Goal: Task Accomplishment & Management: Use online tool/utility

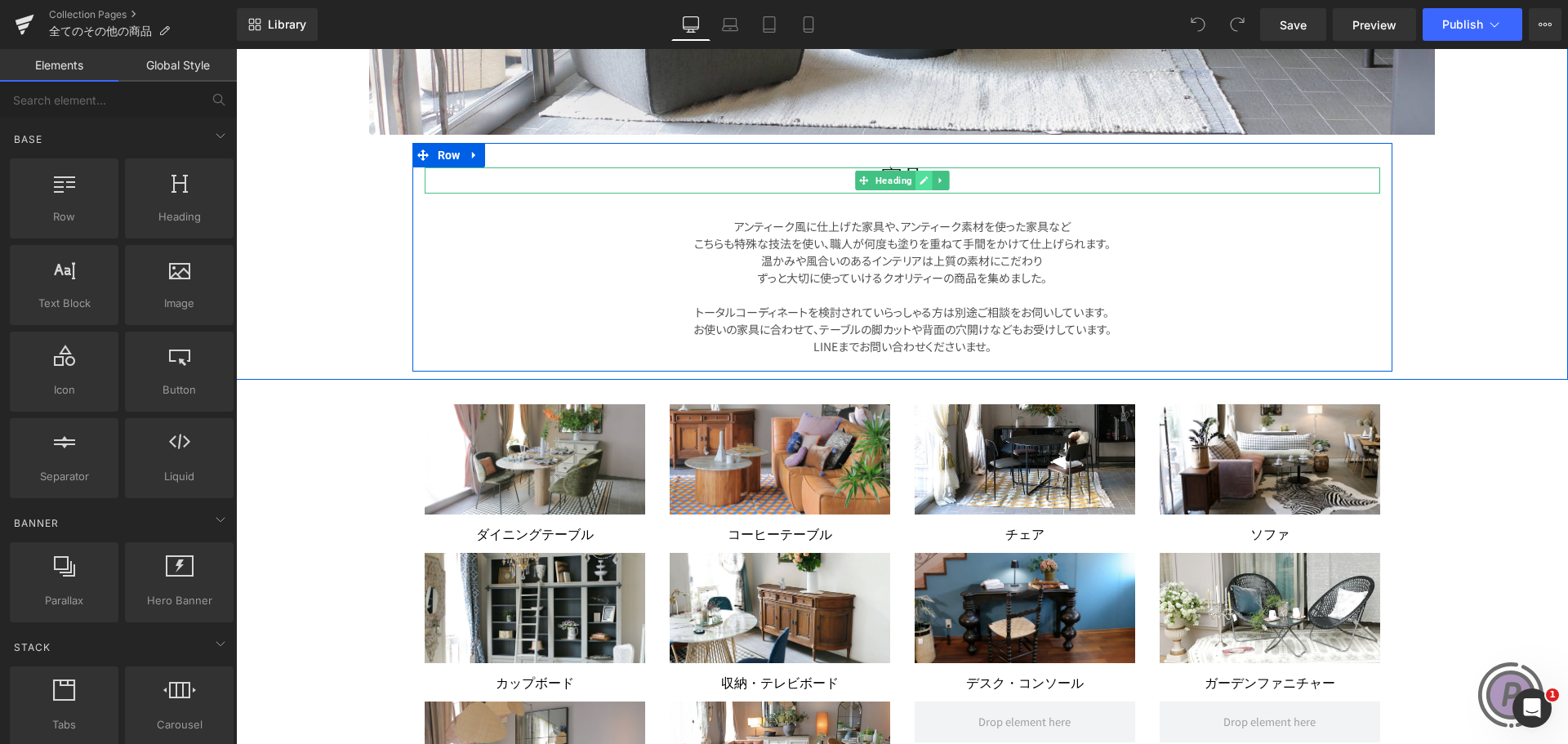
click at [919, 176] on icon at bounding box center [923, 180] width 9 height 10
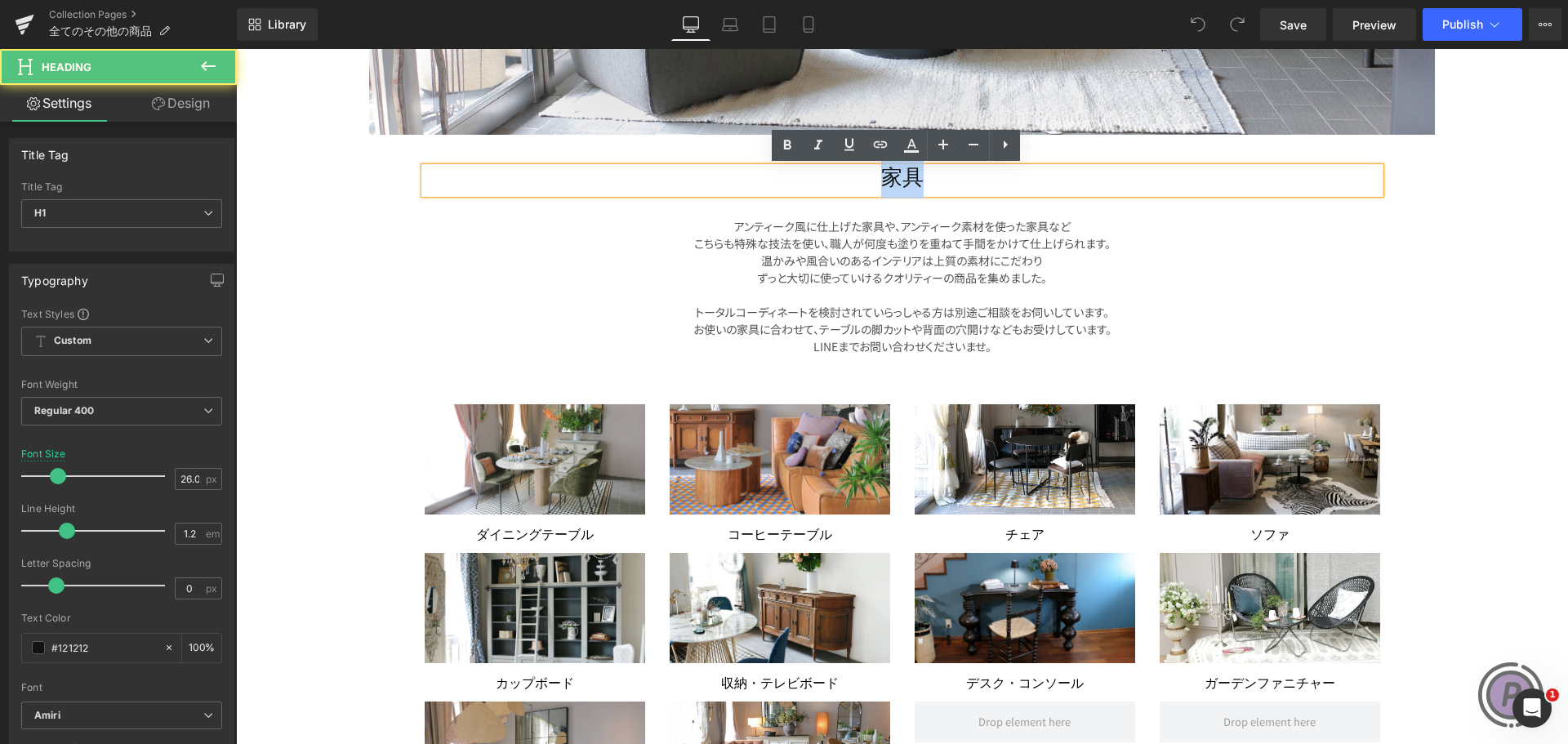
drag, startPoint x: 918, startPoint y: 176, endPoint x: 856, endPoint y: 174, distance: 62.0
click at [856, 174] on h1 "家具" at bounding box center [902, 179] width 956 height 25
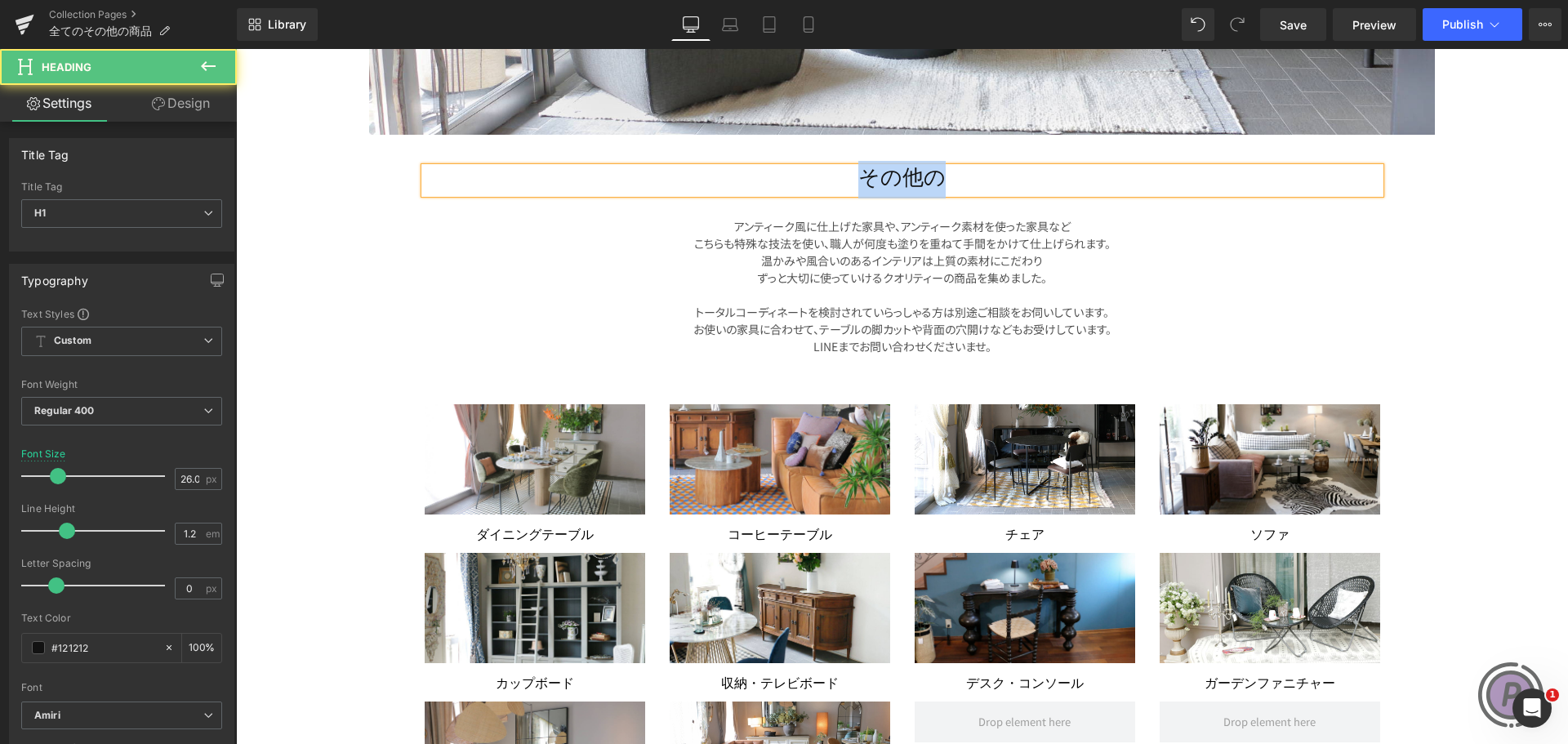
drag, startPoint x: 954, startPoint y: 167, endPoint x: 811, endPoint y: 168, distance: 143.0
click at [811, 168] on h1 "その他の" at bounding box center [902, 179] width 956 height 25
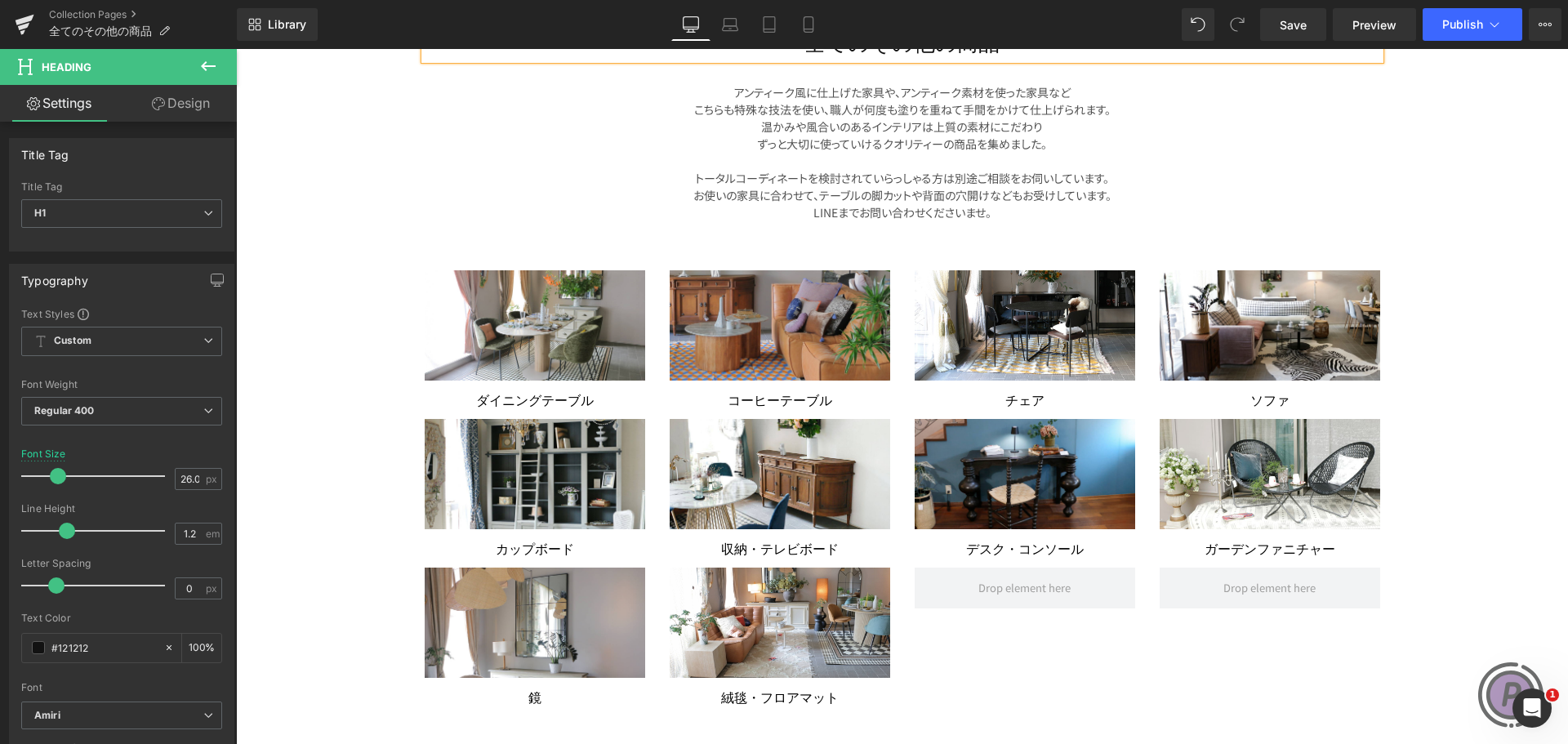
scroll to position [816, 0]
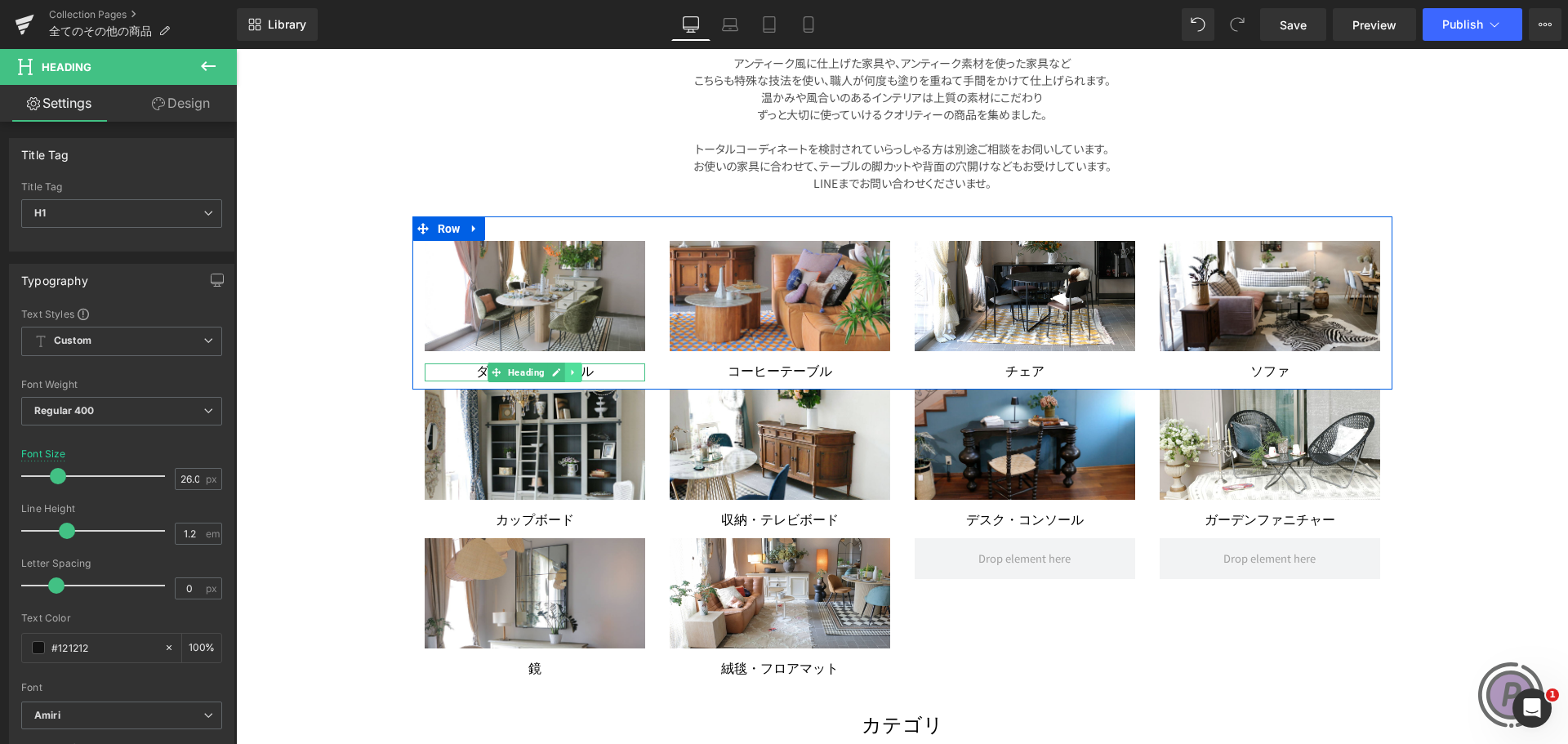
click at [571, 367] on link at bounding box center [572, 372] width 17 height 20
click at [526, 374] on icon at bounding box center [531, 372] width 8 height 8
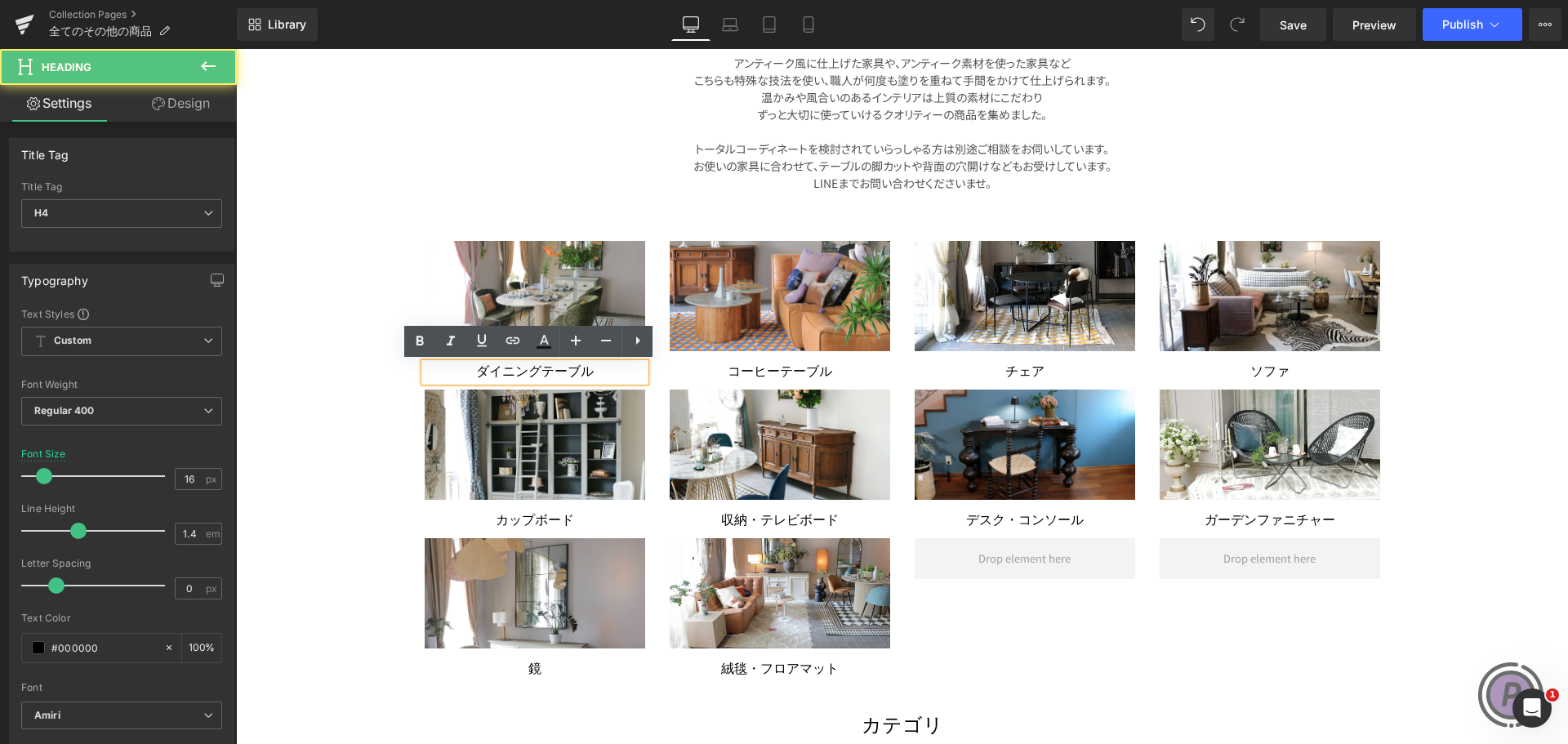
click at [521, 374] on font "ダイニングテーブル" at bounding box center [535, 372] width 118 height 23
paste div
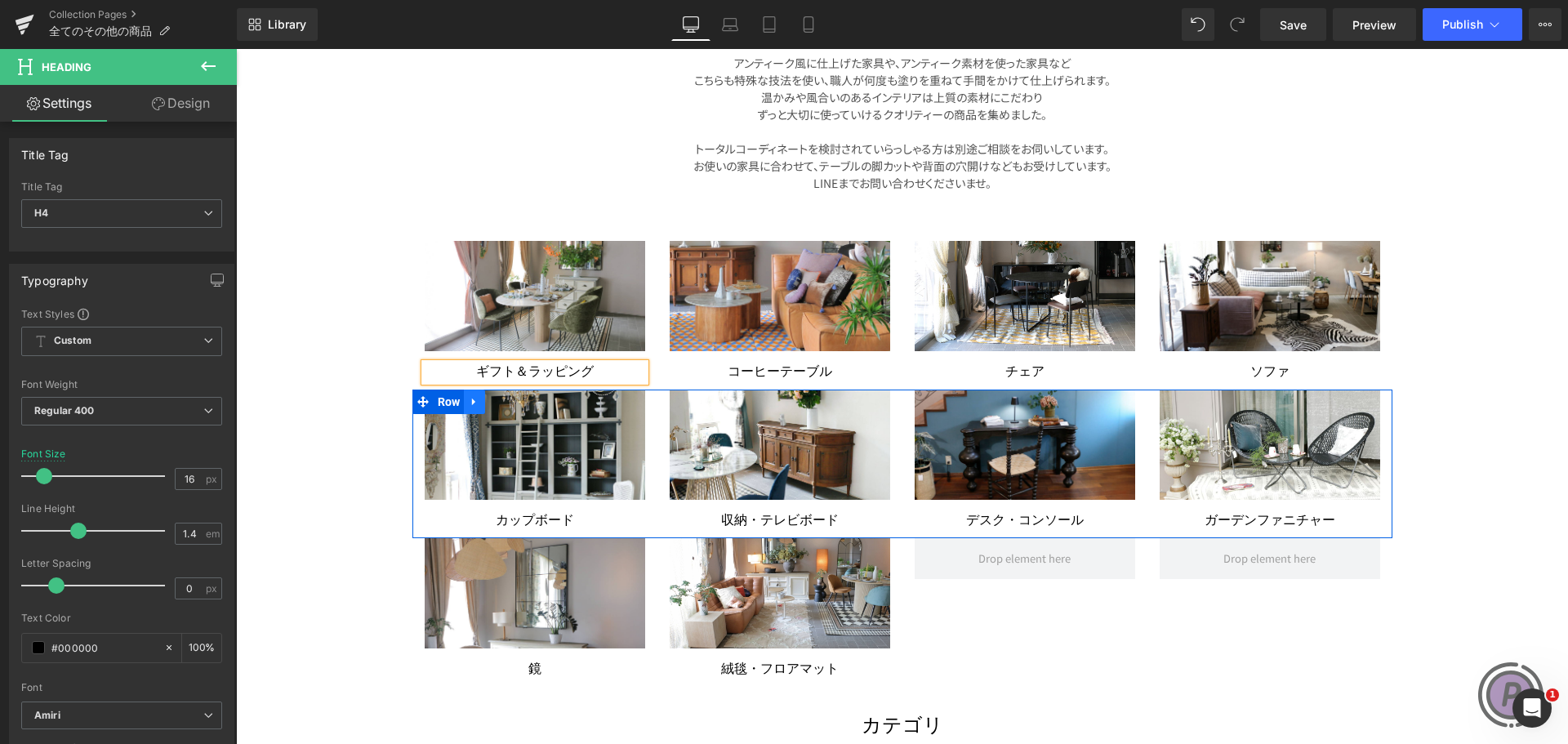
click at [468, 397] on icon at bounding box center [474, 401] width 11 height 12
click at [511, 397] on icon at bounding box center [517, 402] width 11 height 11
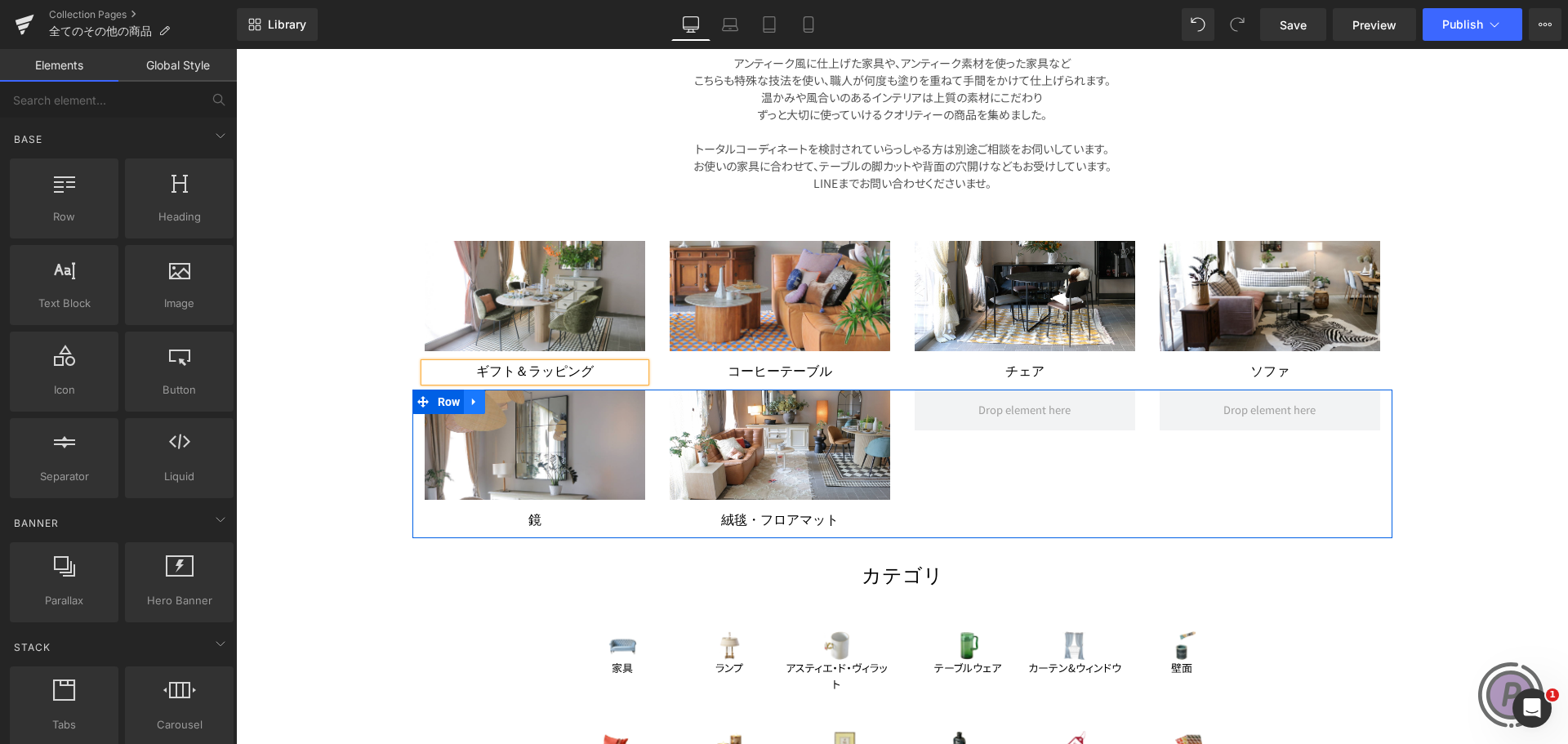
click at [477, 400] on link at bounding box center [474, 402] width 21 height 25
click at [511, 397] on icon at bounding box center [517, 402] width 11 height 11
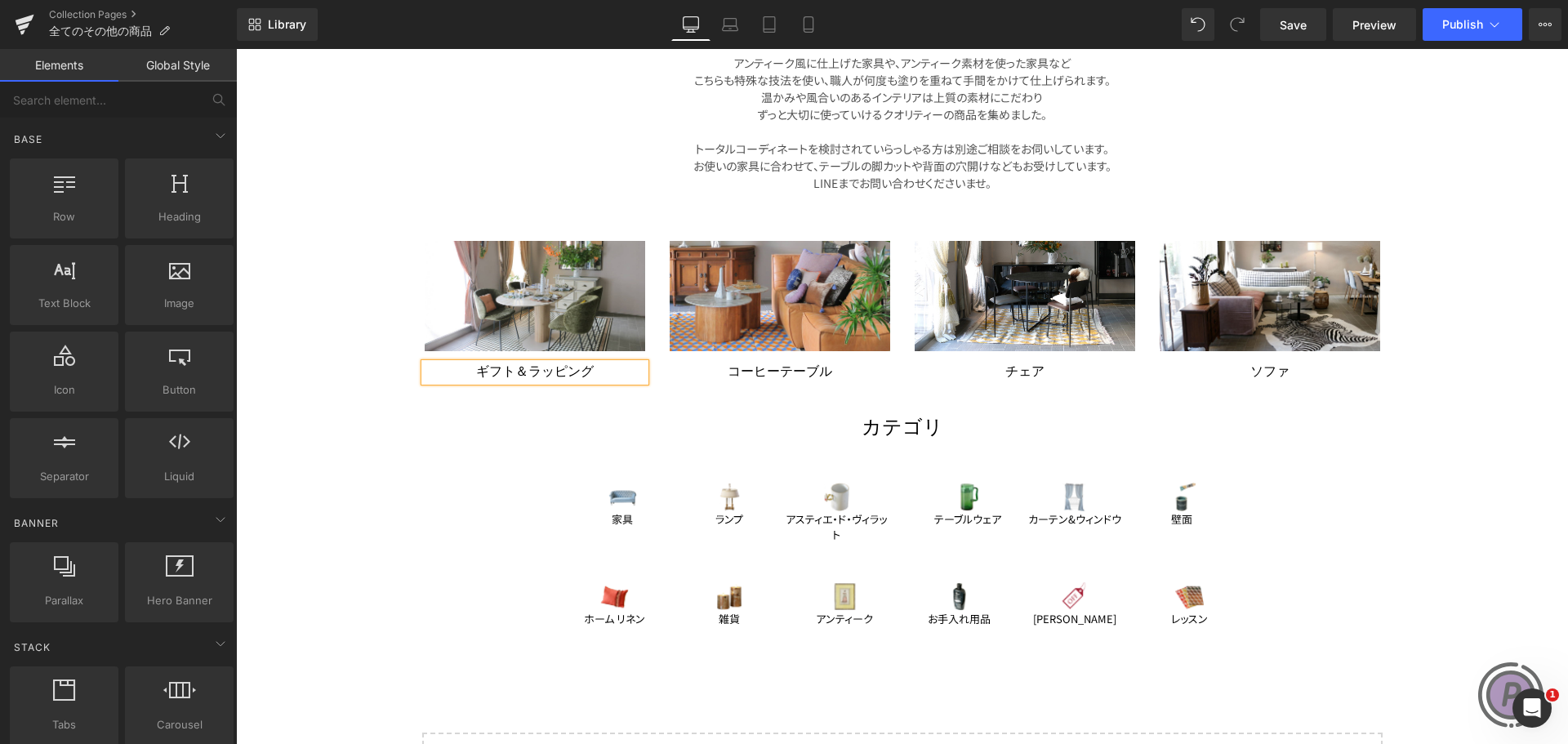
click at [589, 371] on h4 "ギフト＆ラッピング" at bounding box center [535, 372] width 220 height 18
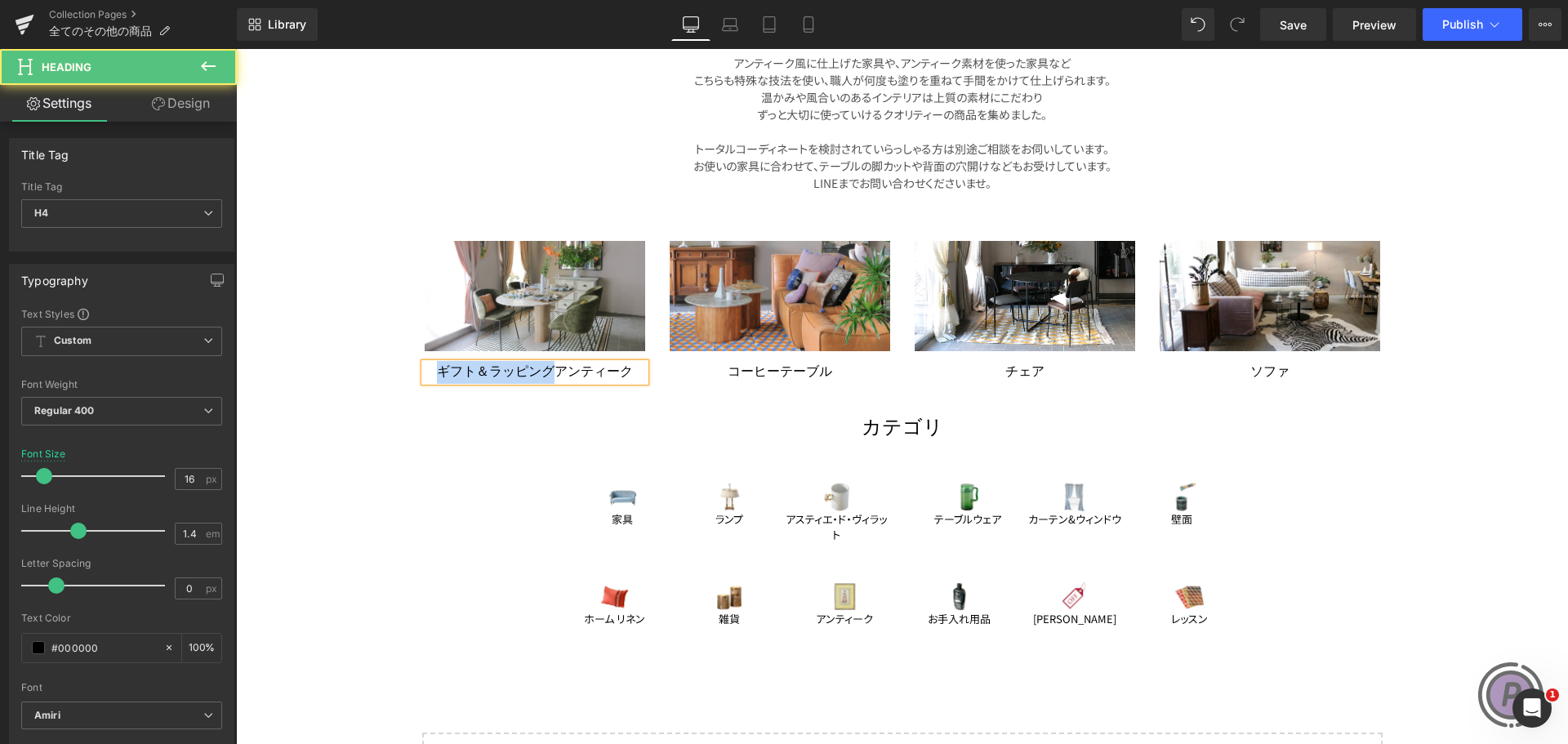
drag, startPoint x: 544, startPoint y: 371, endPoint x: 411, endPoint y: 370, distance: 133.0
click at [413, 370] on div "Image ギフト＆ラッピングアンティーク Heading" at bounding box center [535, 311] width 245 height 141
click at [830, 376] on h4 "コーヒーテーブル" at bounding box center [779, 372] width 220 height 18
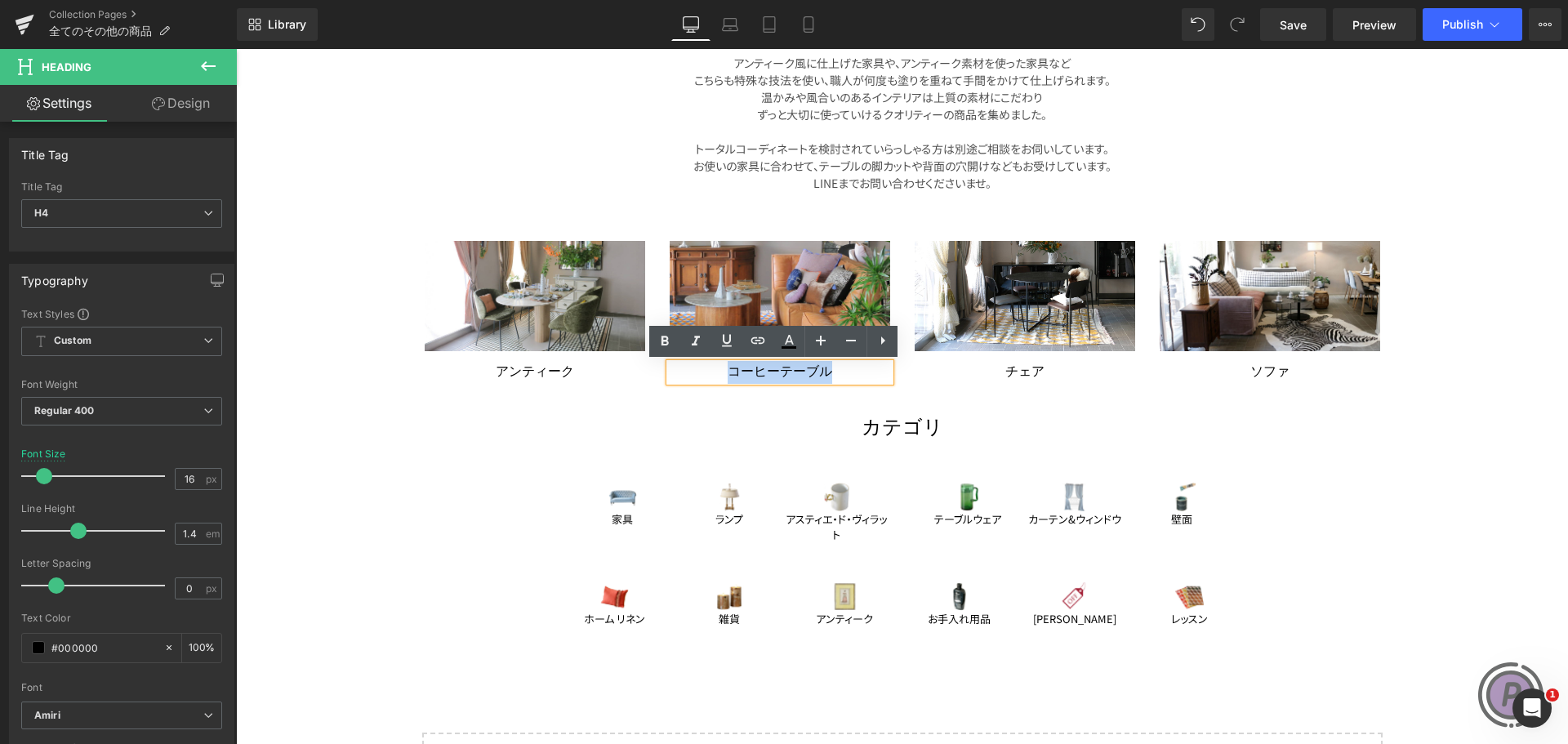
drag, startPoint x: 831, startPoint y: 376, endPoint x: 676, endPoint y: 377, distance: 155.0
click at [676, 377] on h4 "コーヒーテーブル" at bounding box center [779, 372] width 220 height 18
paste div
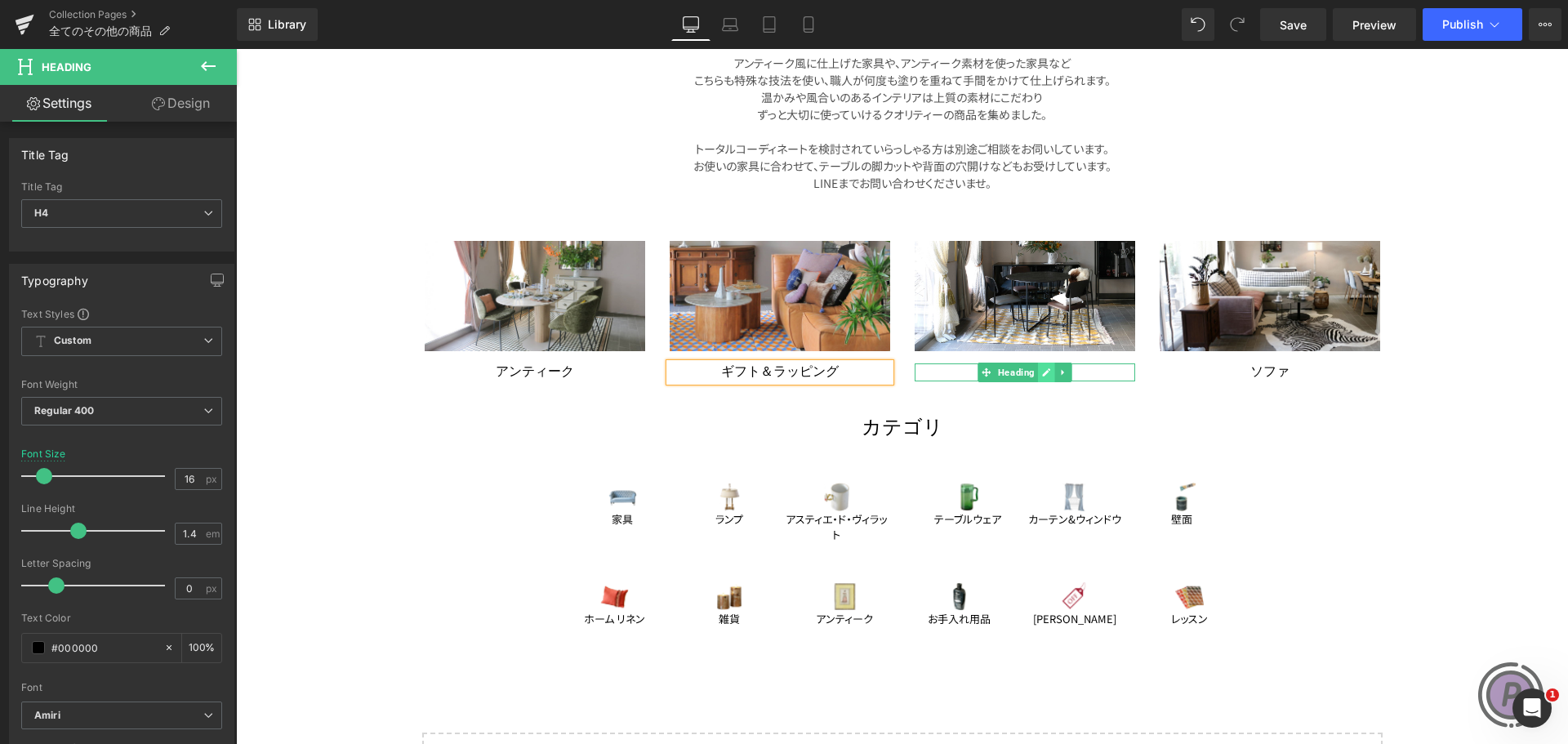
click at [1042, 372] on icon at bounding box center [1046, 372] width 8 height 8
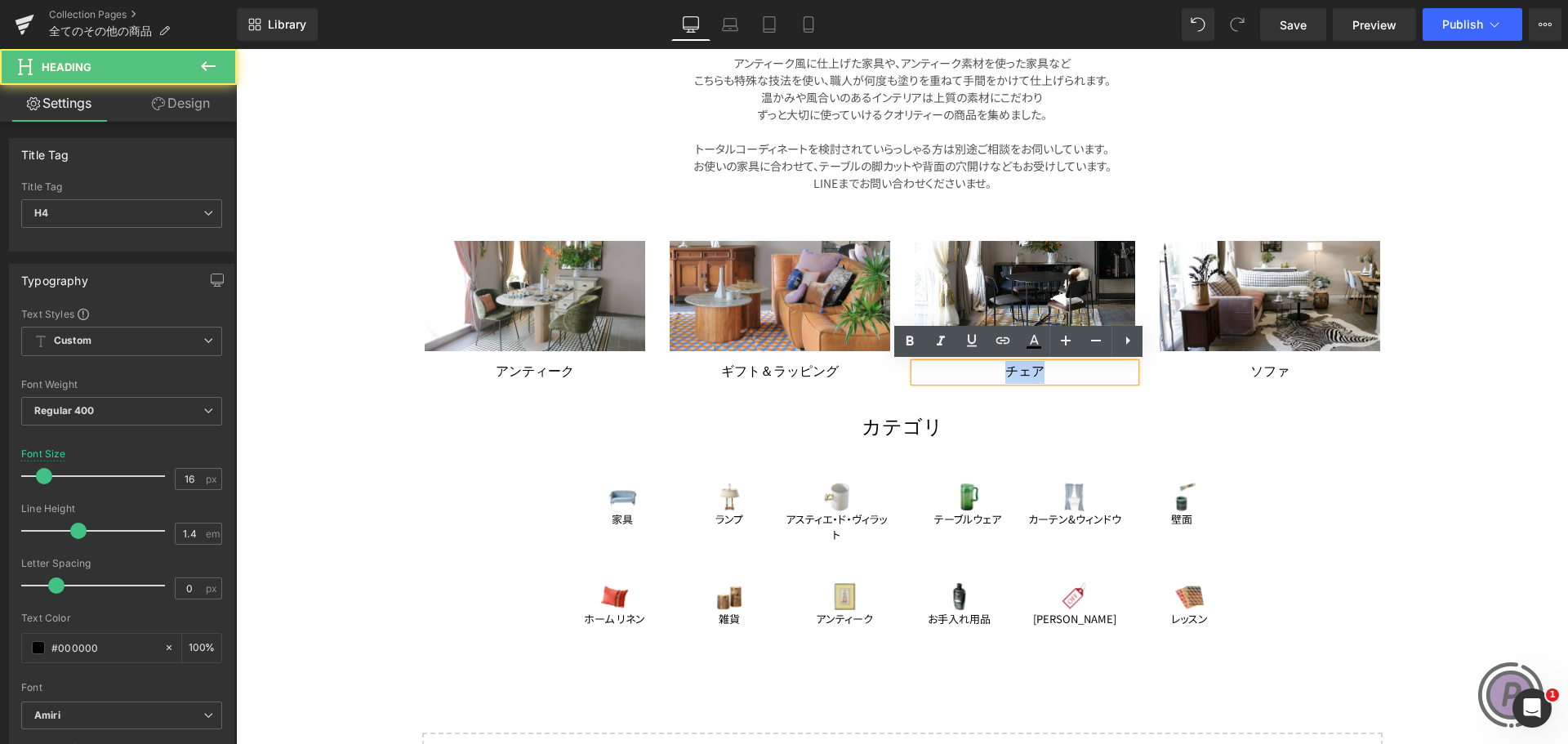
drag, startPoint x: 1046, startPoint y: 372, endPoint x: 954, endPoint y: 370, distance: 92.0
click at [954, 370] on h4 "チェア" at bounding box center [1024, 372] width 220 height 18
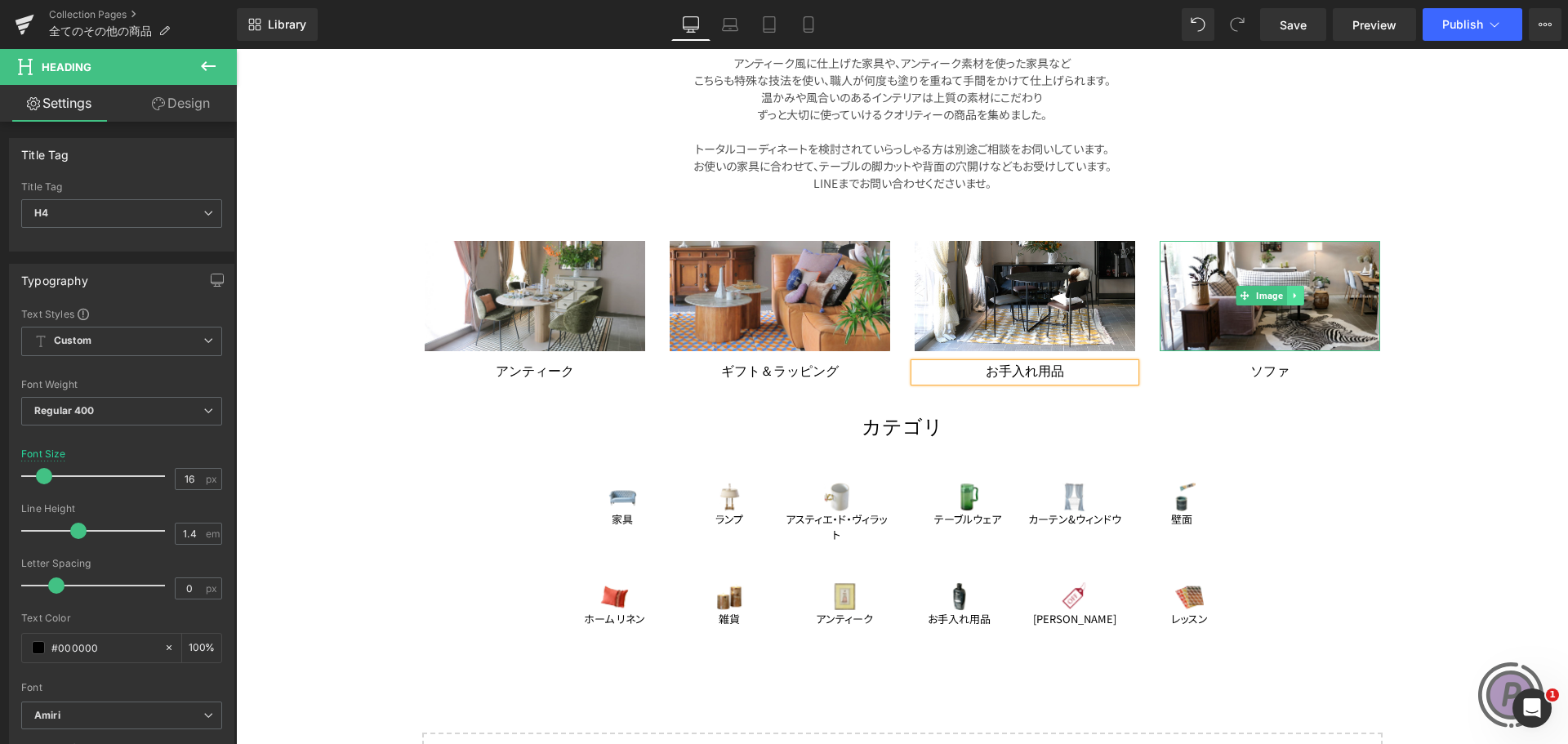
click at [1293, 295] on icon at bounding box center [1295, 295] width 9 height 10
click at [1299, 295] on icon at bounding box center [1303, 295] width 9 height 9
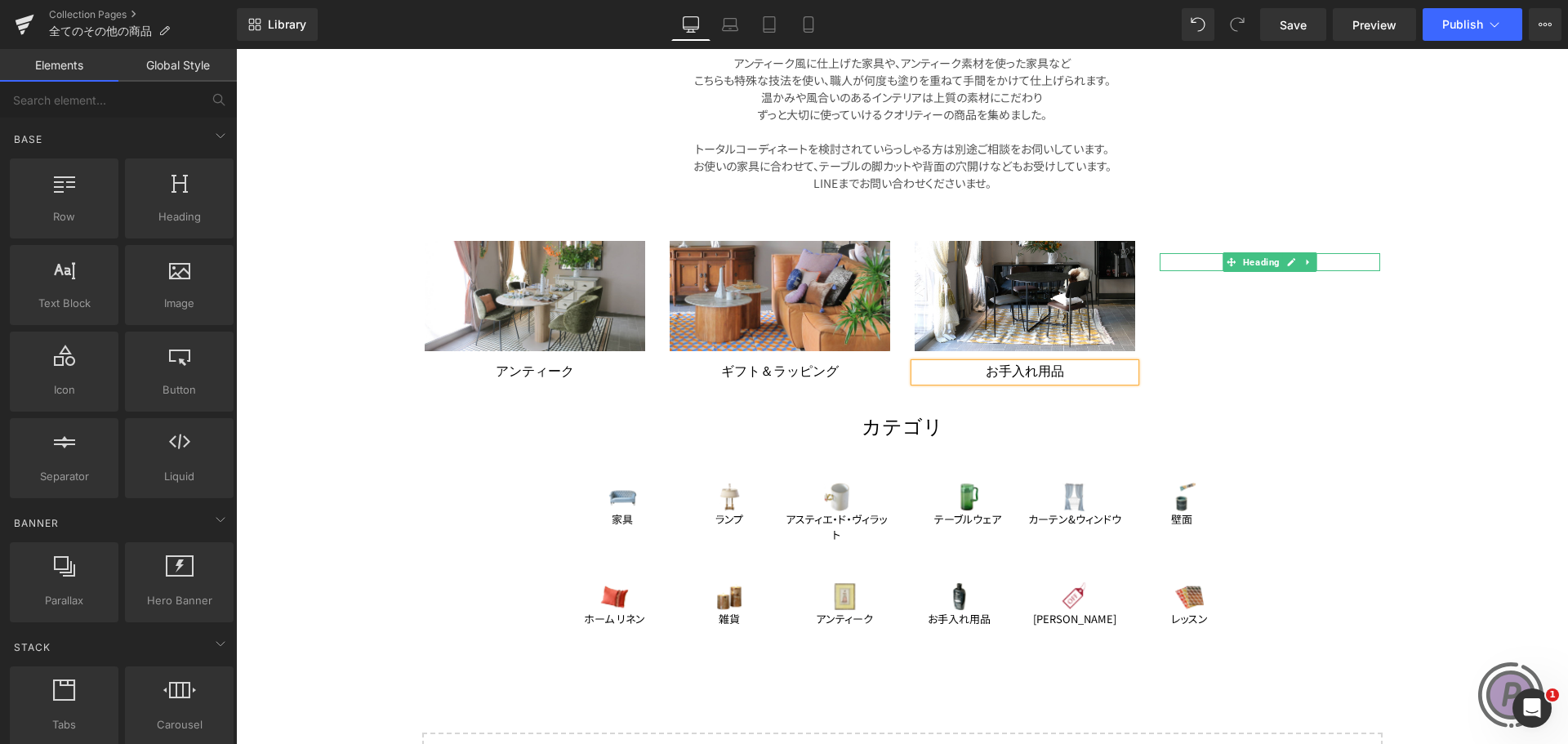
click at [1263, 264] on span "Heading" at bounding box center [1261, 262] width 43 height 20
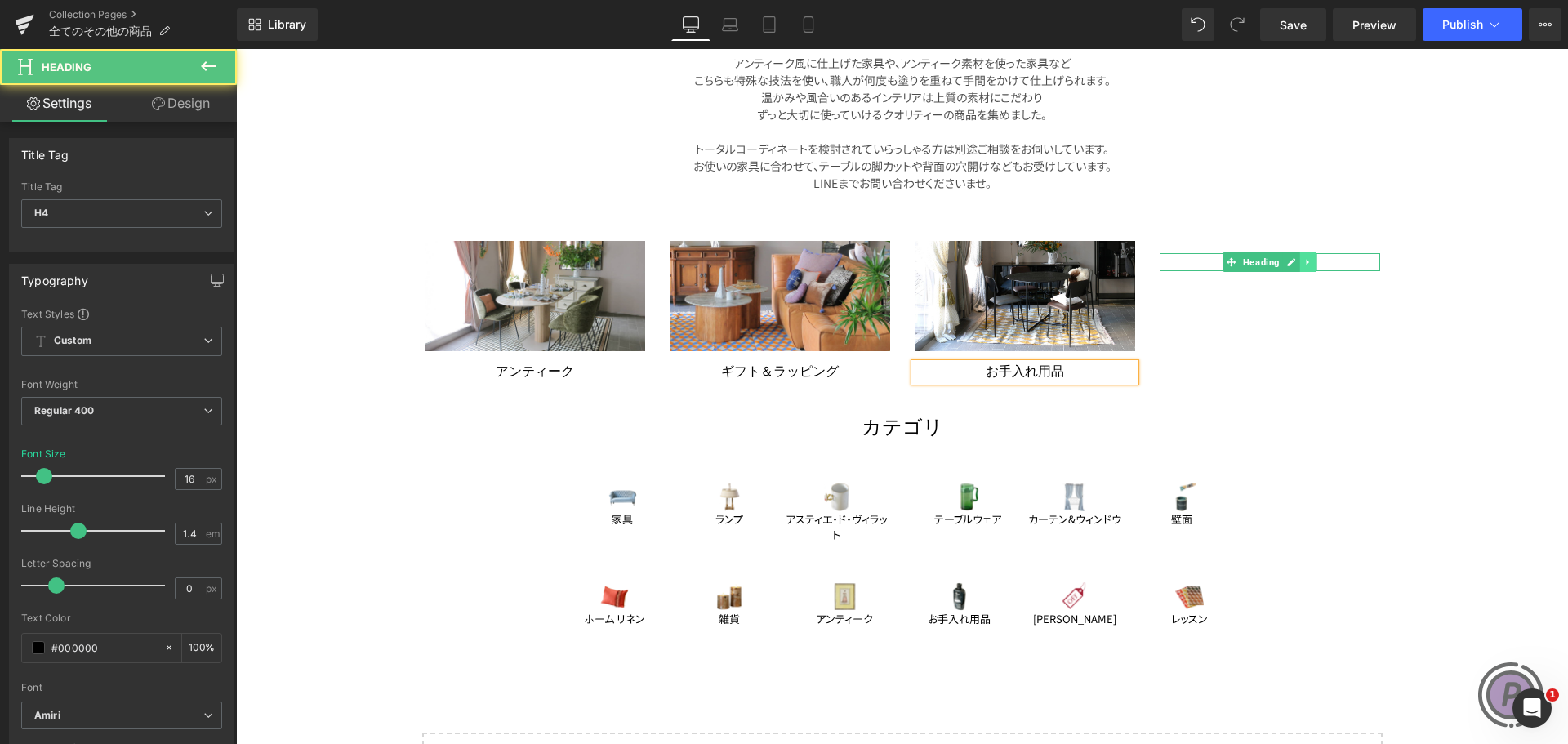
click at [1306, 263] on icon at bounding box center [1307, 261] width 2 height 6
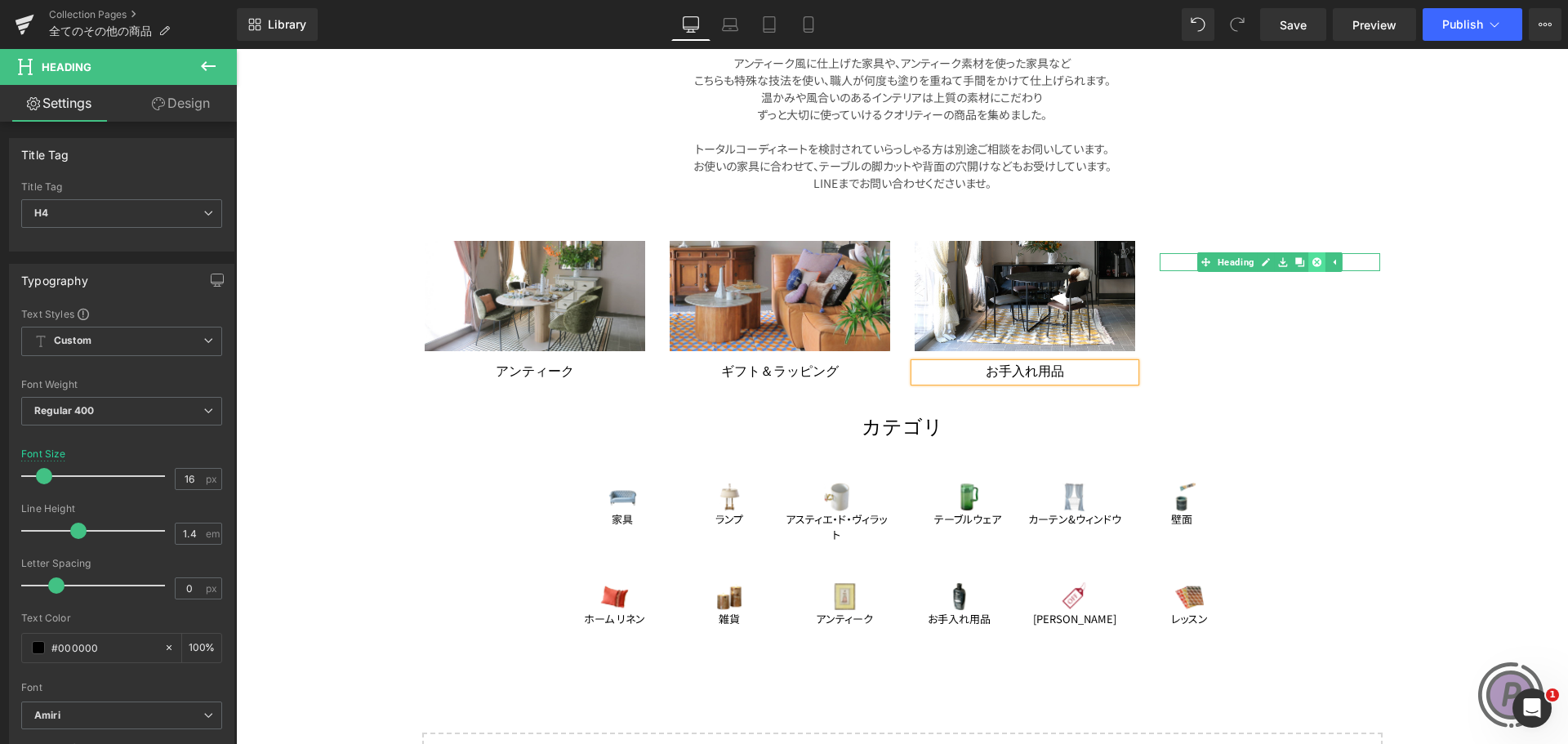
click at [1313, 263] on icon at bounding box center [1317, 261] width 9 height 9
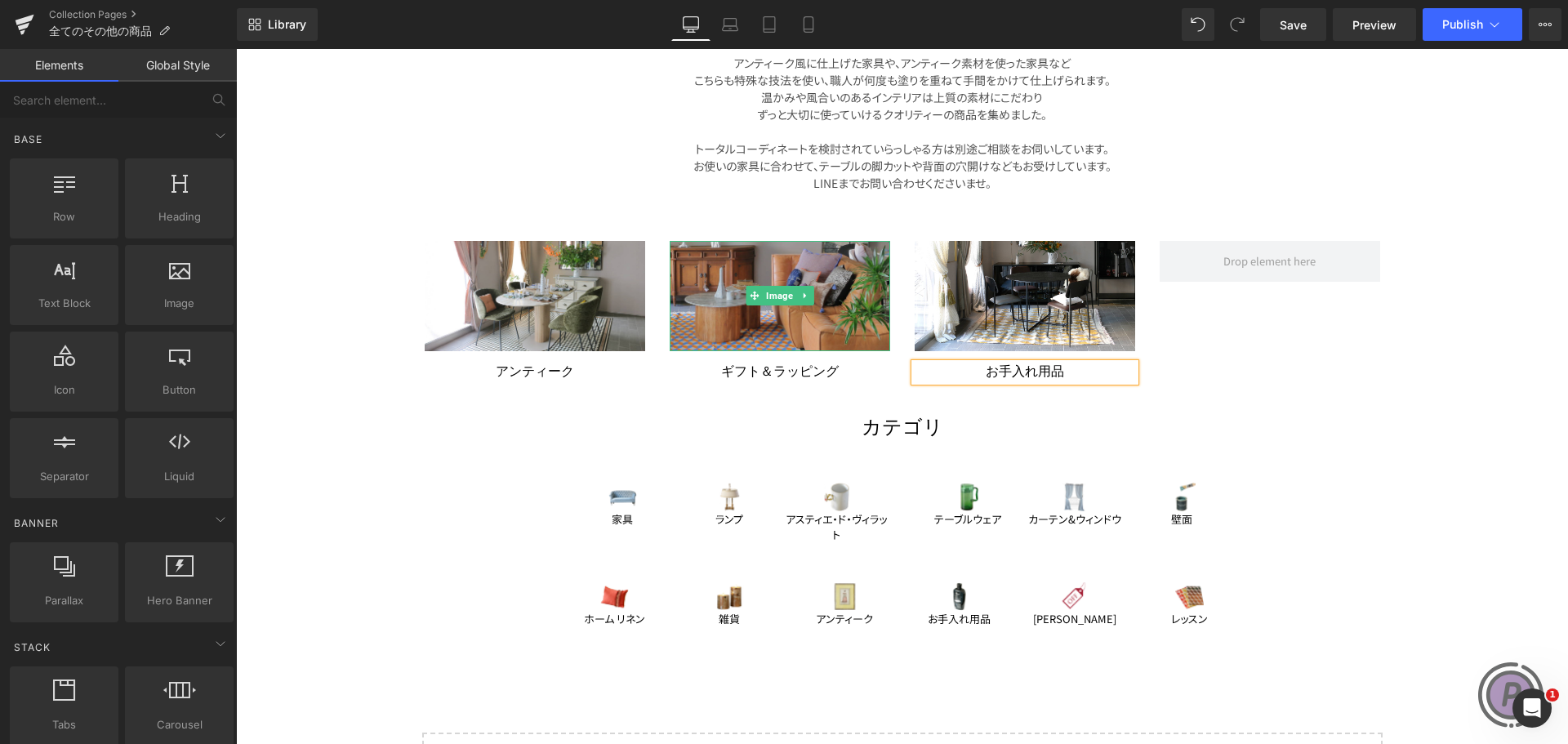
click at [802, 322] on img at bounding box center [779, 295] width 220 height 110
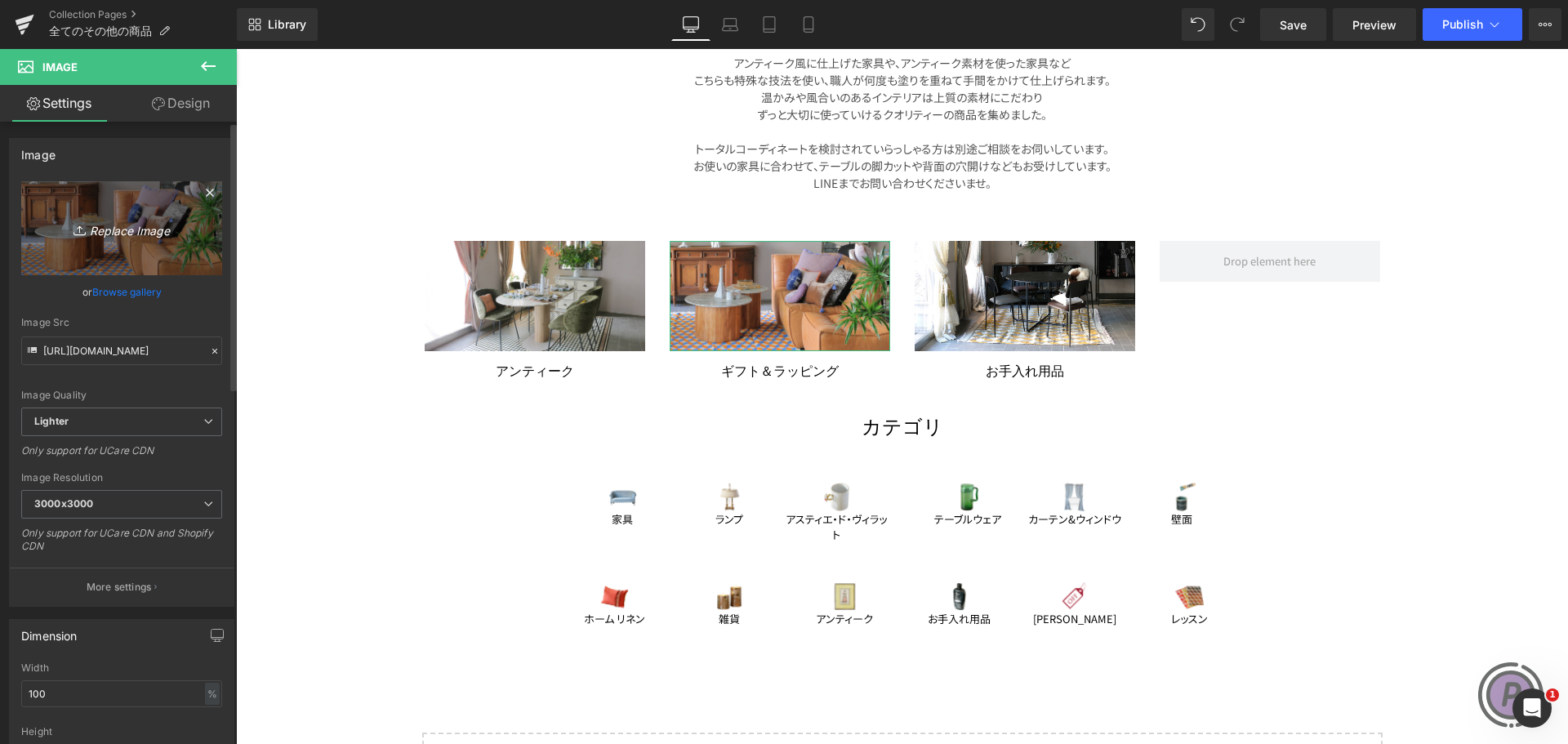
click at [130, 251] on link "Replace Image" at bounding box center [121, 228] width 201 height 94
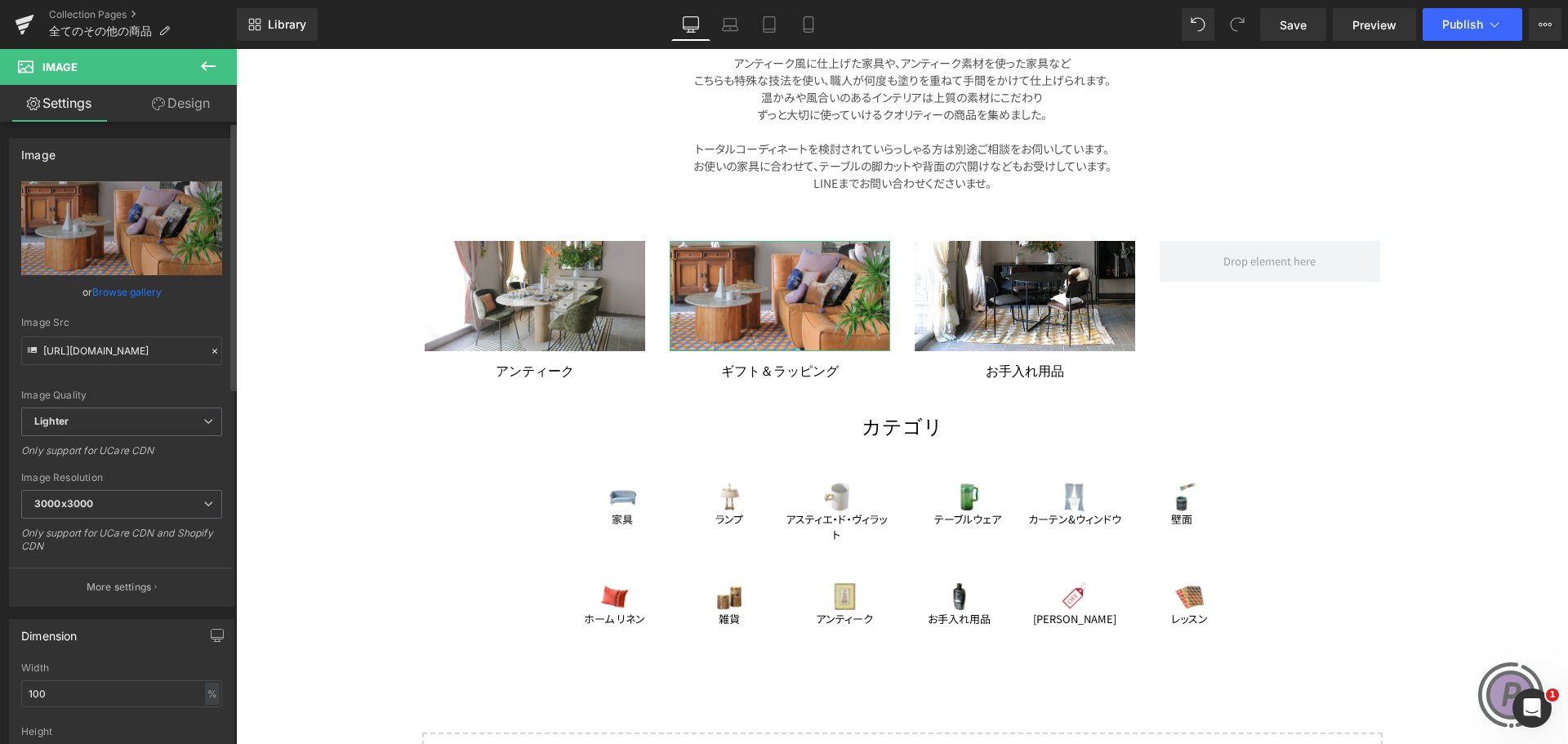
click at [110, 287] on link "Browse gallery" at bounding box center [127, 291] width 70 height 29
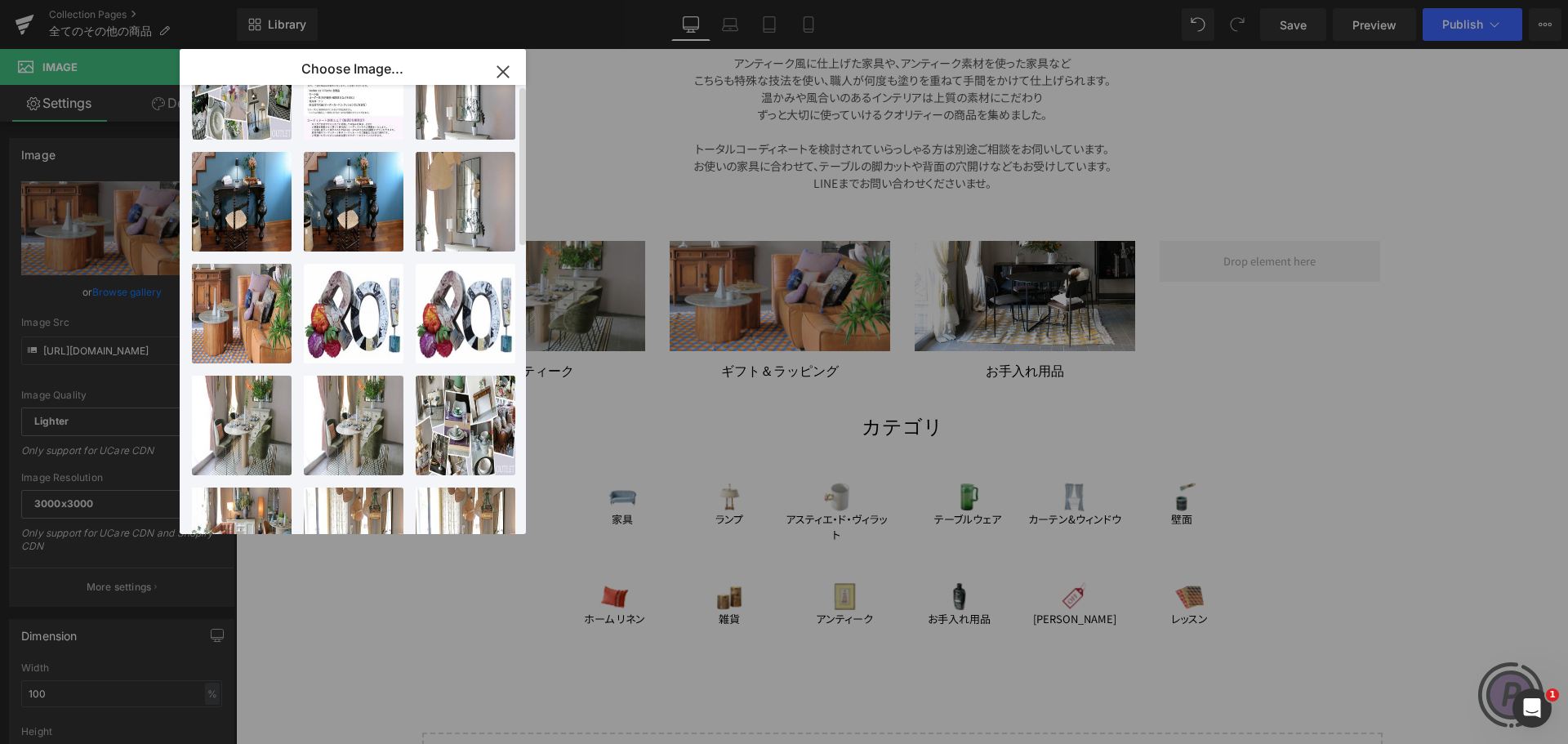
scroll to position [0, 0]
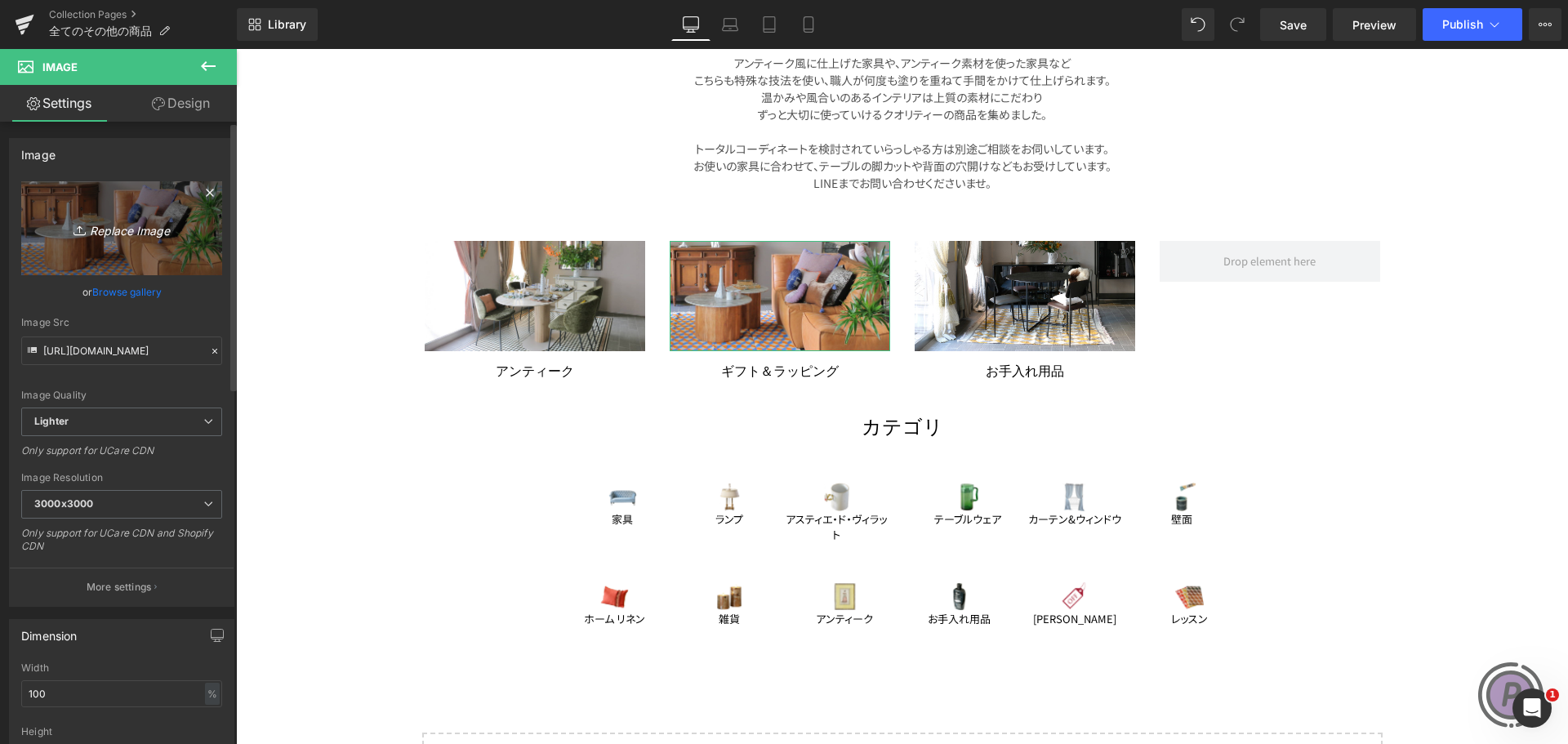
drag, startPoint x: 151, startPoint y: 214, endPoint x: 131, endPoint y: 274, distance: 63.2
click at [131, 274] on link "Replace Image" at bounding box center [121, 228] width 201 height 94
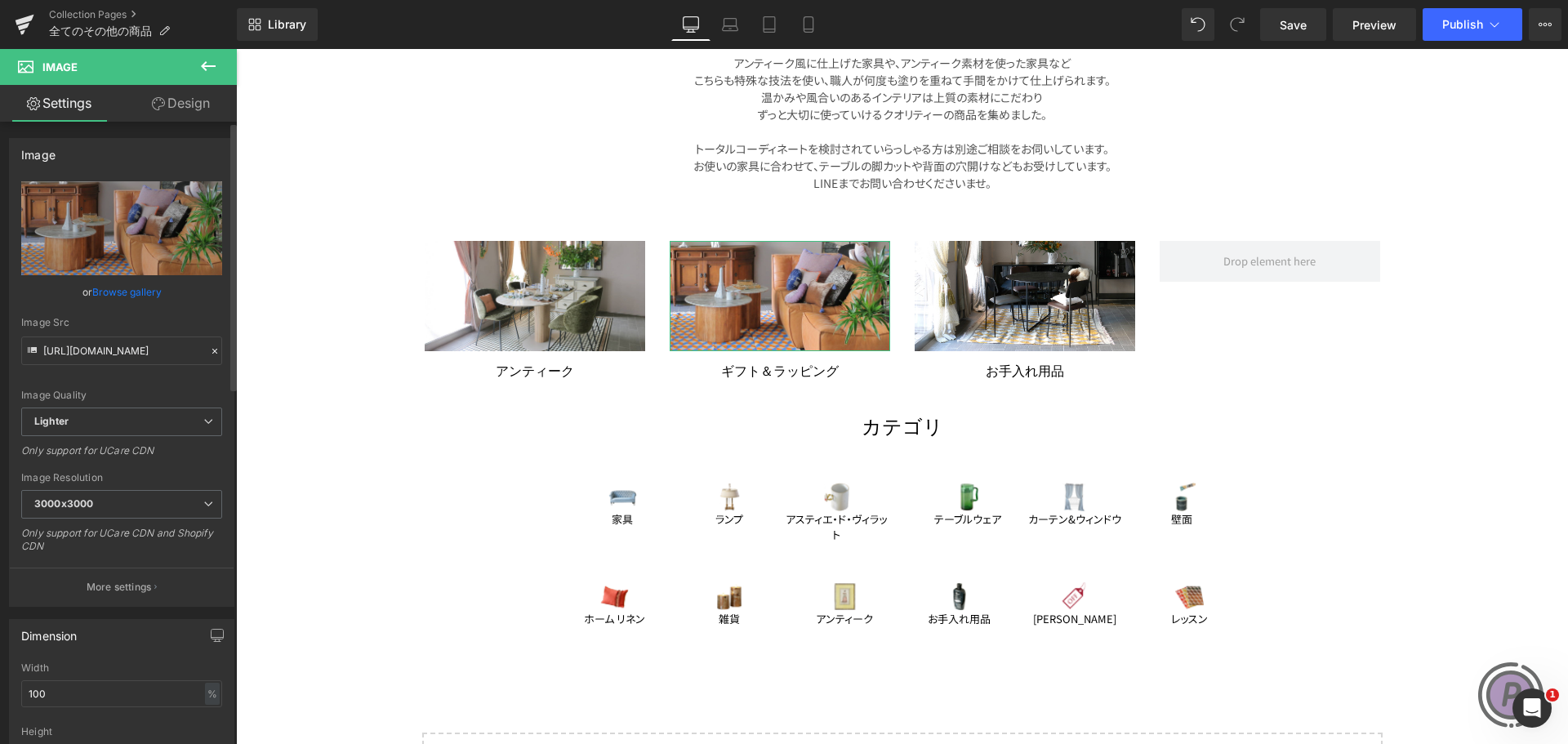
click at [123, 287] on link "Browse gallery" at bounding box center [127, 291] width 70 height 29
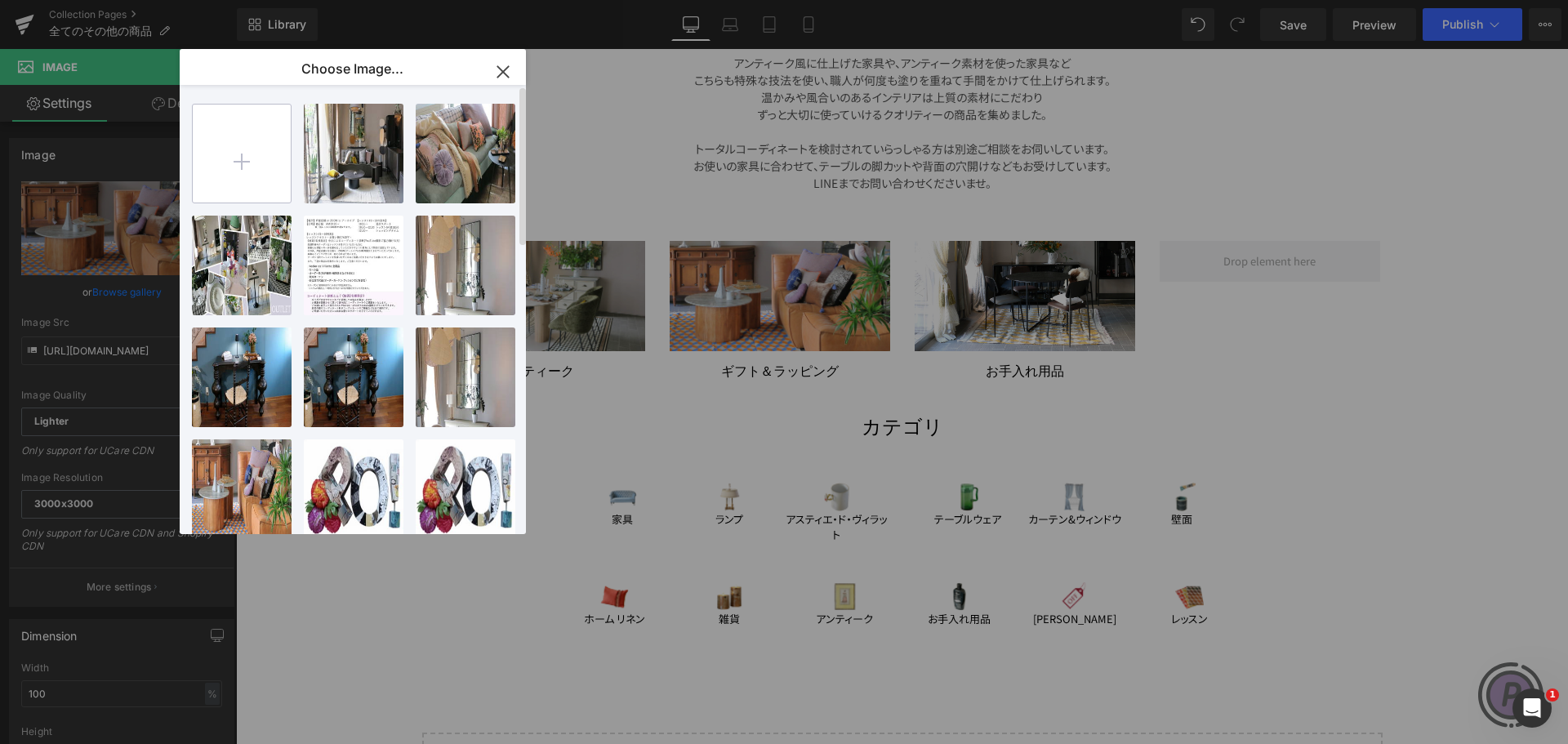
click at [227, 127] on input "file" at bounding box center [242, 154] width 98 height 98
click at [400, 69] on p "Choose Image..." at bounding box center [352, 69] width 102 height 16
click at [220, 147] on input "file" at bounding box center [242, 154] width 98 height 98
type input "C:\fakepath\top_photo_antique.jpeg"
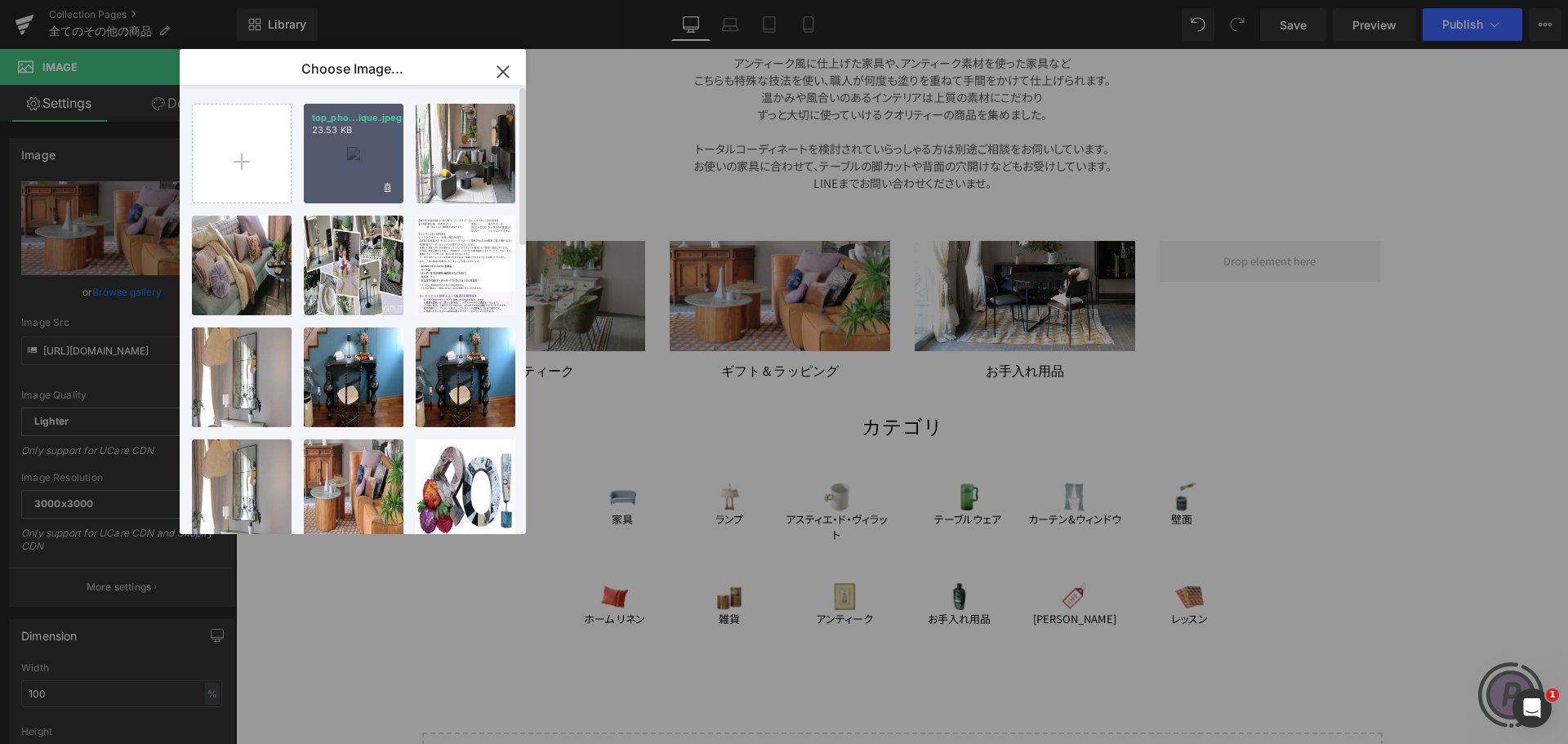
click at [331, 123] on p "top_pho...ique.jpeg" at bounding box center [354, 118] width 84 height 12
type input "[URL][DOMAIN_NAME]"
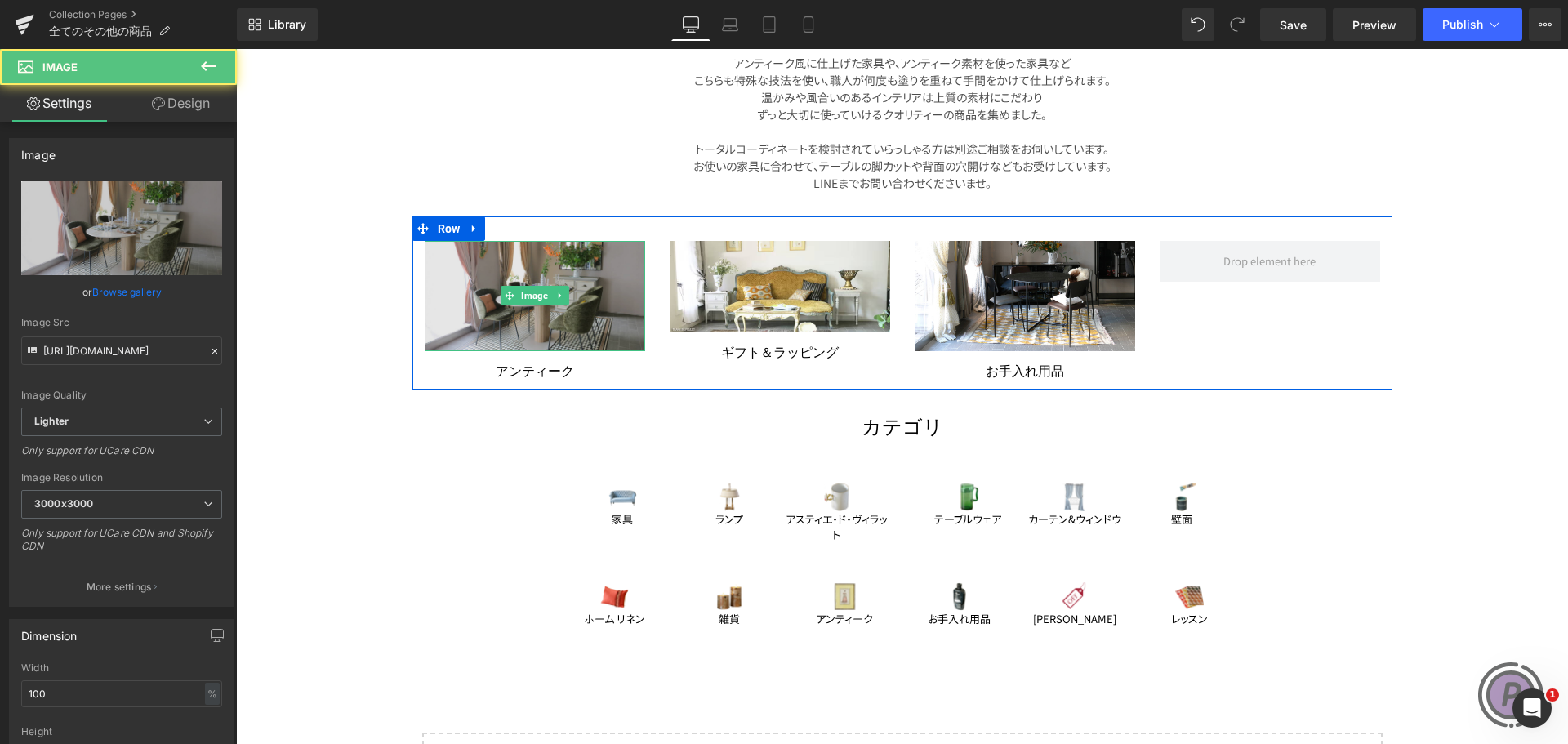
click at [581, 285] on img at bounding box center [535, 295] width 220 height 110
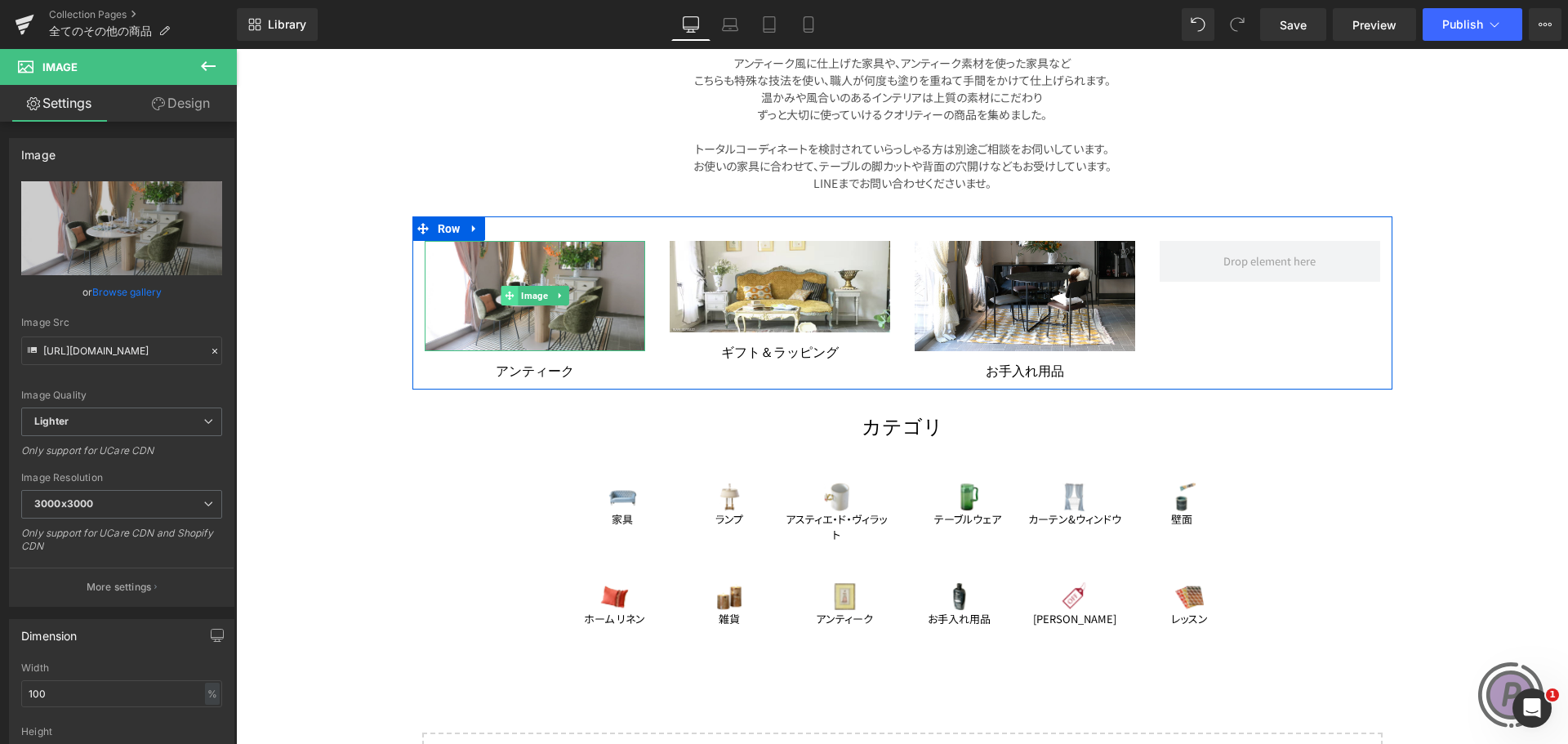
click at [500, 291] on span at bounding box center [508, 295] width 17 height 20
click at [504, 296] on icon at bounding box center [508, 295] width 9 height 9
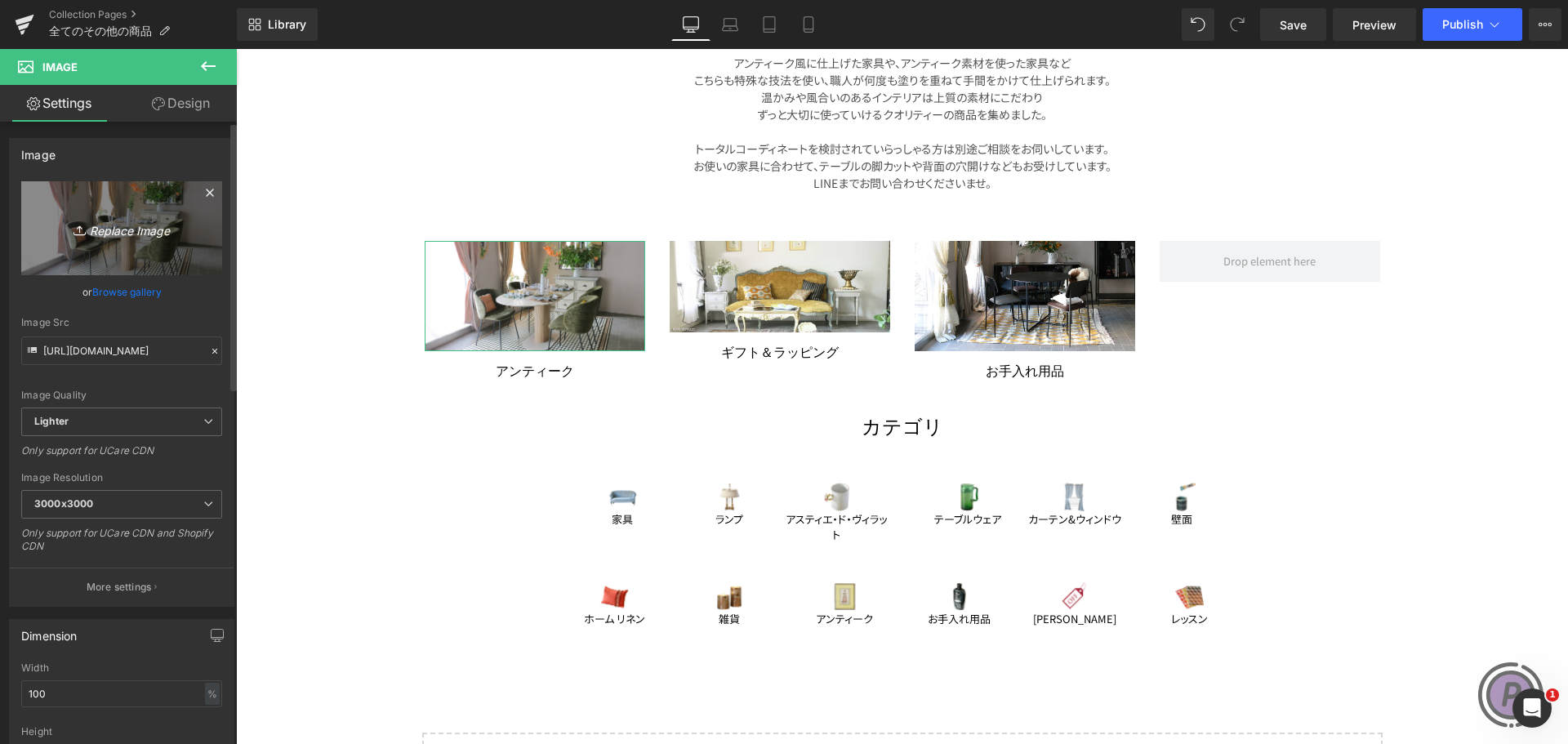
click at [151, 234] on icon "Replace Image" at bounding box center [122, 228] width 131 height 20
type input "C:\fakepath\top_photo_antique.jpeg"
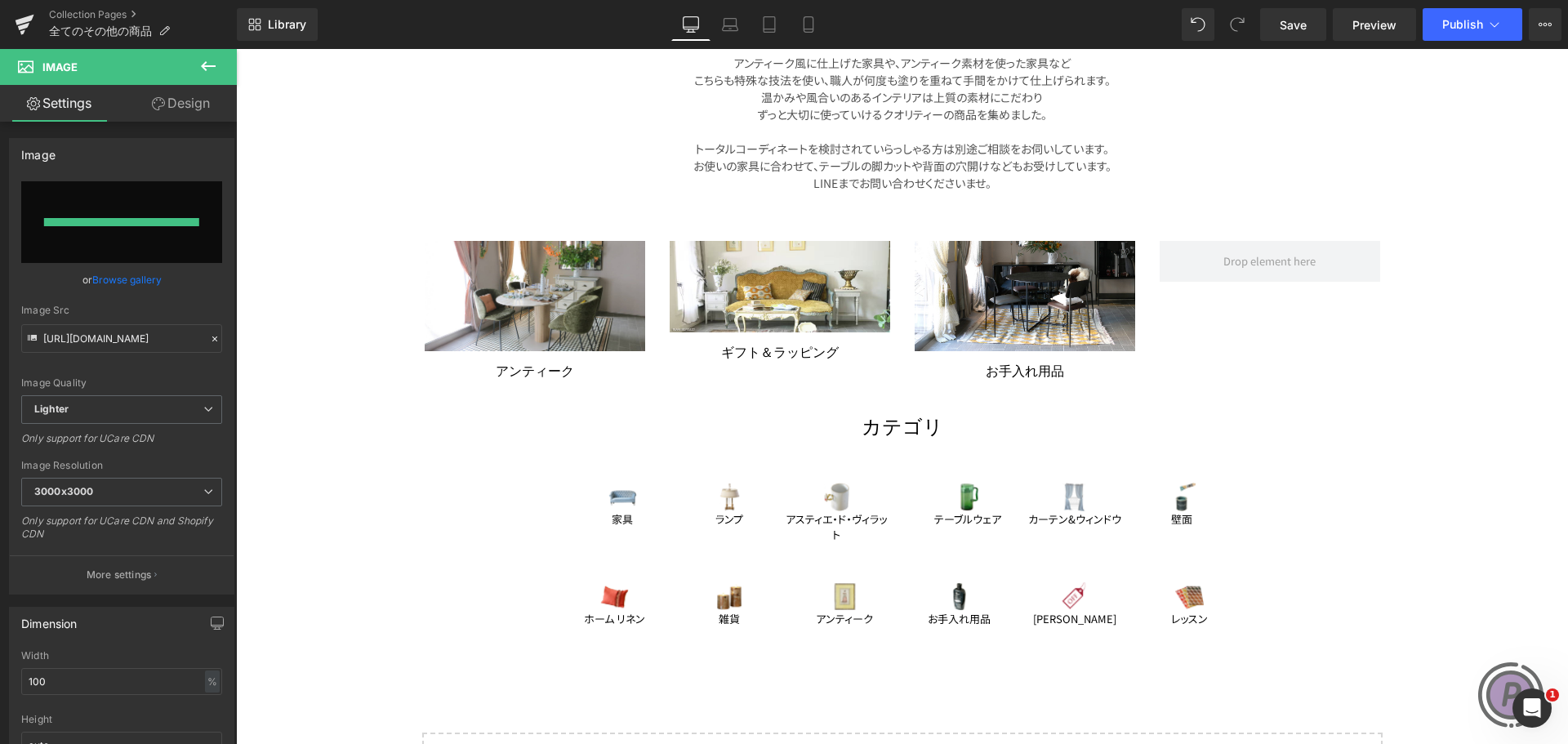
type input "[URL][DOMAIN_NAME]"
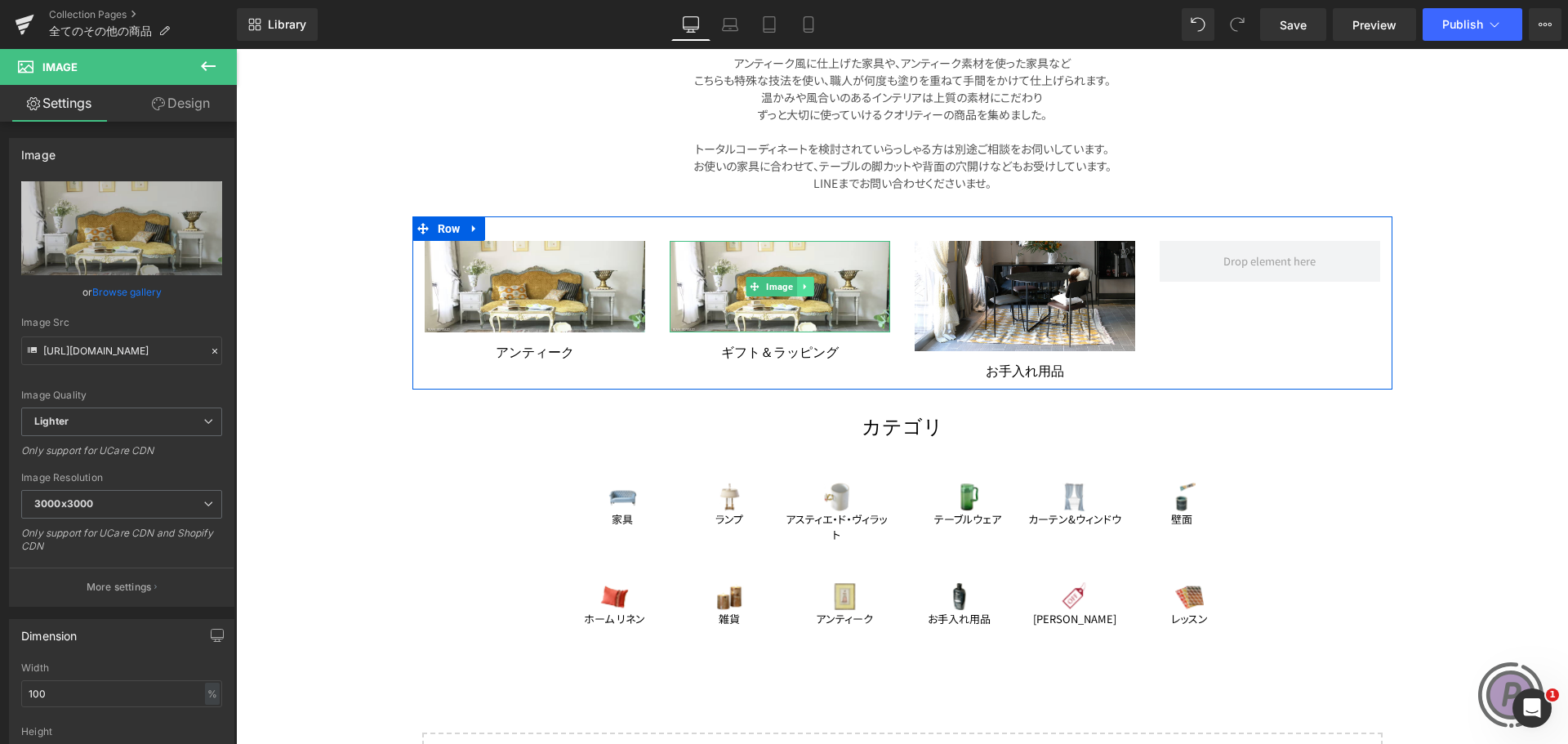
click at [800, 285] on icon at bounding box center [804, 286] width 9 height 10
click at [808, 286] on icon at bounding box center [812, 286] width 9 height 10
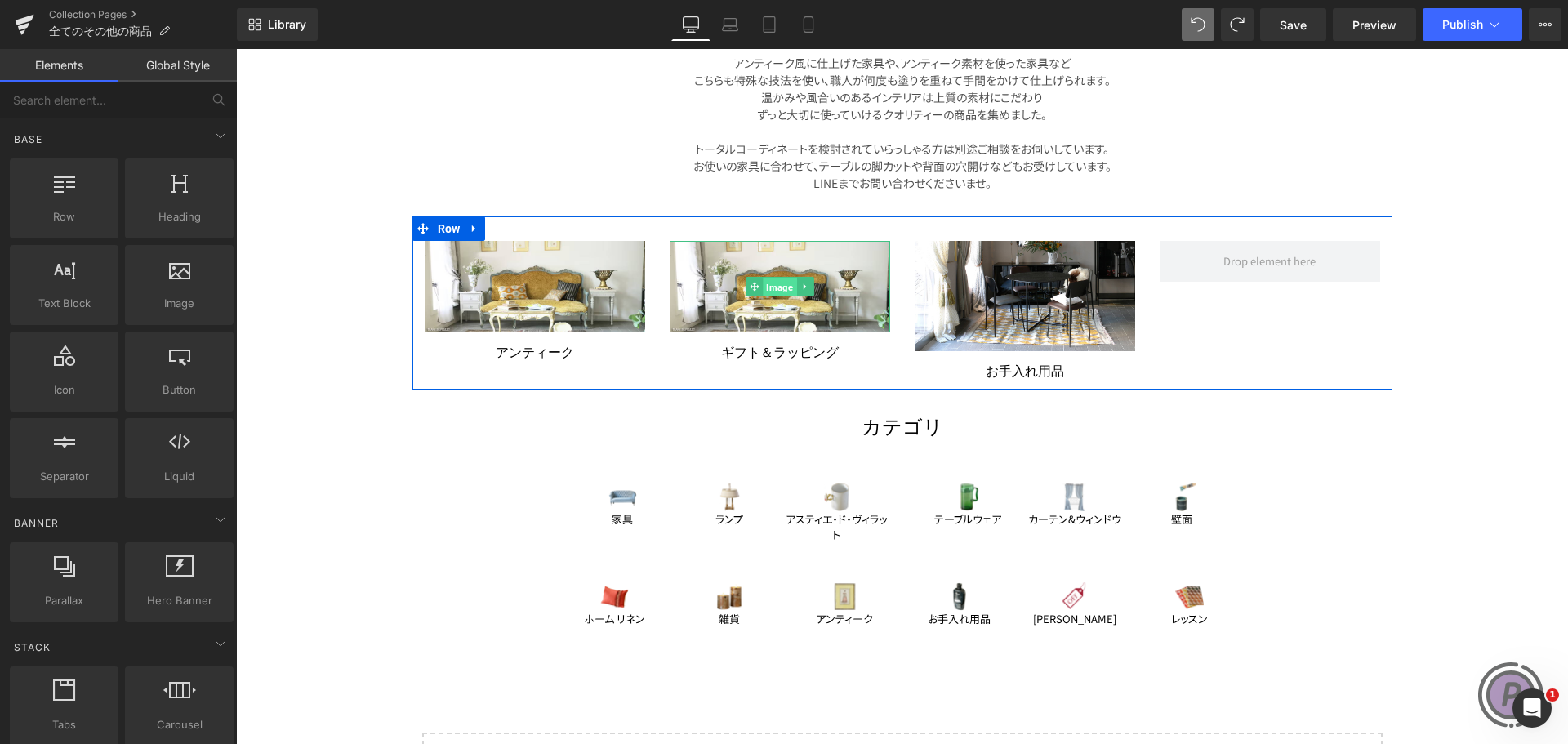
click at [762, 277] on span "Image" at bounding box center [779, 286] width 34 height 20
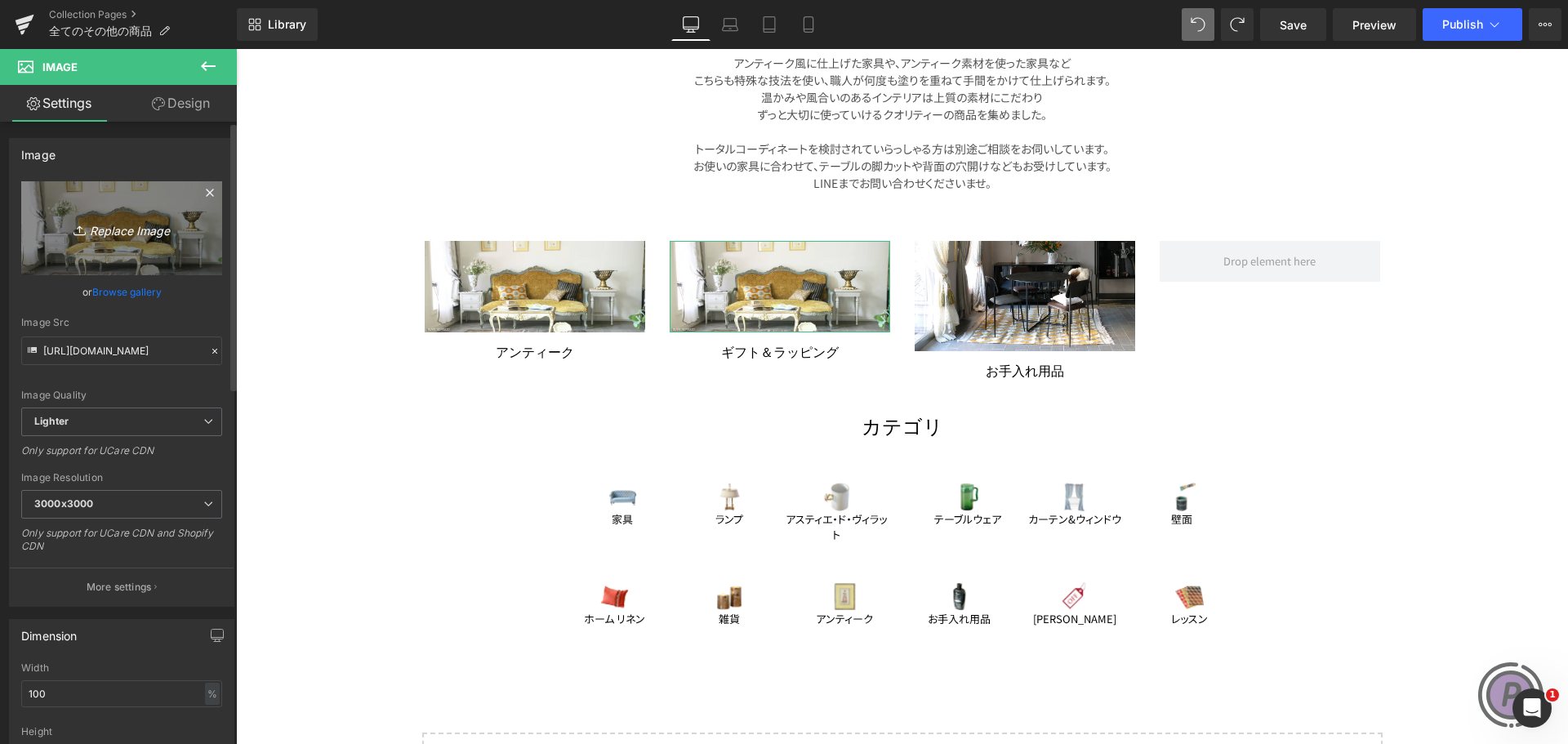
click at [106, 252] on link "Replace Image" at bounding box center [121, 228] width 201 height 94
type input "C:\fakepath\top-gift.jpg"
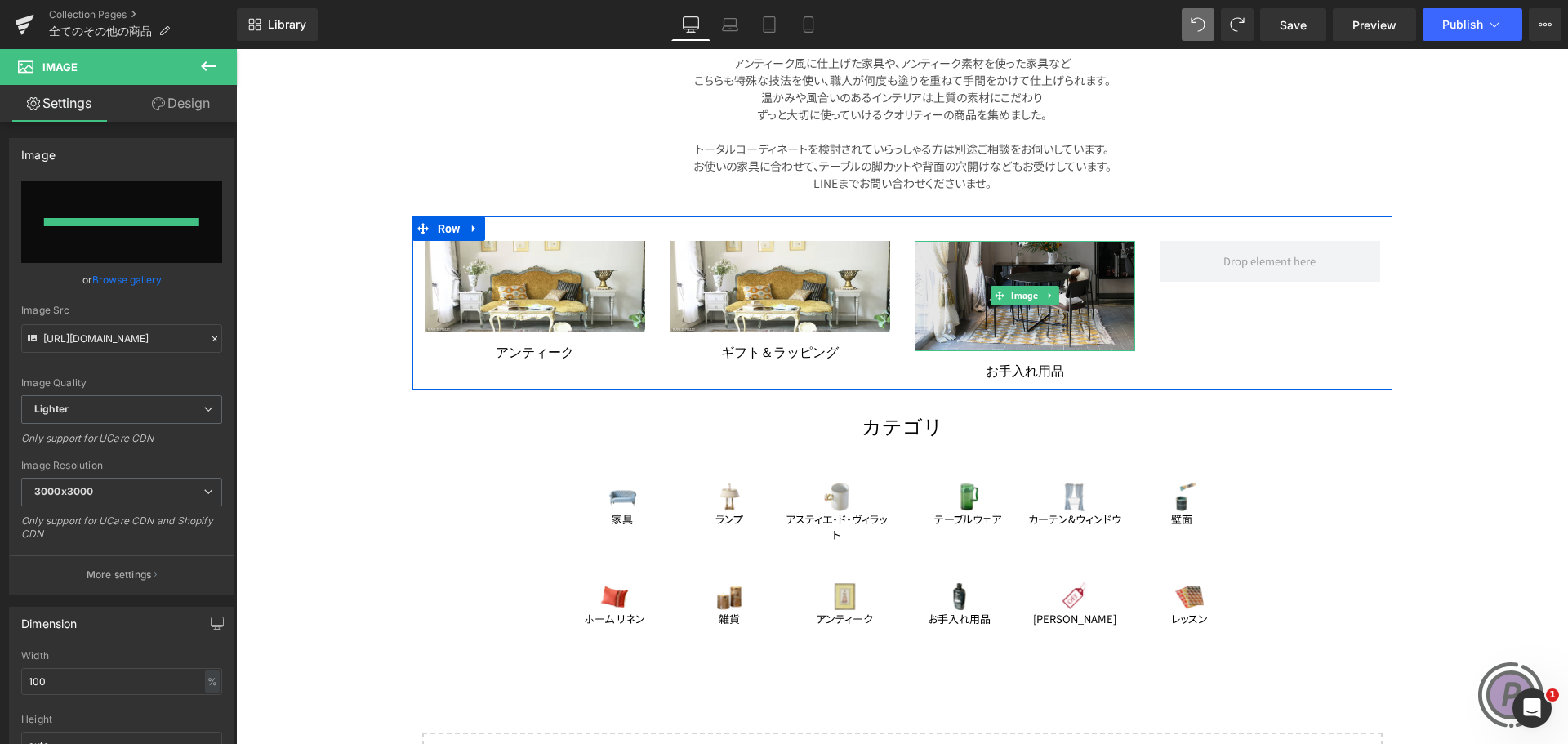
type input "[URL][DOMAIN_NAME]"
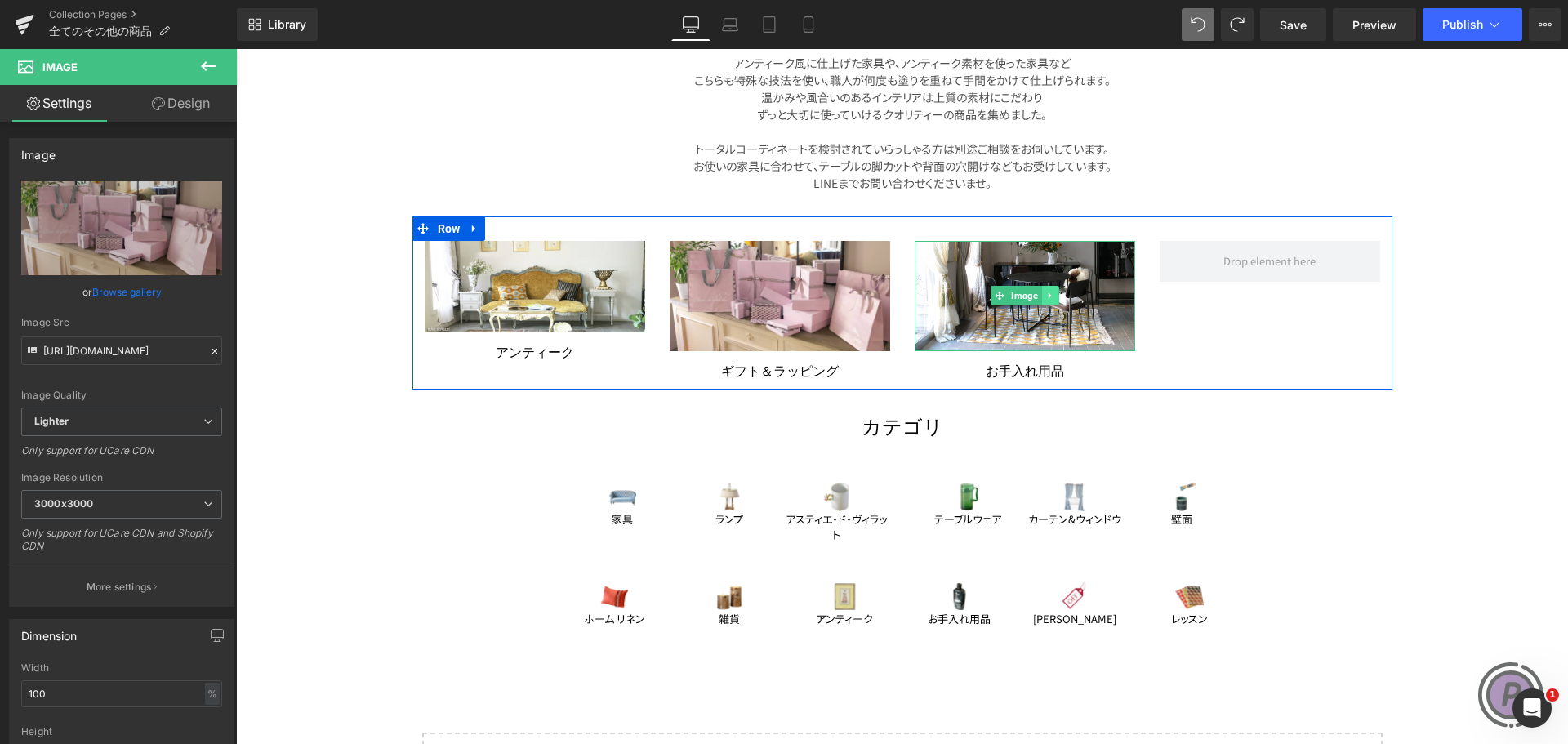
click at [1046, 295] on icon at bounding box center [1050, 295] width 9 height 10
click at [991, 301] on link "Image" at bounding box center [1016, 295] width 51 height 20
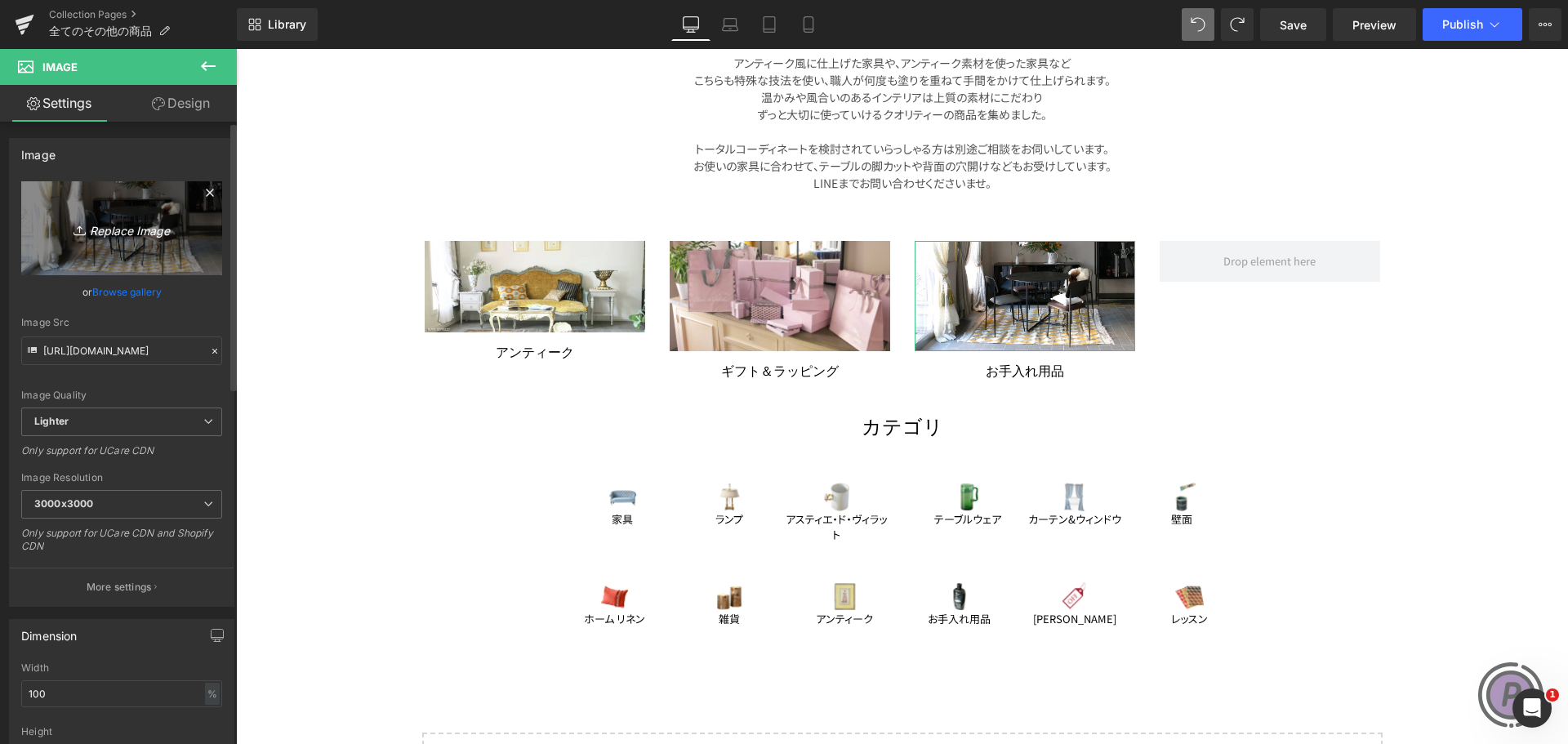
click at [111, 246] on link "Replace Image" at bounding box center [121, 228] width 201 height 94
type input "C:\fakepath\top_photo_bathroom_2560x2560.webp"
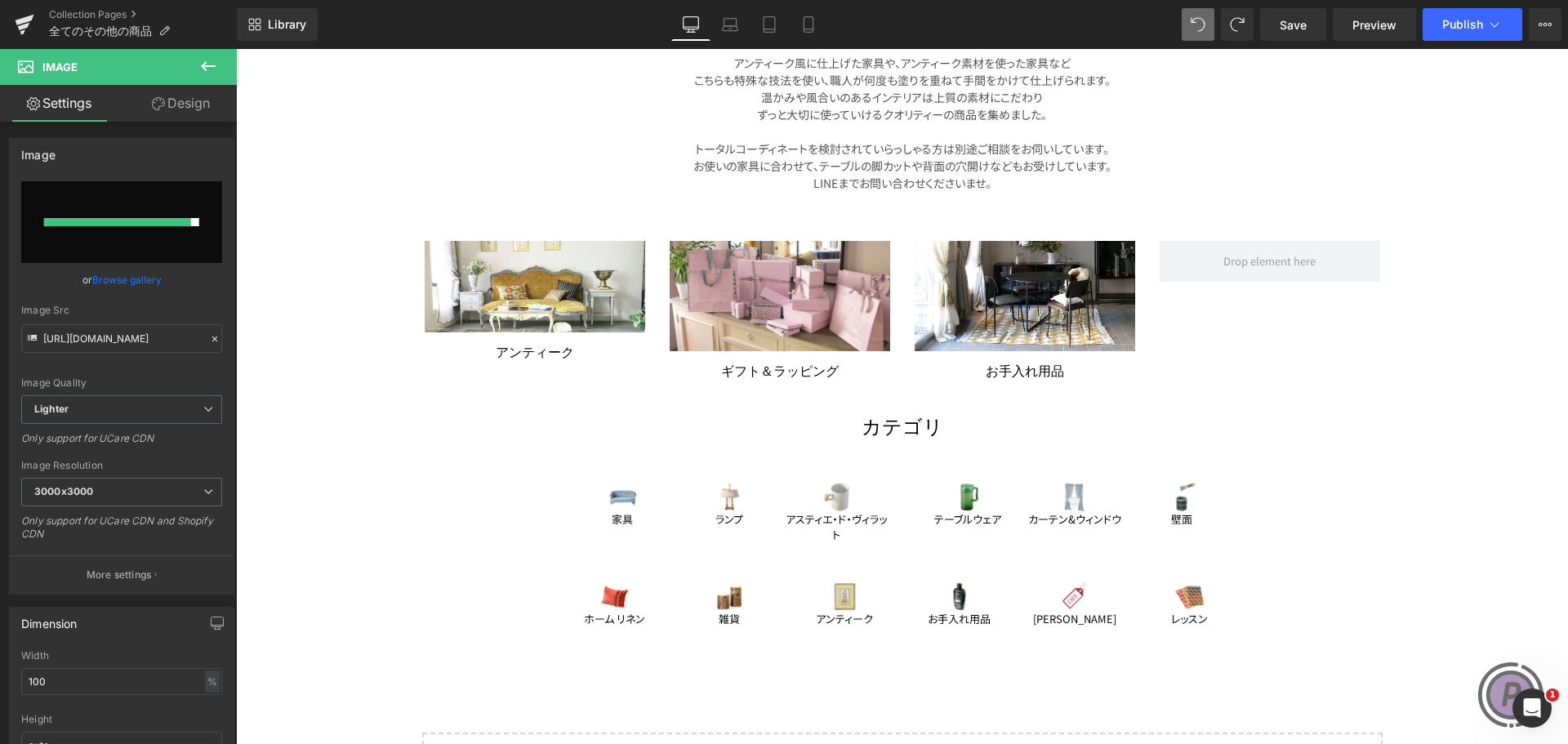
type input "[URL][DOMAIN_NAME]"
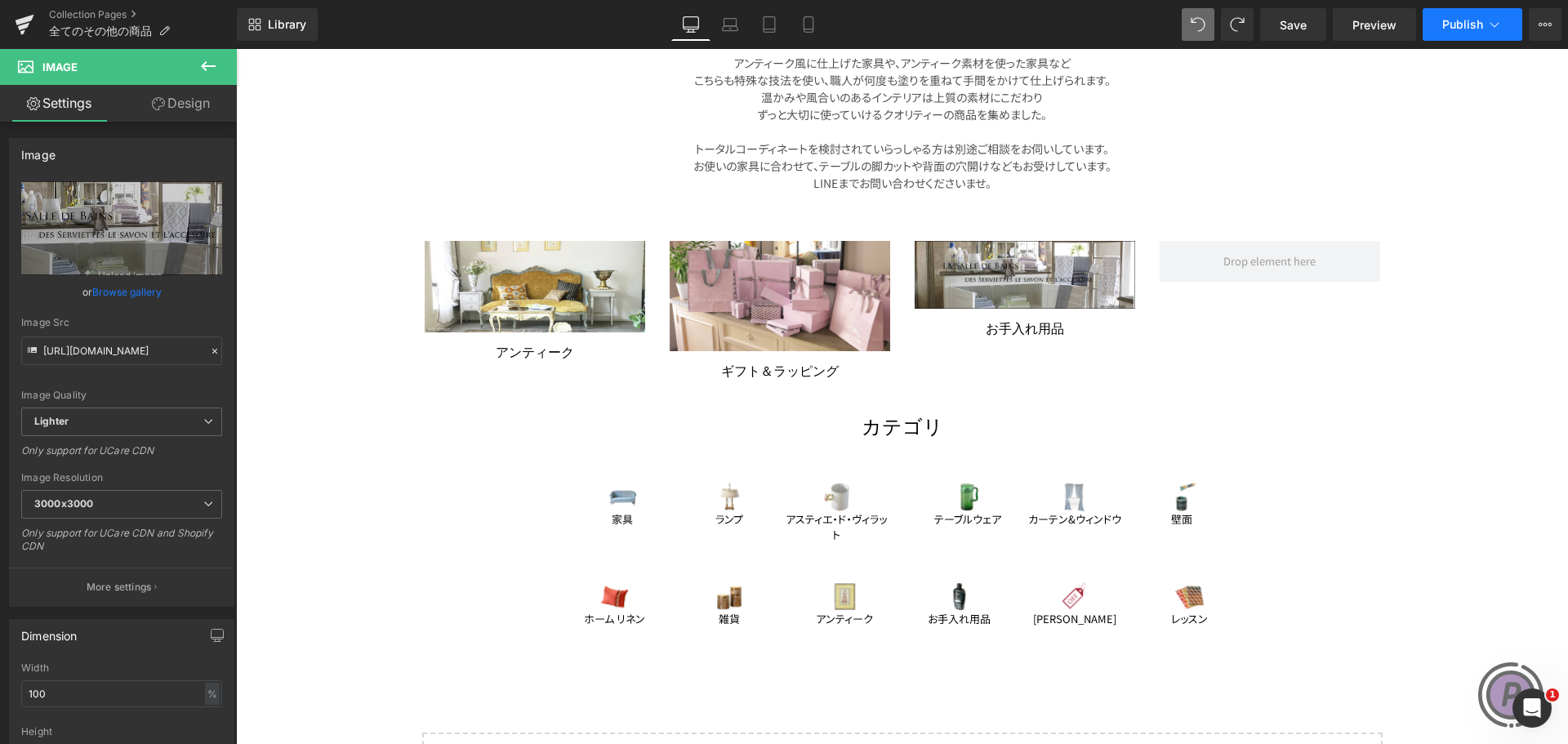
click at [1489, 29] on icon at bounding box center [1494, 25] width 16 height 16
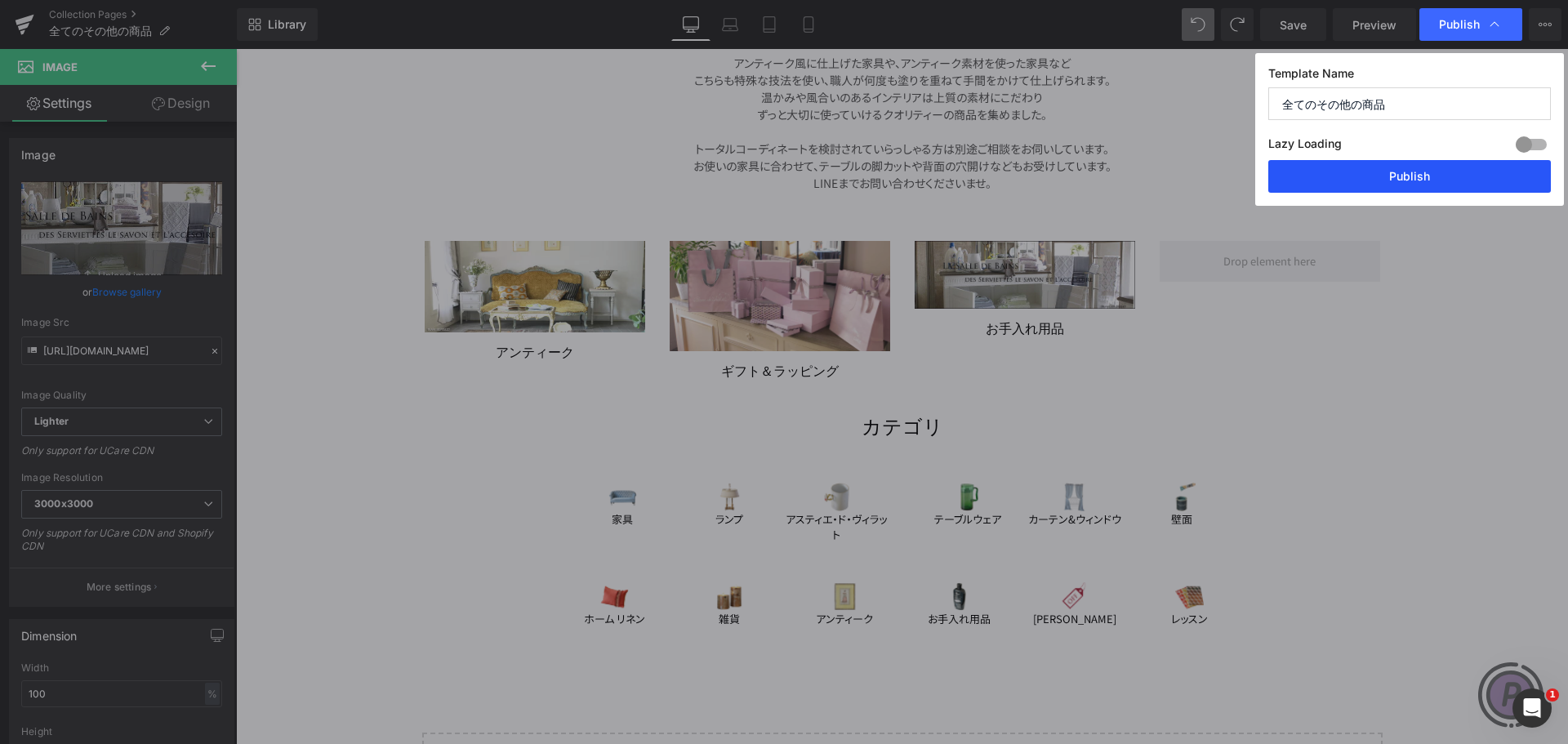
click at [1421, 167] on button "Publish" at bounding box center [1409, 176] width 282 height 33
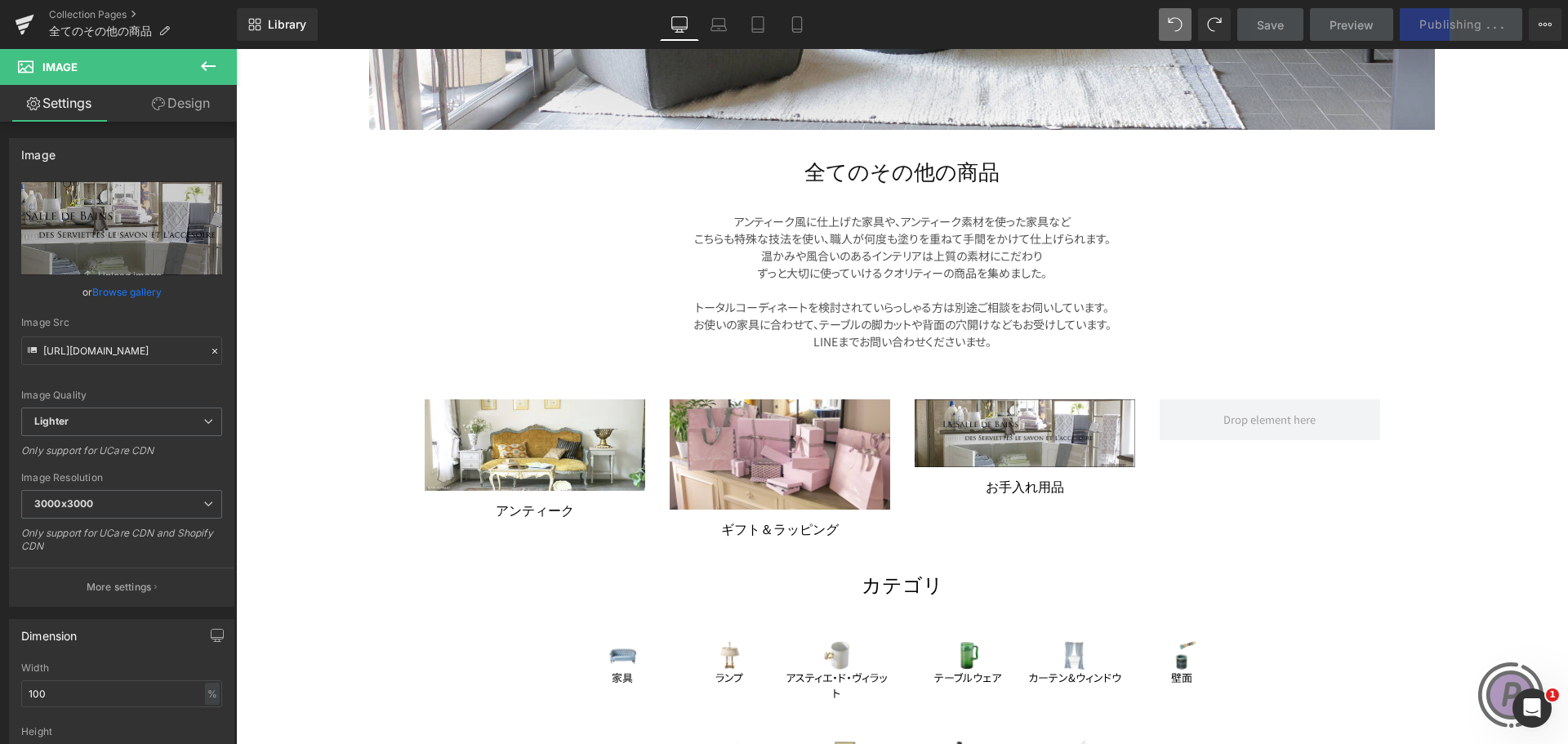
scroll to position [653, 0]
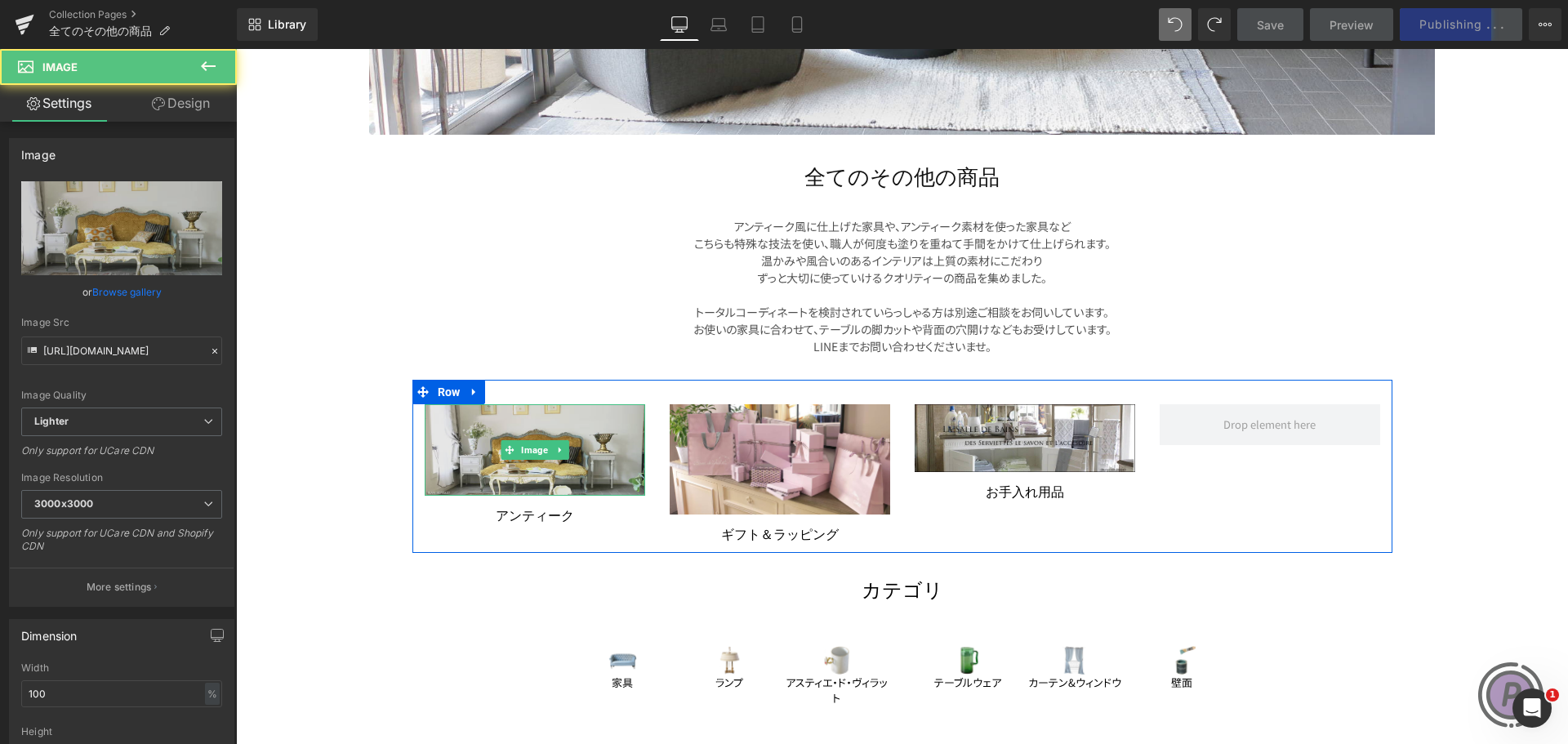
click at [534, 440] on img at bounding box center [535, 450] width 220 height 92
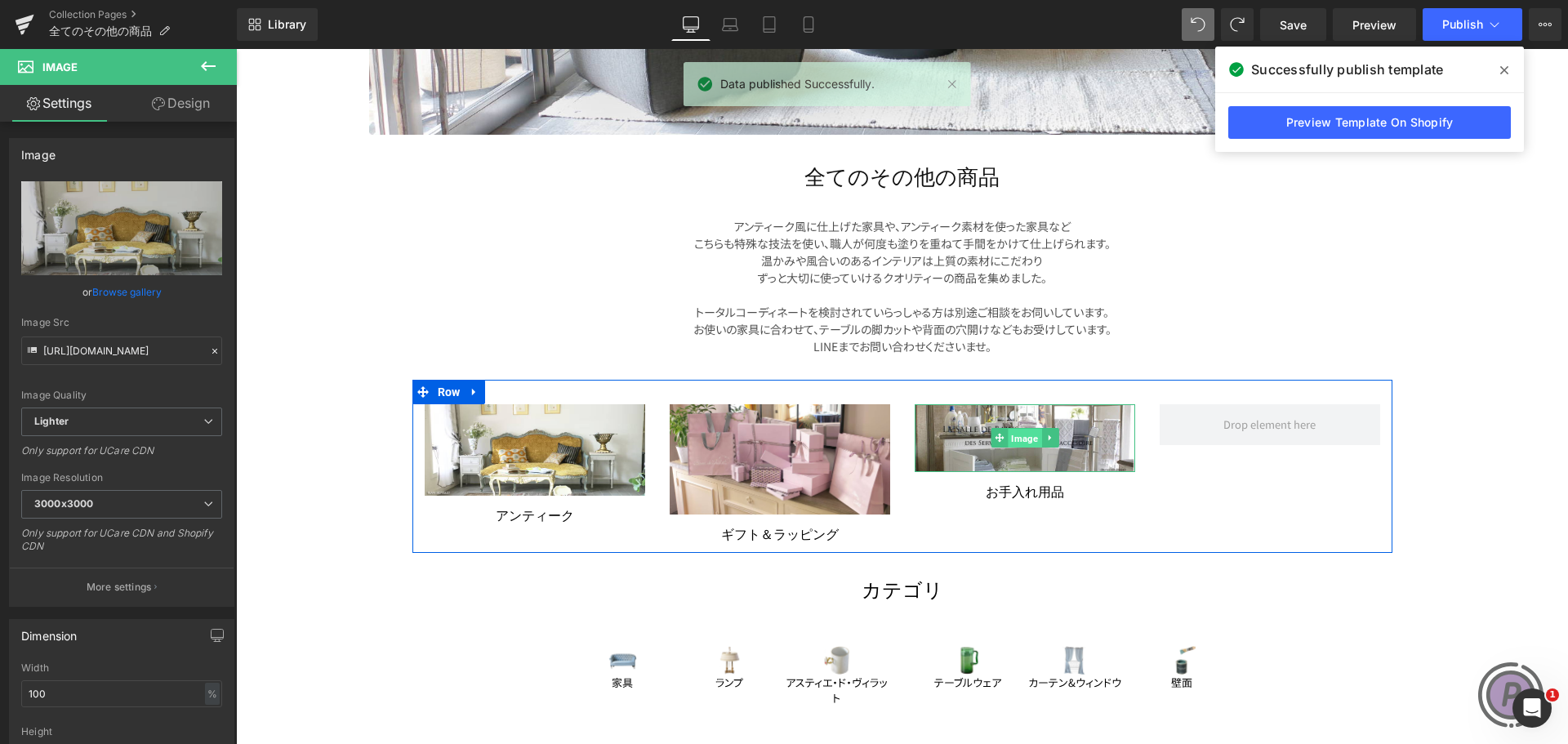
click at [1018, 444] on span "Image" at bounding box center [1024, 439] width 34 height 20
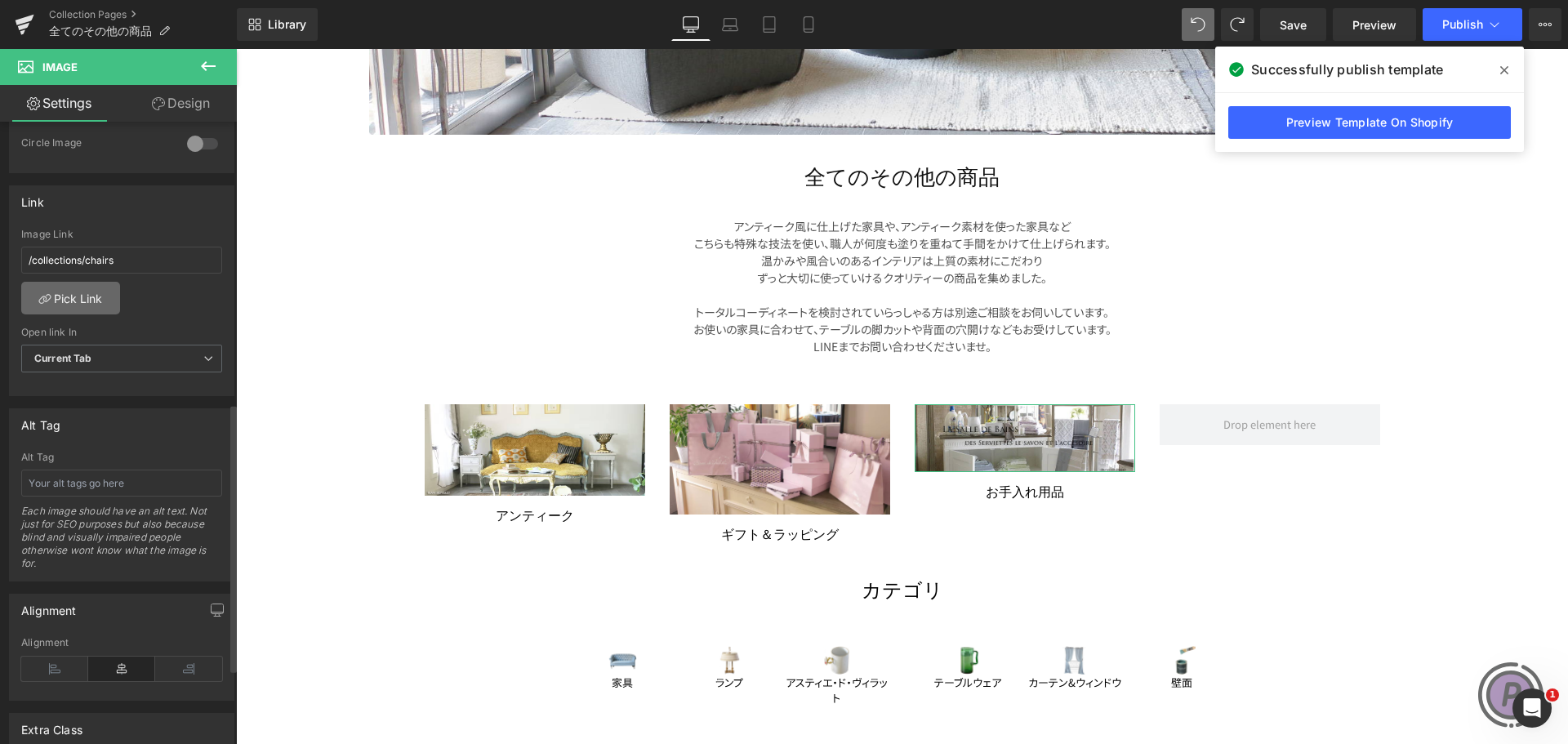
click at [102, 293] on link "Pick Link" at bounding box center [70, 298] width 99 height 33
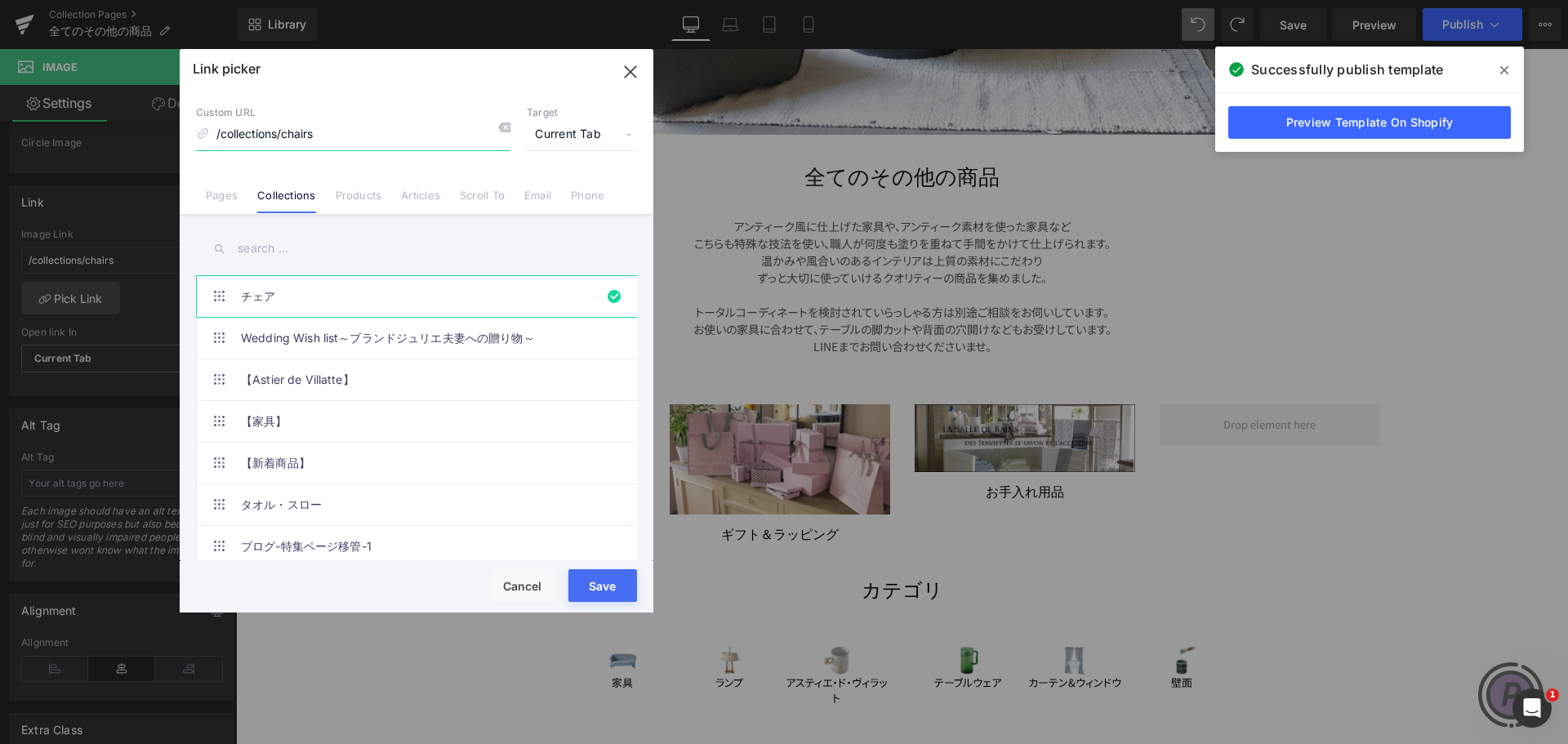
drag, startPoint x: 346, startPoint y: 136, endPoint x: 183, endPoint y: 135, distance: 163.0
click at [183, 135] on div "Custom URL /collections/chairs Target Current Tab Current Tab New Tab Pages Col…" at bounding box center [416, 152] width 473 height 124
paste input "[URL][DOMAIN_NAME]"
drag, startPoint x: 359, startPoint y: 138, endPoint x: 143, endPoint y: 138, distance: 216.0
click at [143, 138] on div "Link picker Back to Library Insert Custom URL [URL][DOMAIN_NAME] Target Current…" at bounding box center [784, 372] width 1568 height 744
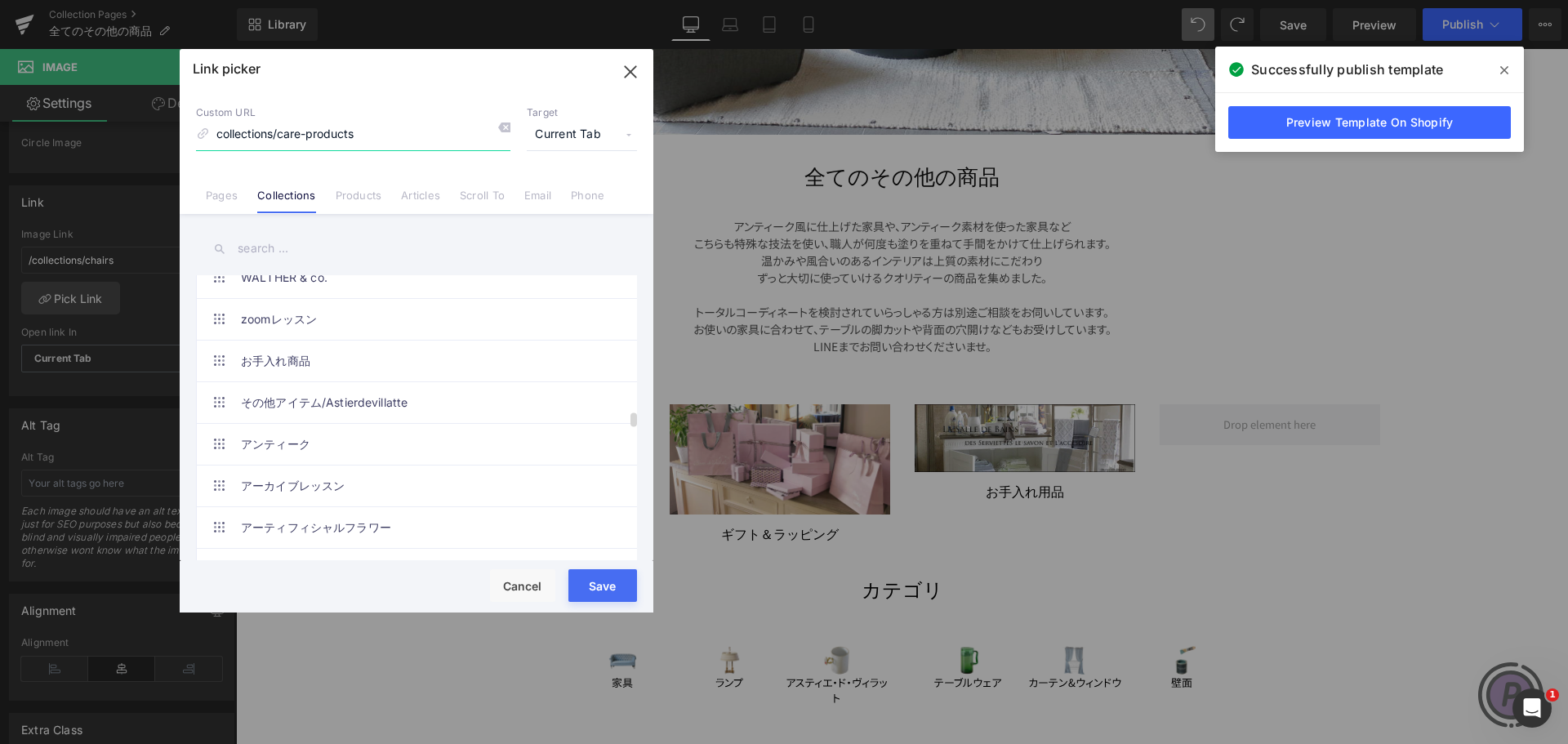
scroll to position [2997, 0]
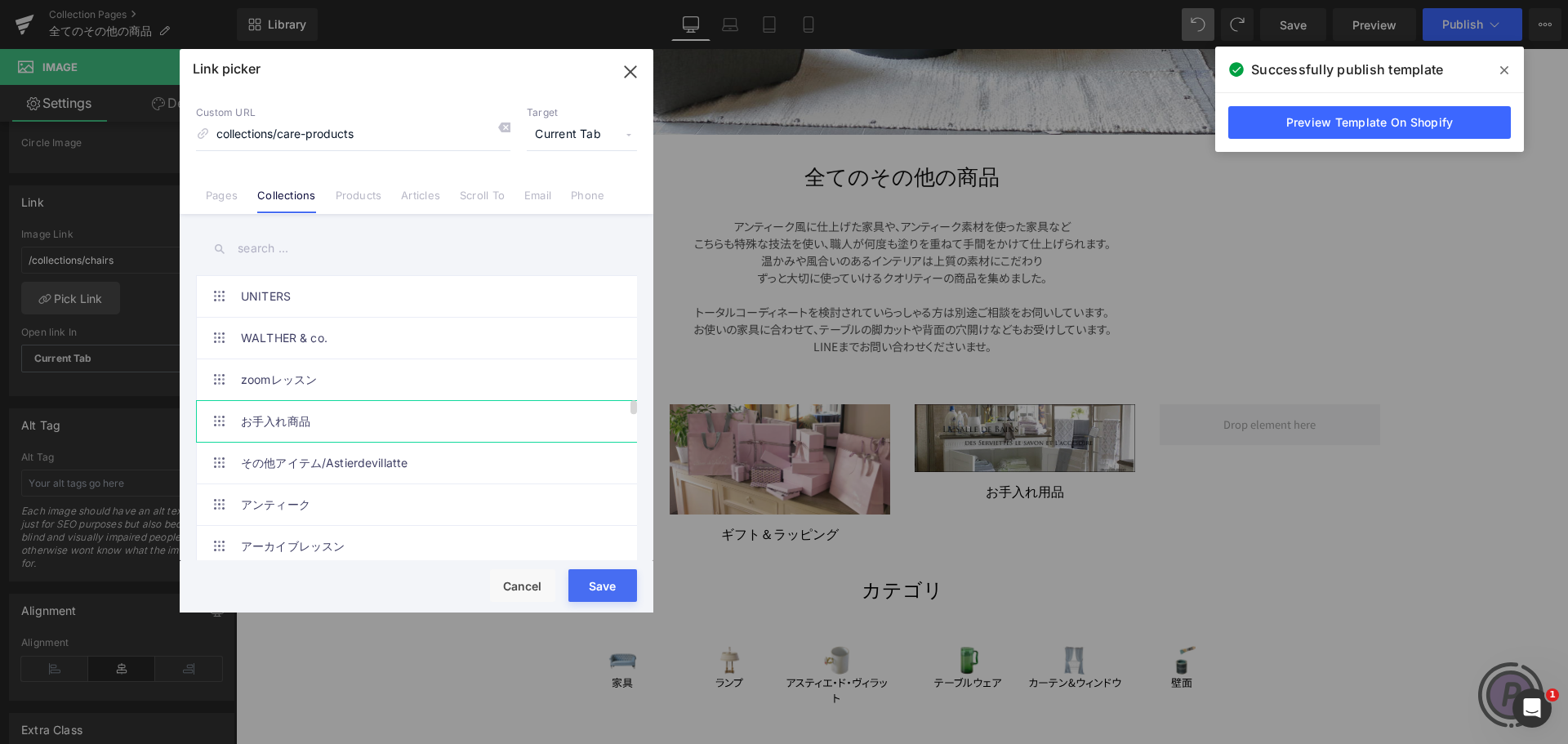
click at [342, 420] on link "お手入れ商品" at bounding box center [420, 422] width 359 height 41
type input "/collections/care-products"
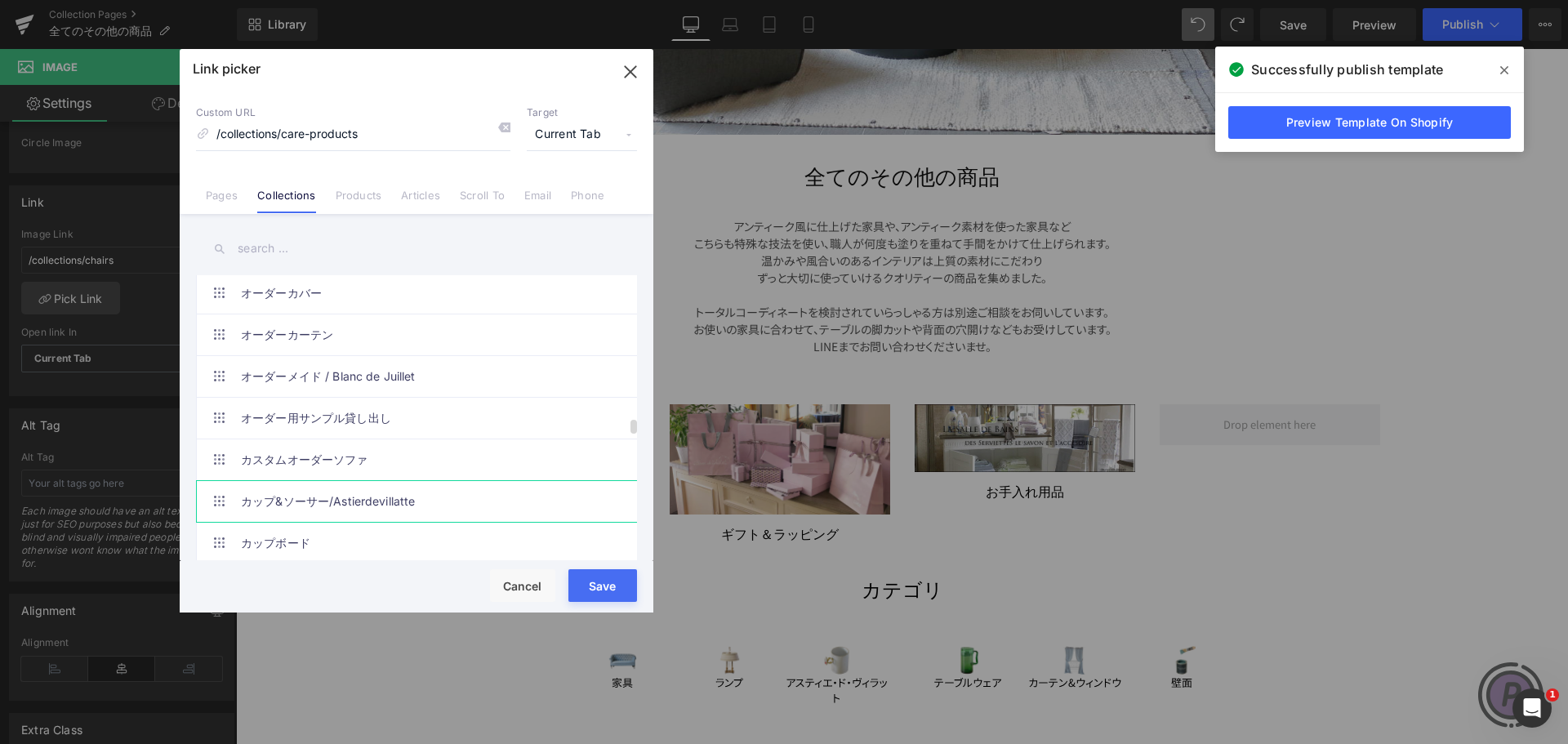
scroll to position [3487, 0]
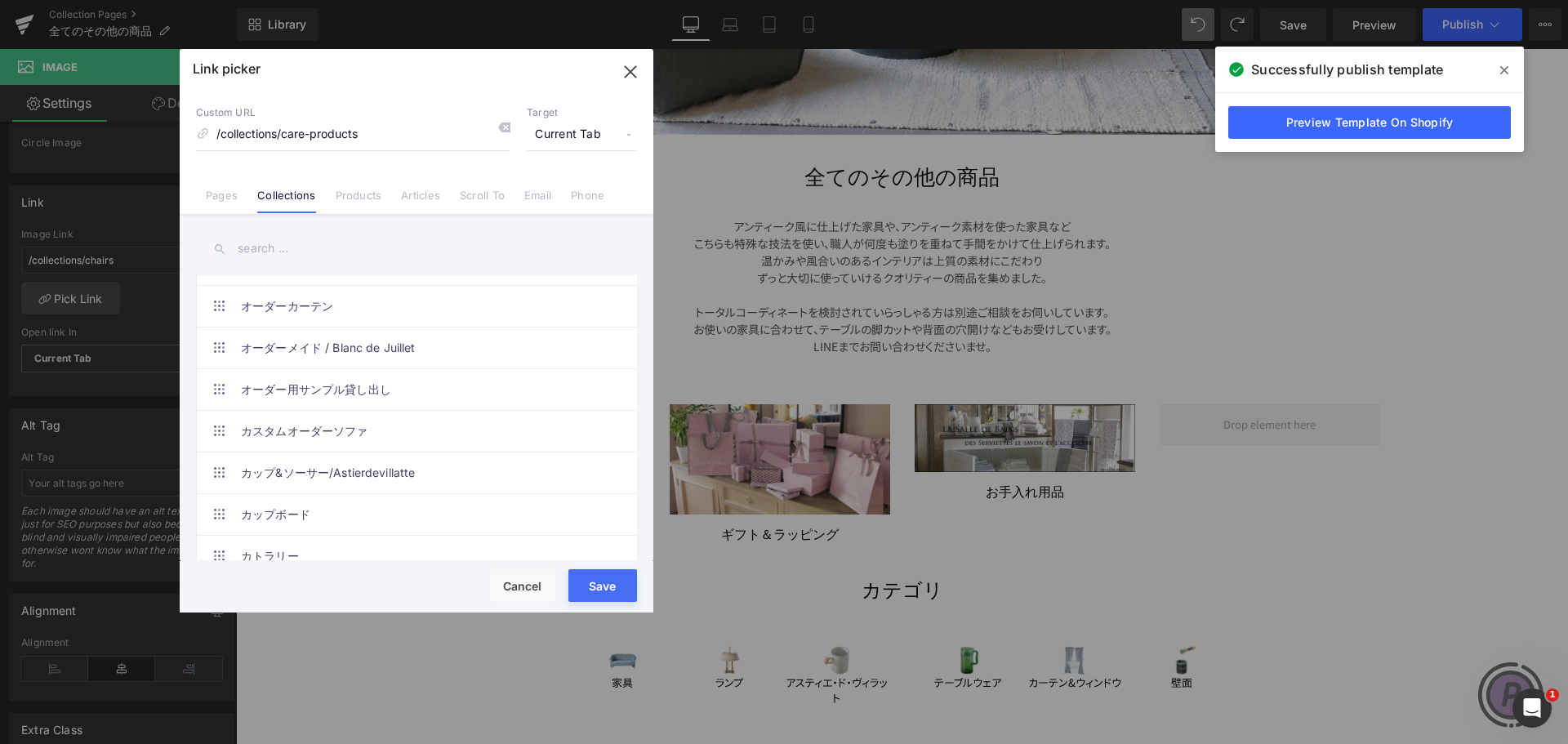
click at [584, 584] on button "Save" at bounding box center [603, 585] width 69 height 33
type input "/collections/care-products"
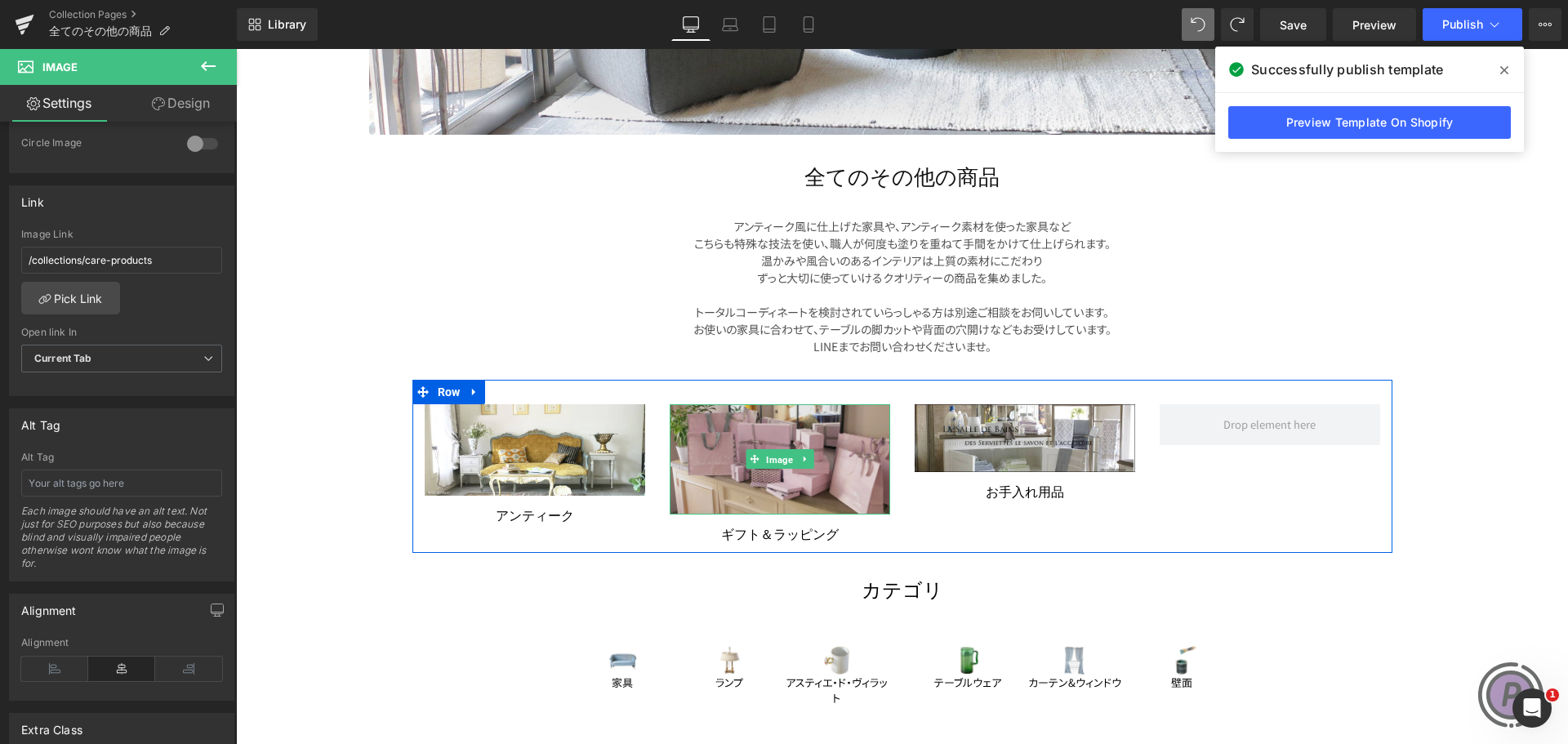
click at [772, 455] on span "Image" at bounding box center [779, 460] width 34 height 20
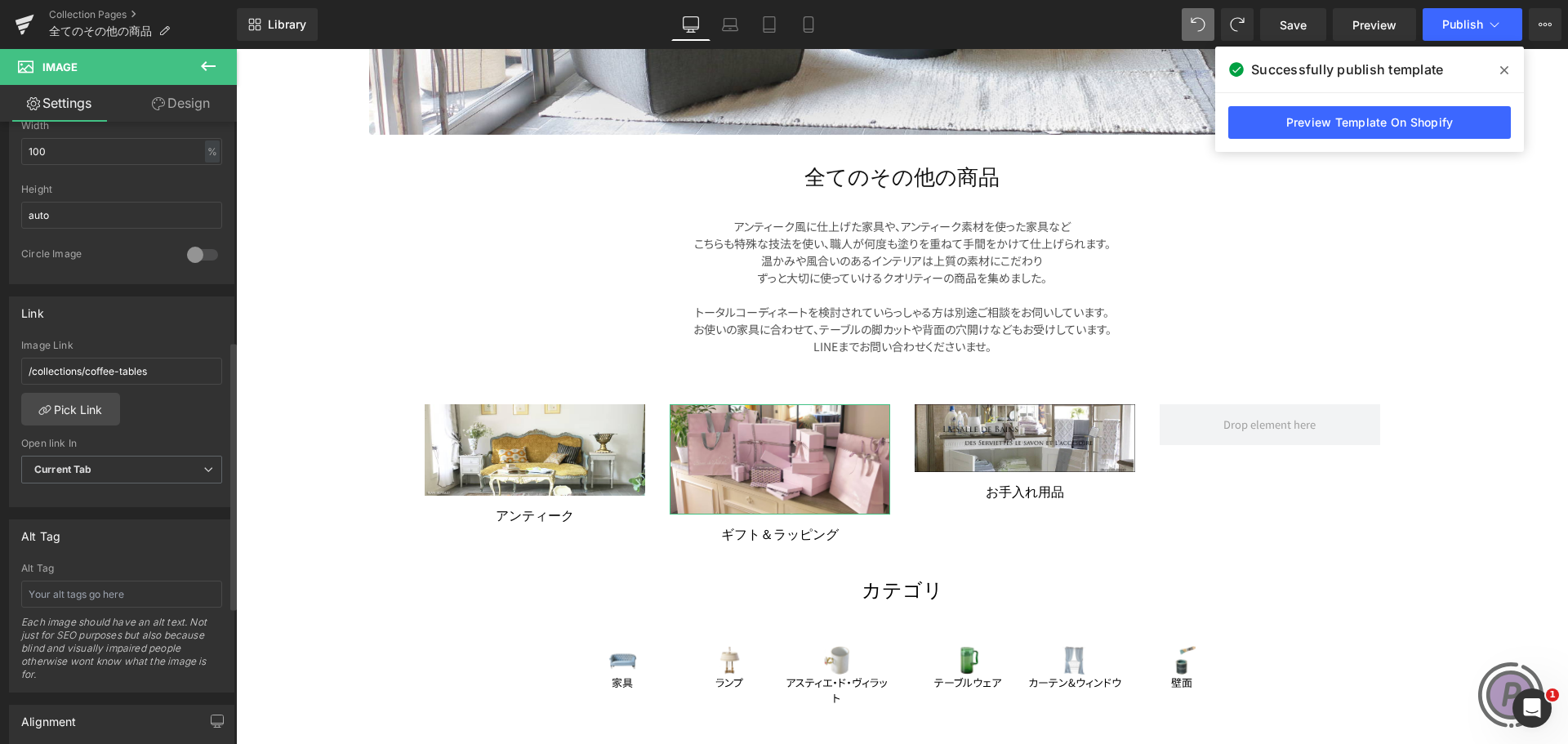
scroll to position [571, 0]
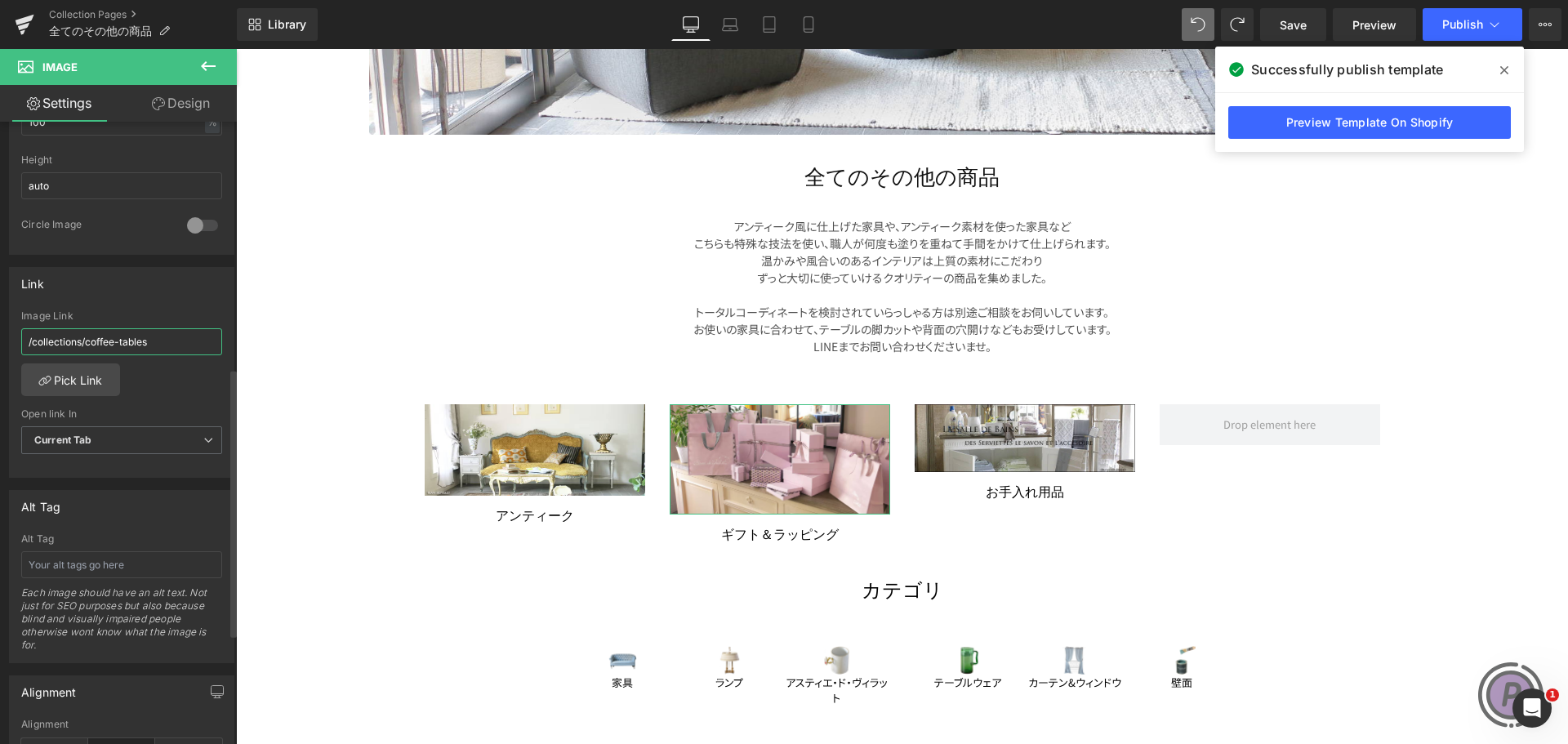
click at [176, 337] on input "/collections/coffee-tables" at bounding box center [121, 341] width 201 height 27
click at [108, 372] on link "Pick Link" at bounding box center [70, 380] width 99 height 33
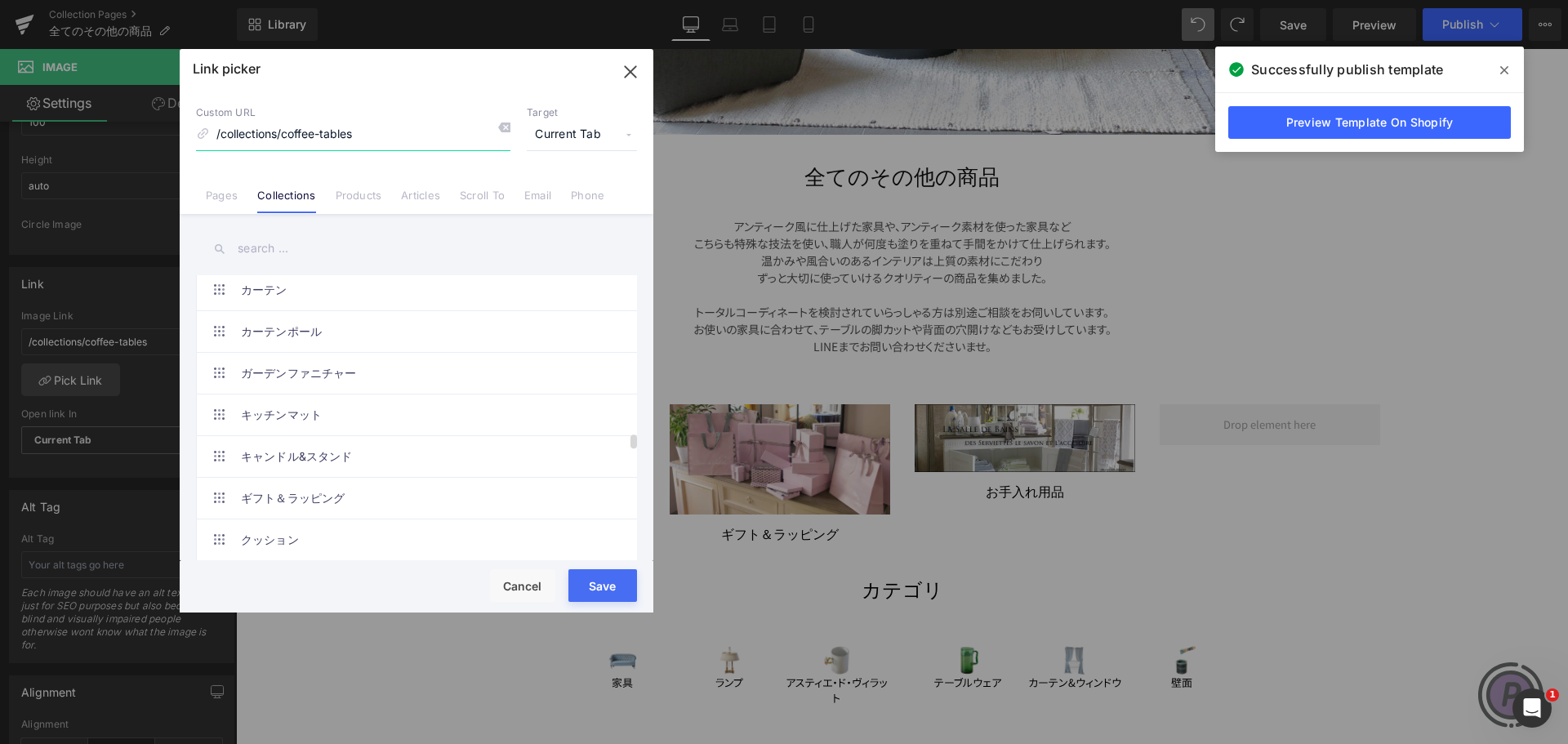
scroll to position [3918, 0]
click at [413, 416] on link "ギフト＆ラッピング" at bounding box center [420, 417] width 359 height 41
type input "/collections/ギフト-ラッピング"
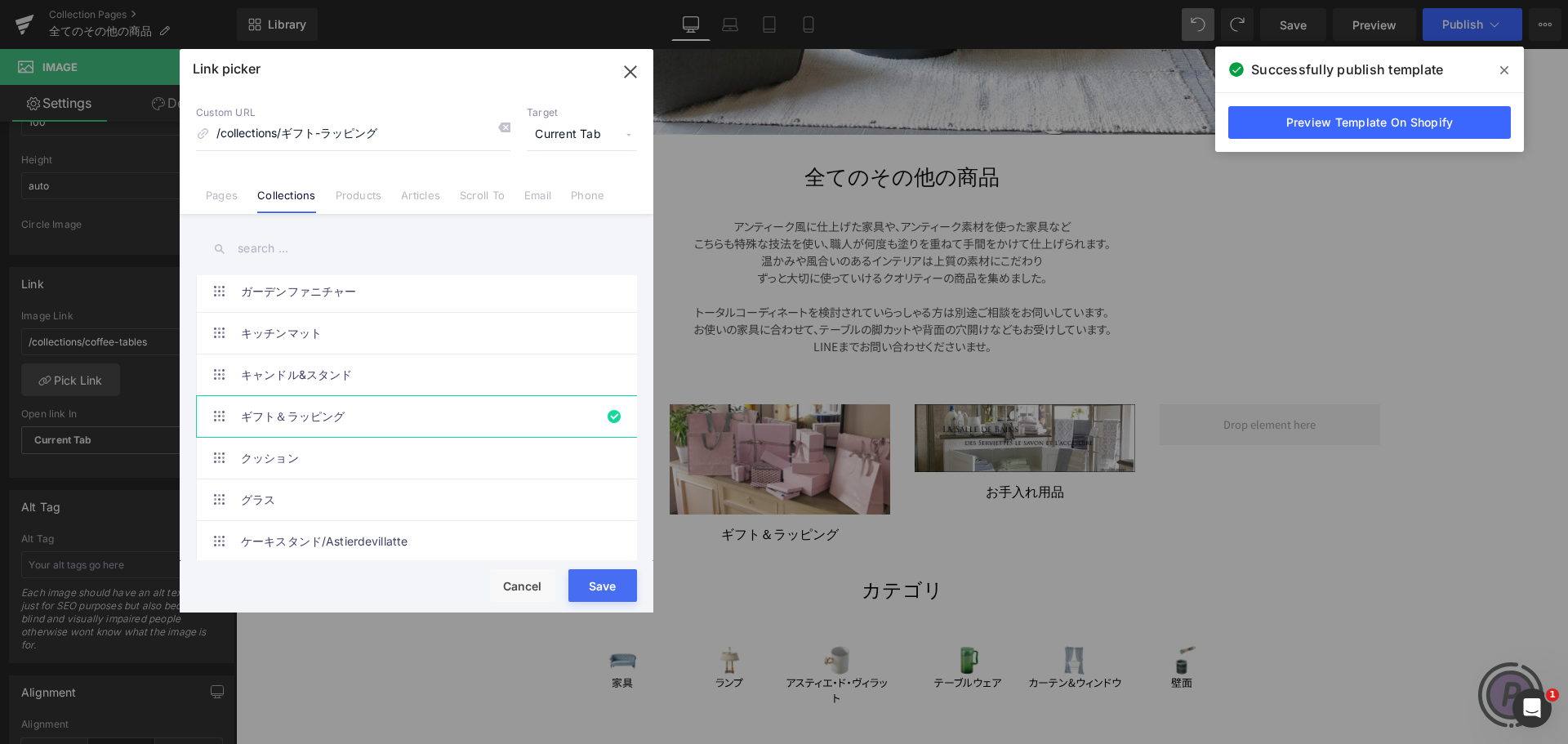
click at [615, 594] on button "Save" at bounding box center [603, 585] width 69 height 33
type input "/collections/ギフト-ラッピング"
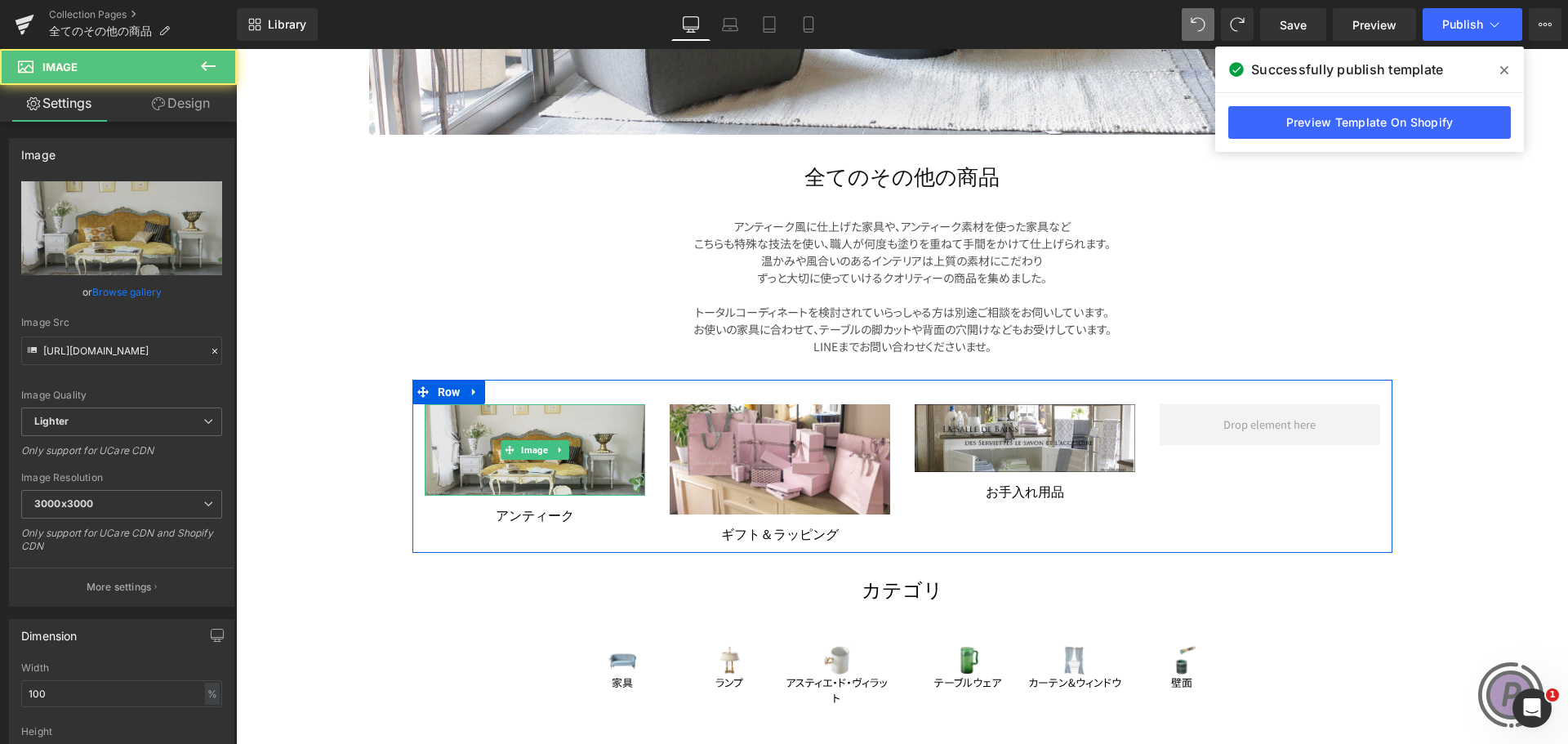
click at [535, 460] on img at bounding box center [535, 450] width 220 height 92
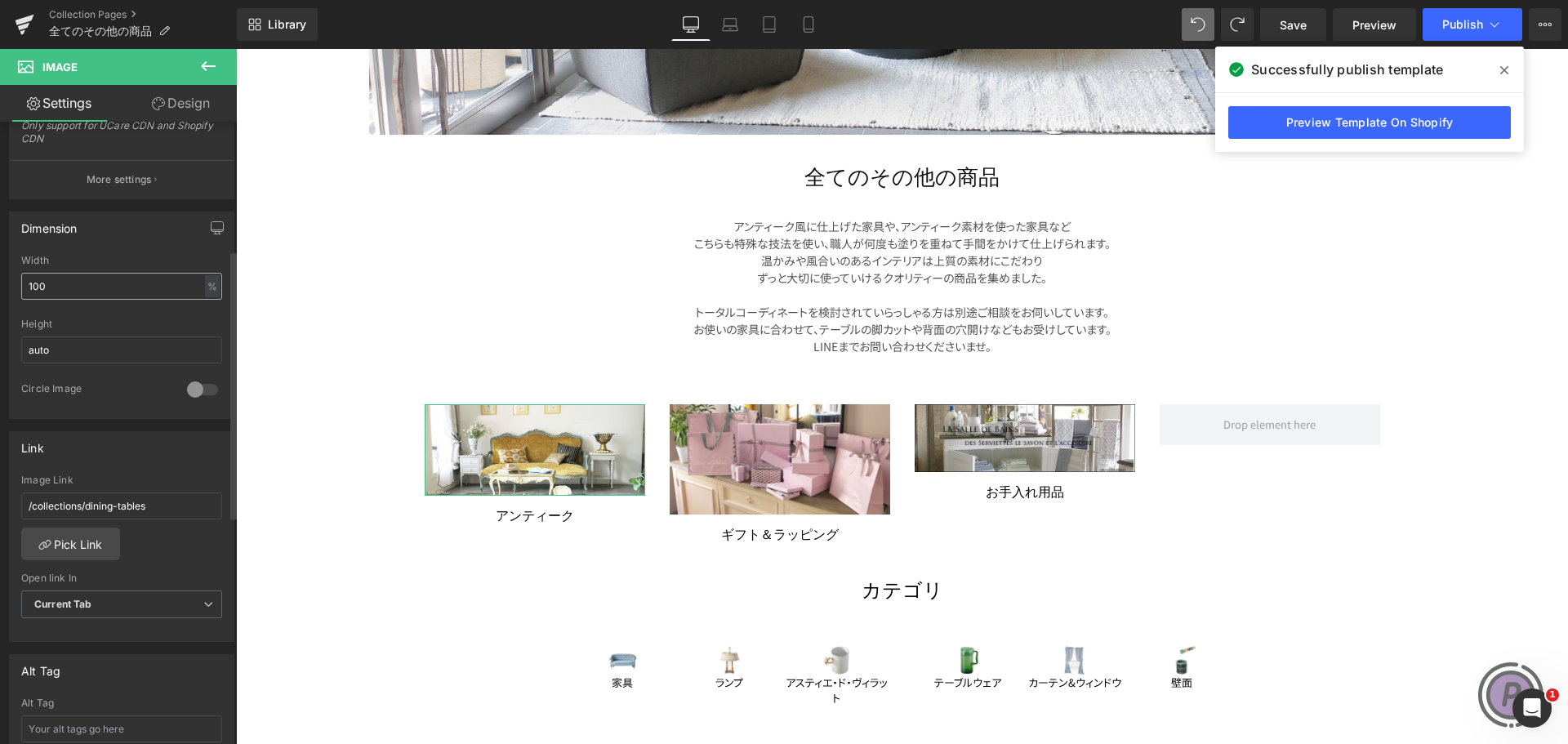
scroll to position [408, 0]
click at [164, 506] on input "/collections/dining-tables" at bounding box center [121, 504] width 201 height 27
click at [85, 547] on link "Pick Link" at bounding box center [70, 543] width 99 height 33
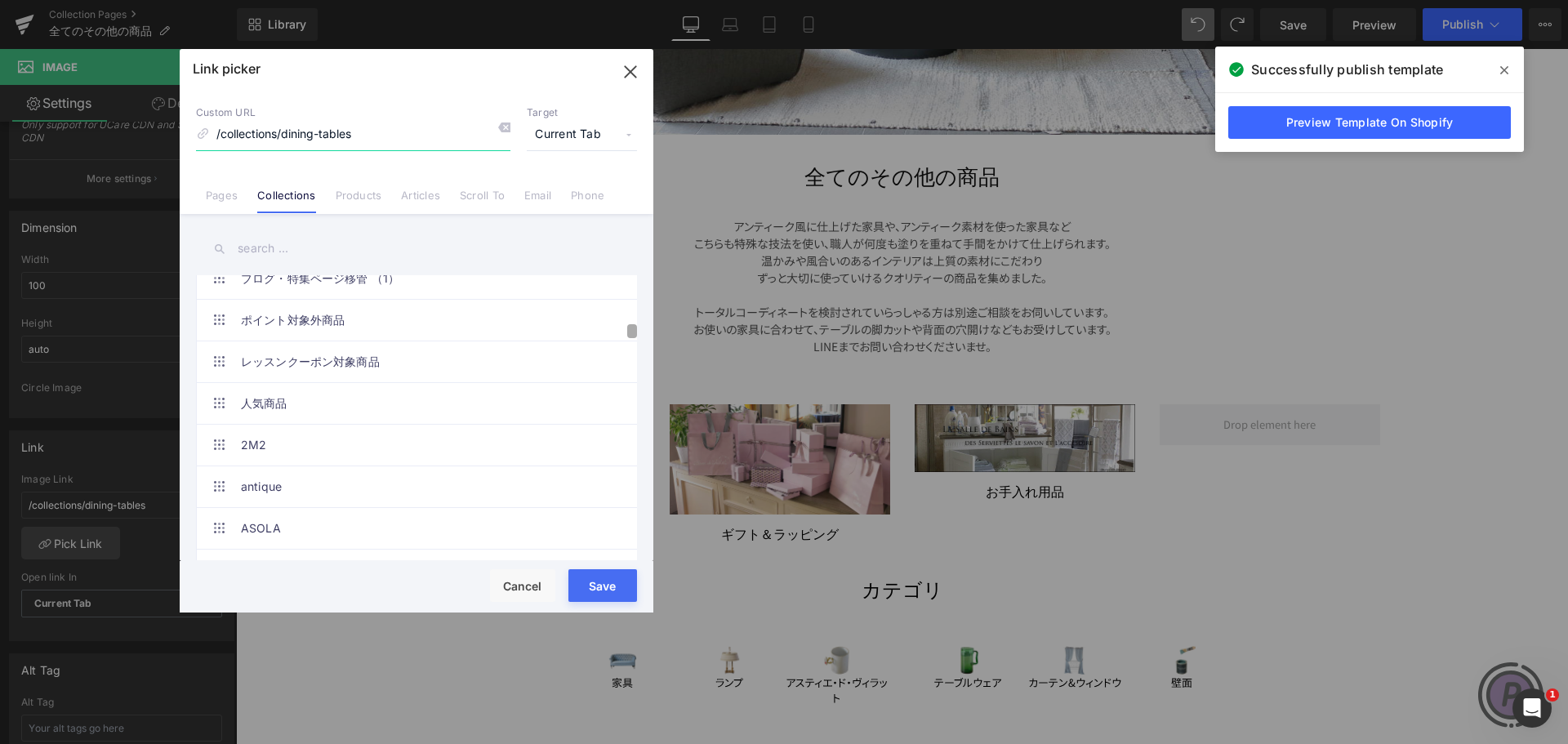
scroll to position [0, 0]
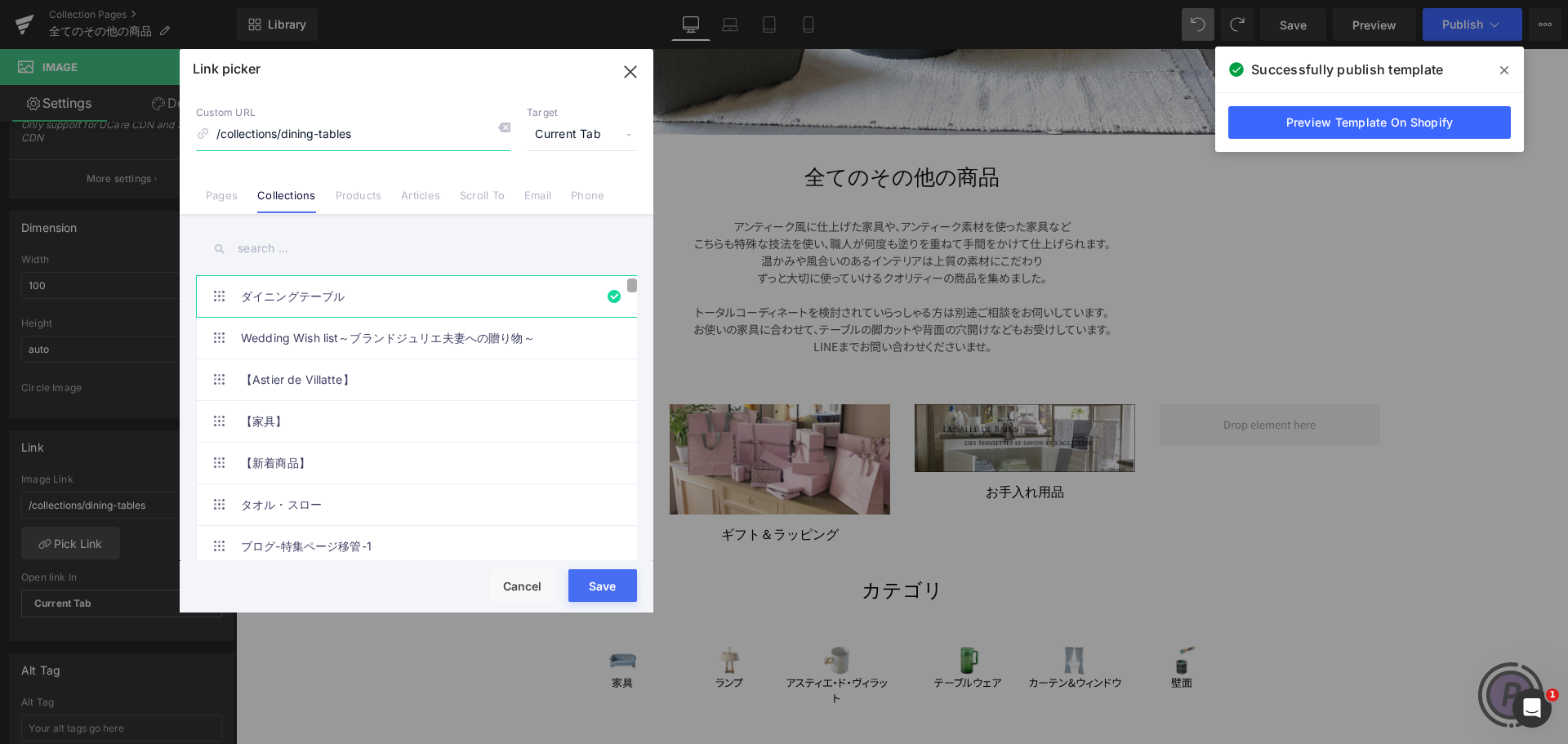
click at [593, 260] on div "ダイニングテーブル Wedding Wish list～ブランドジュリエ夫妻への贈り物～ 【Astier de Villatte】 【家具】 【新着商品】 タ…" at bounding box center [416, 389] width 473 height 350
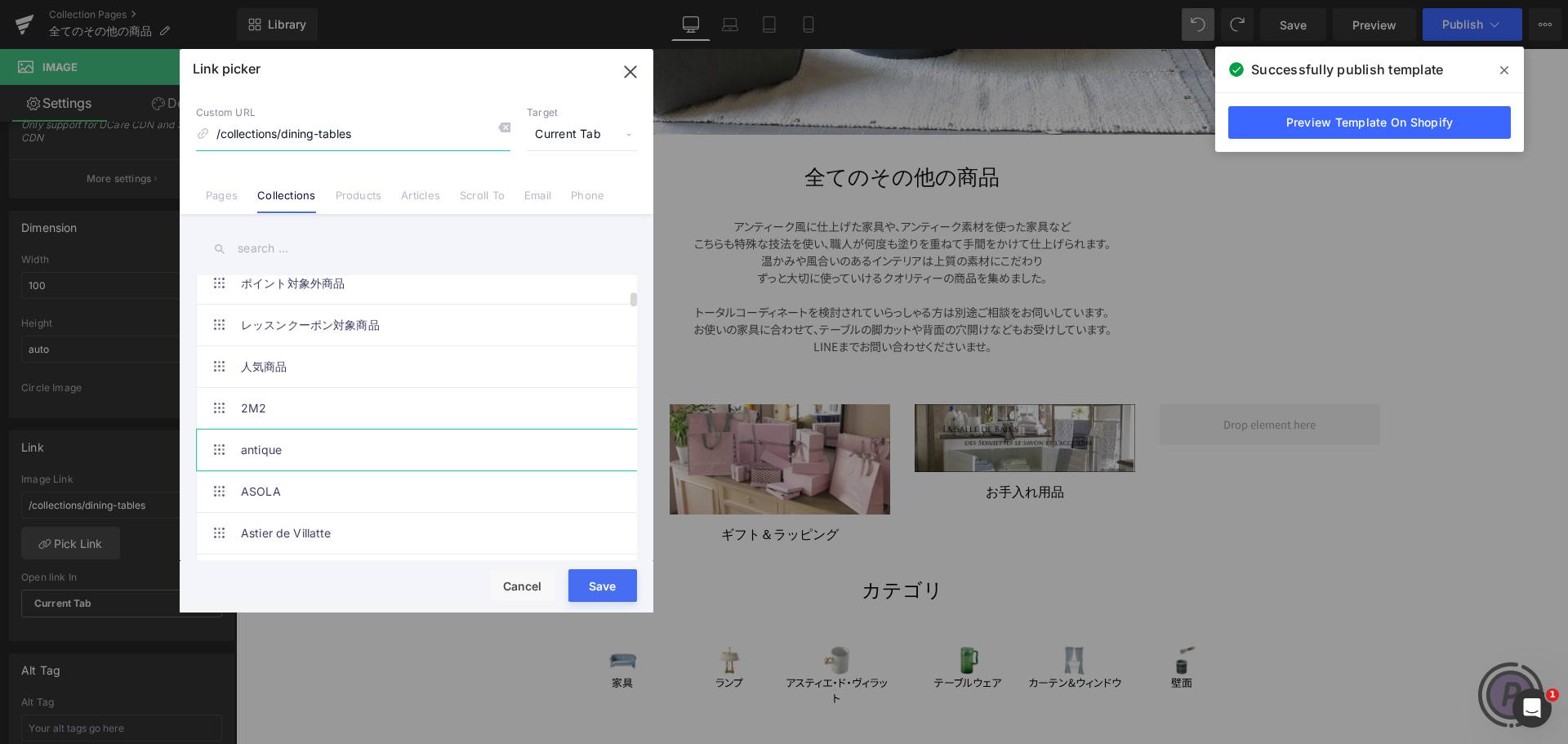
scroll to position [408, 0]
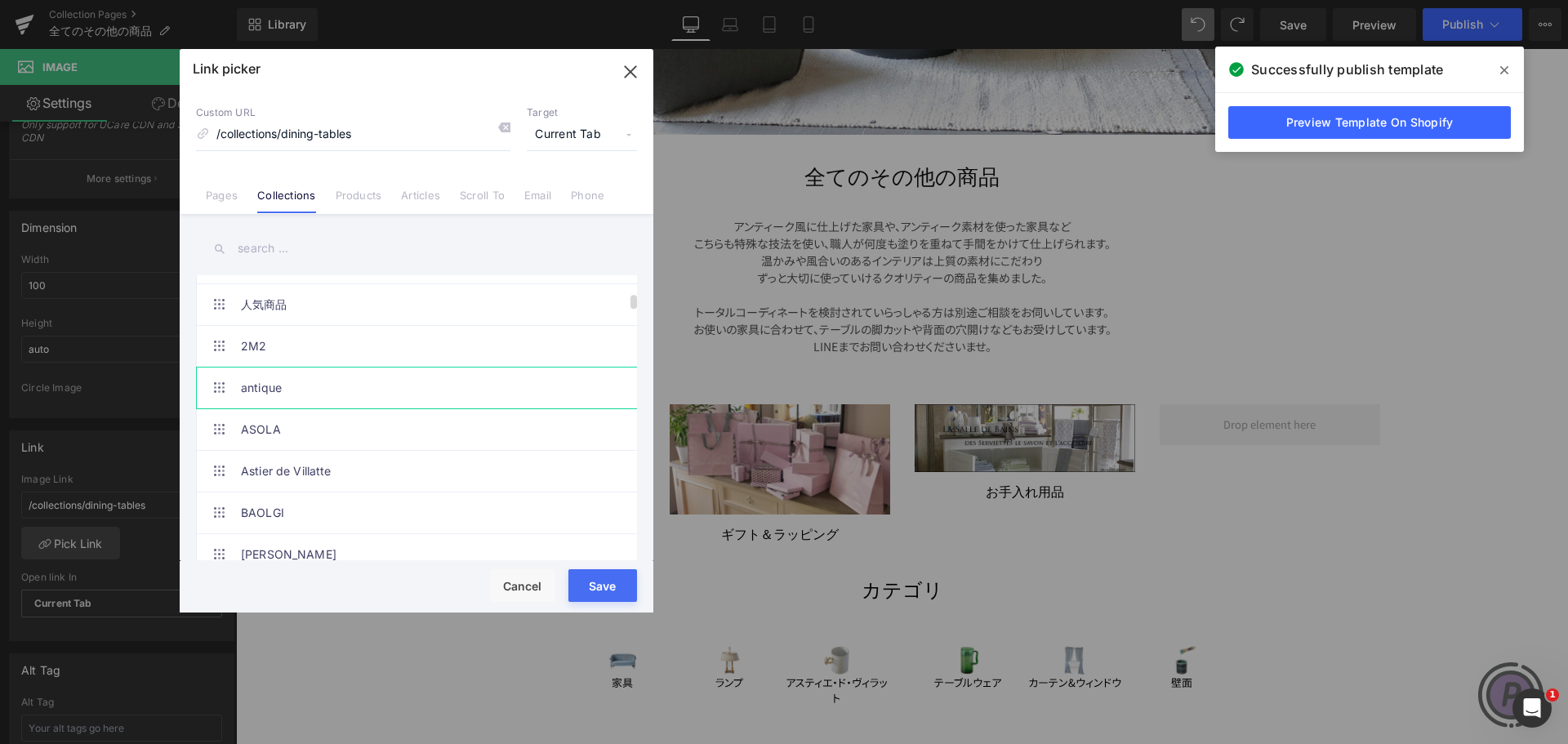
click at [514, 385] on link "antique" at bounding box center [420, 388] width 359 height 41
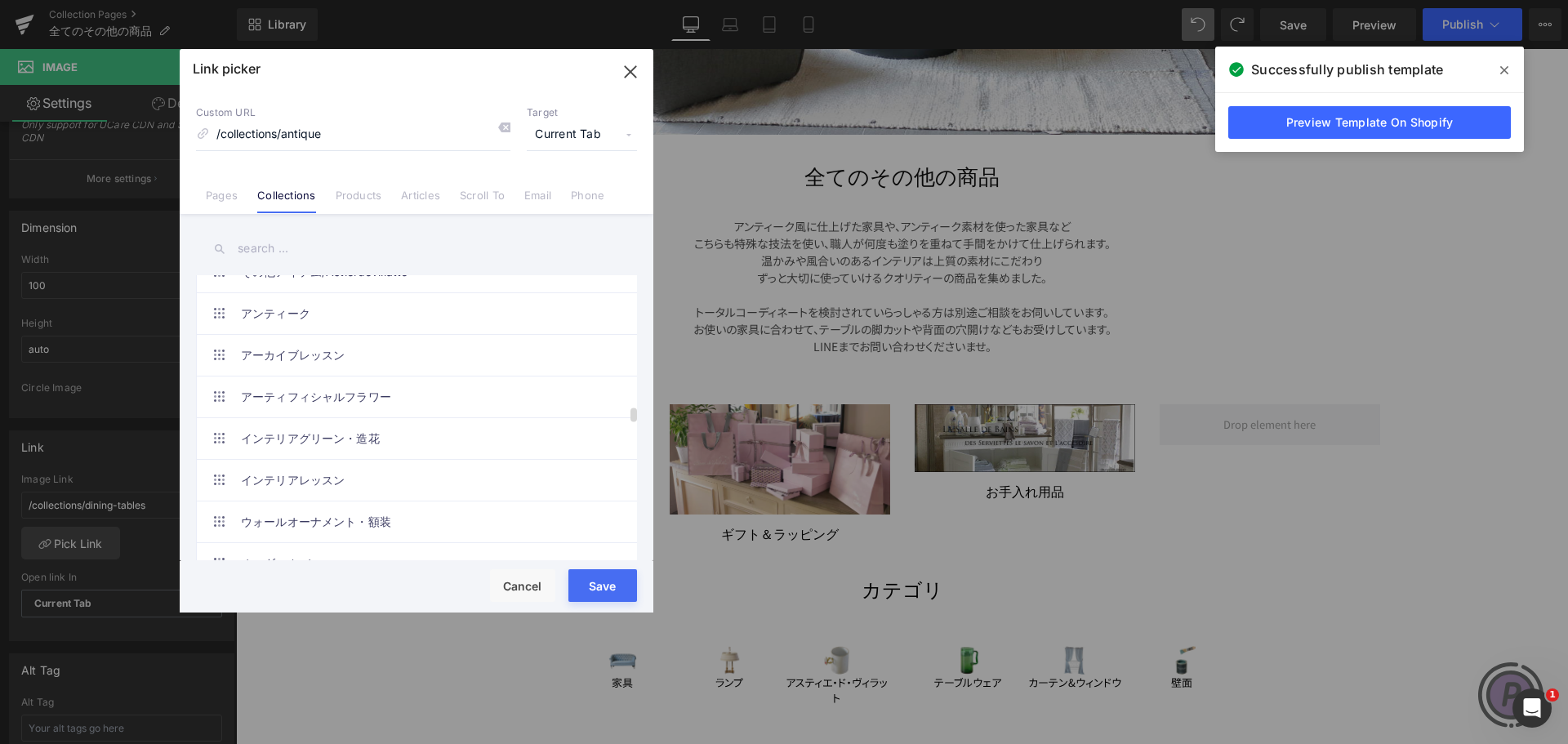
scroll to position [3183, 0]
click at [496, 314] on link "アンティーク" at bounding box center [420, 318] width 359 height 41
type input "/collections/antiques"
click at [589, 576] on button "Save" at bounding box center [603, 585] width 69 height 33
type input "/collections/antiques"
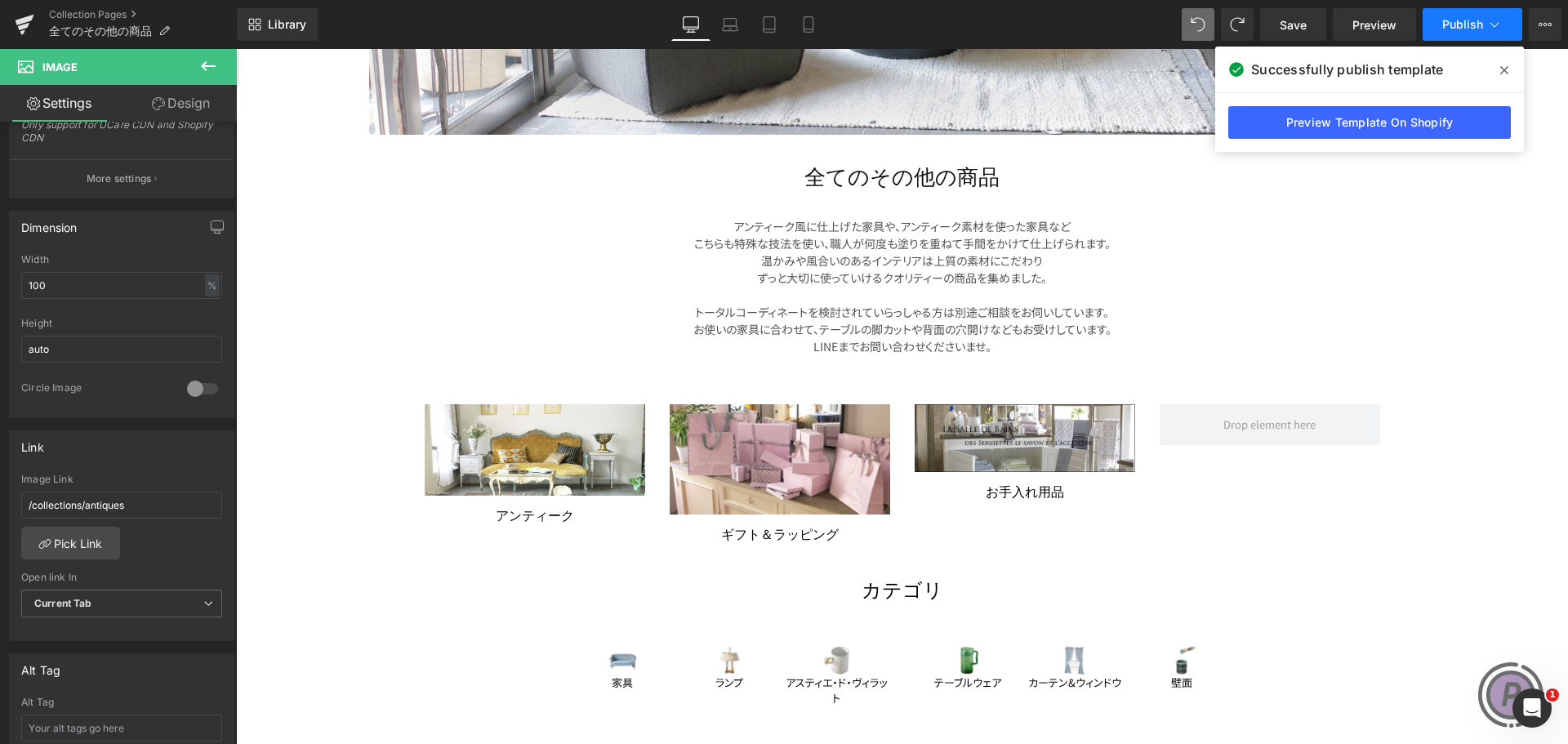
click at [1479, 24] on span "Publish" at bounding box center [1462, 25] width 41 height 13
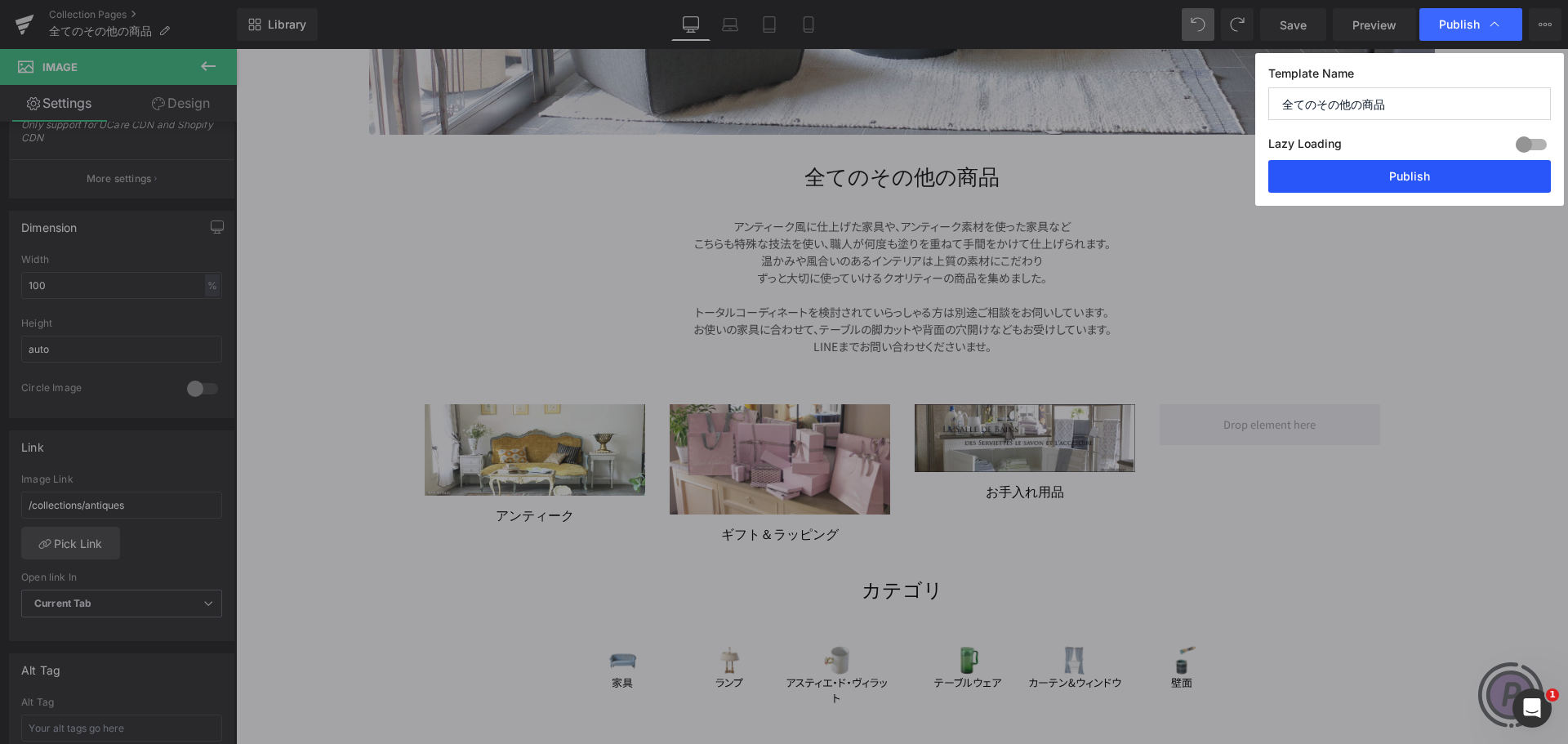
click at [1446, 180] on button "Publish" at bounding box center [1409, 176] width 282 height 33
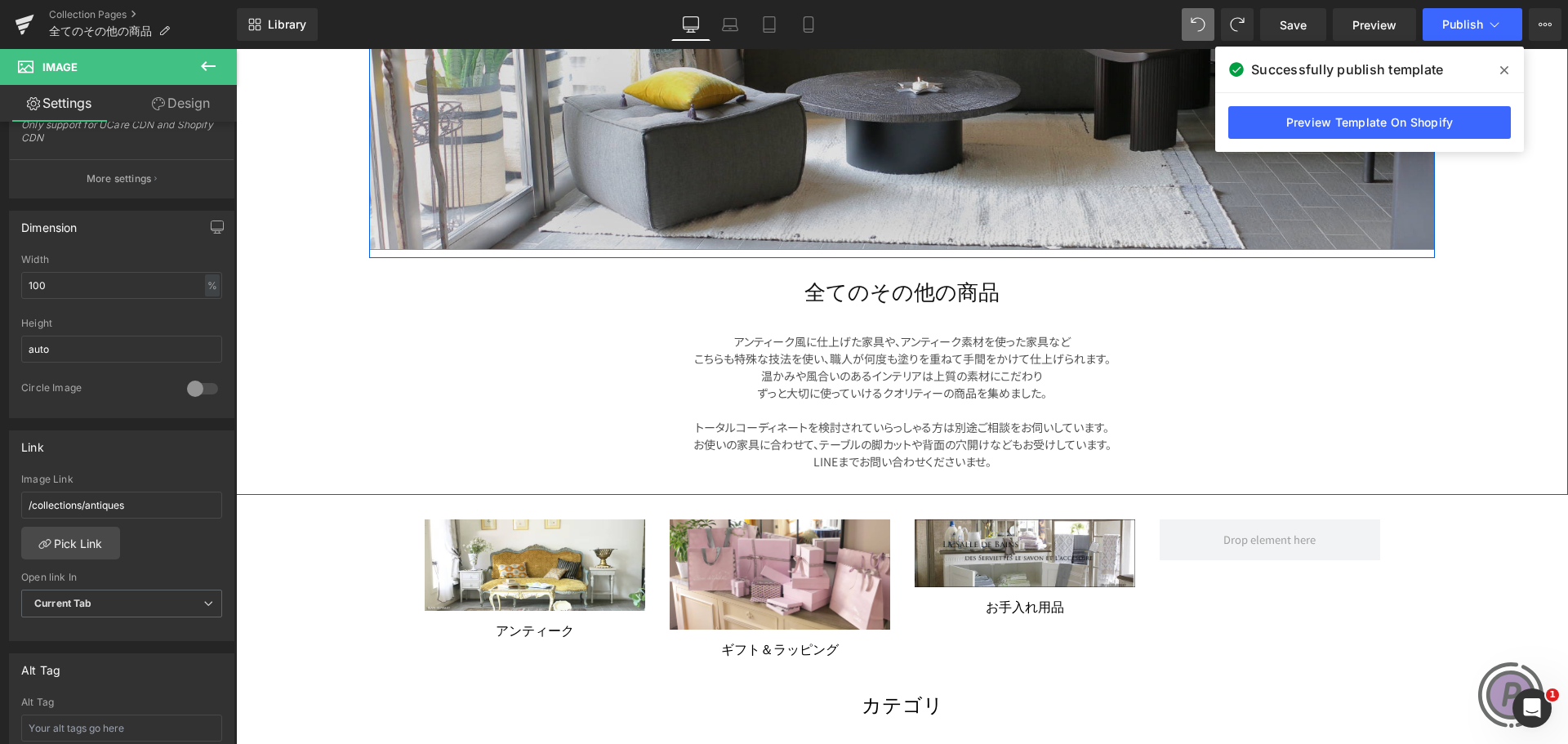
scroll to position [571, 0]
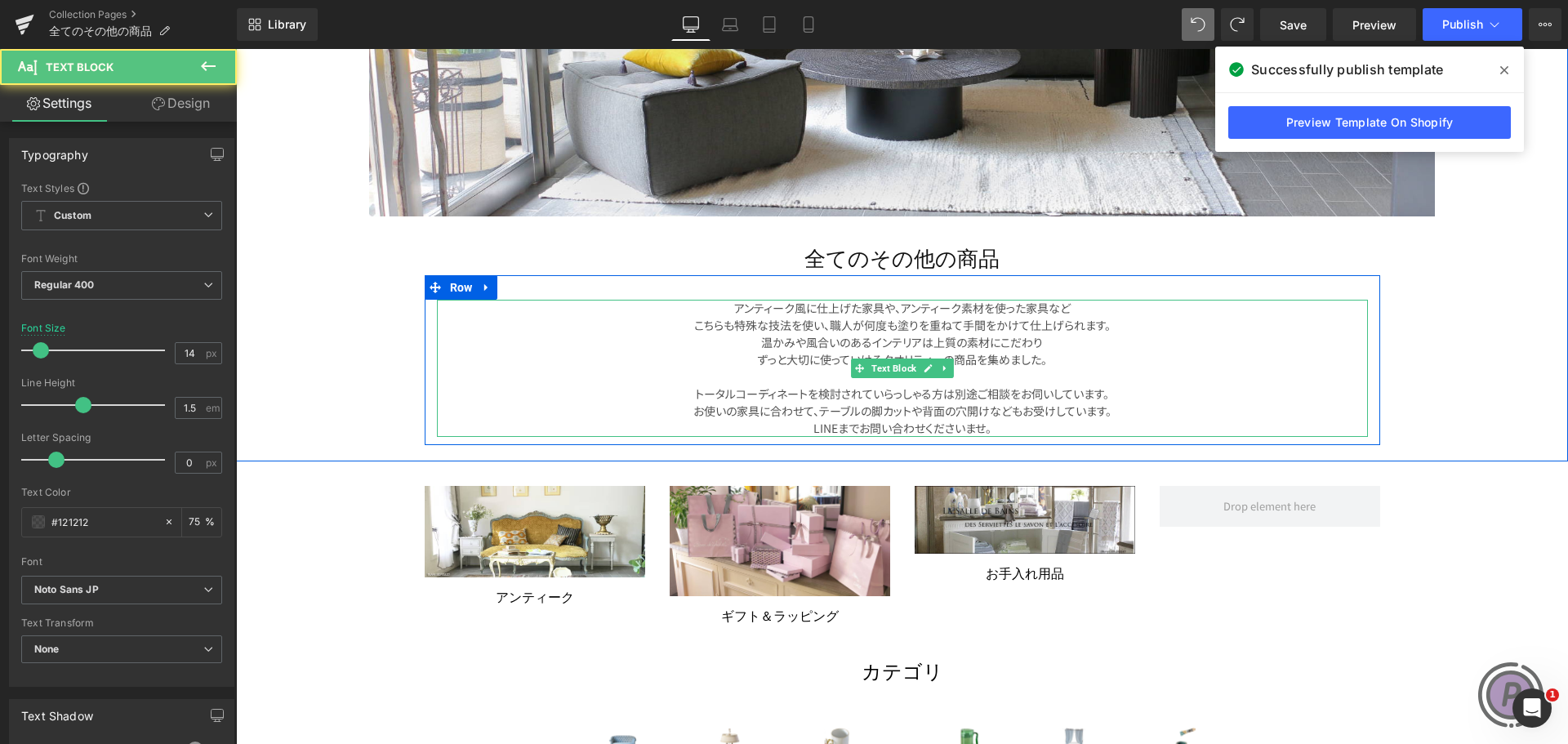
click at [964, 330] on font "こちらも特殊な技法を使い、職人が何度も塗りを重ねて手間をかけて仕上げられます。" at bounding box center [902, 325] width 417 height 16
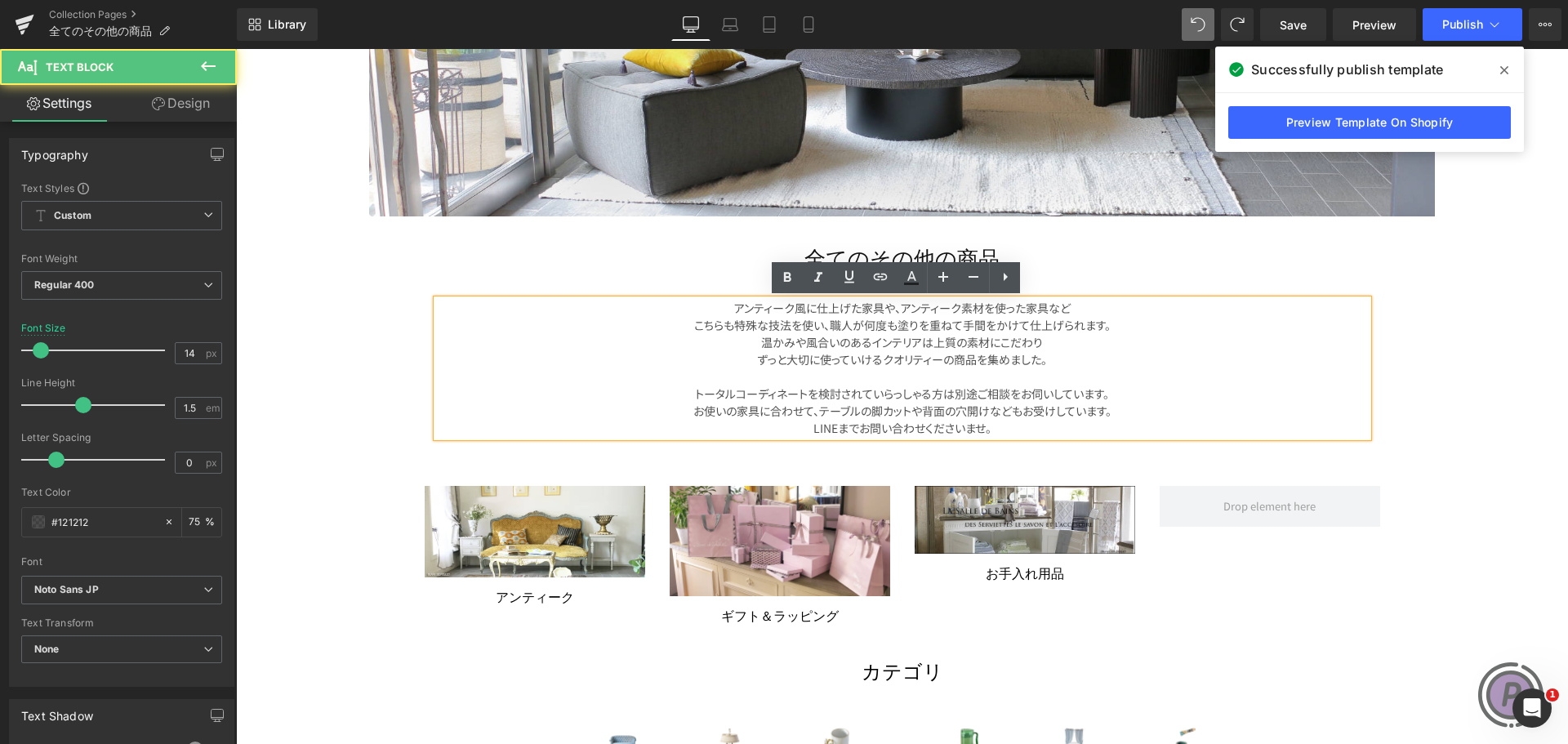
click at [1023, 427] on p "LINEまでお問い合わせくださいませ。" at bounding box center [902, 428] width 931 height 17
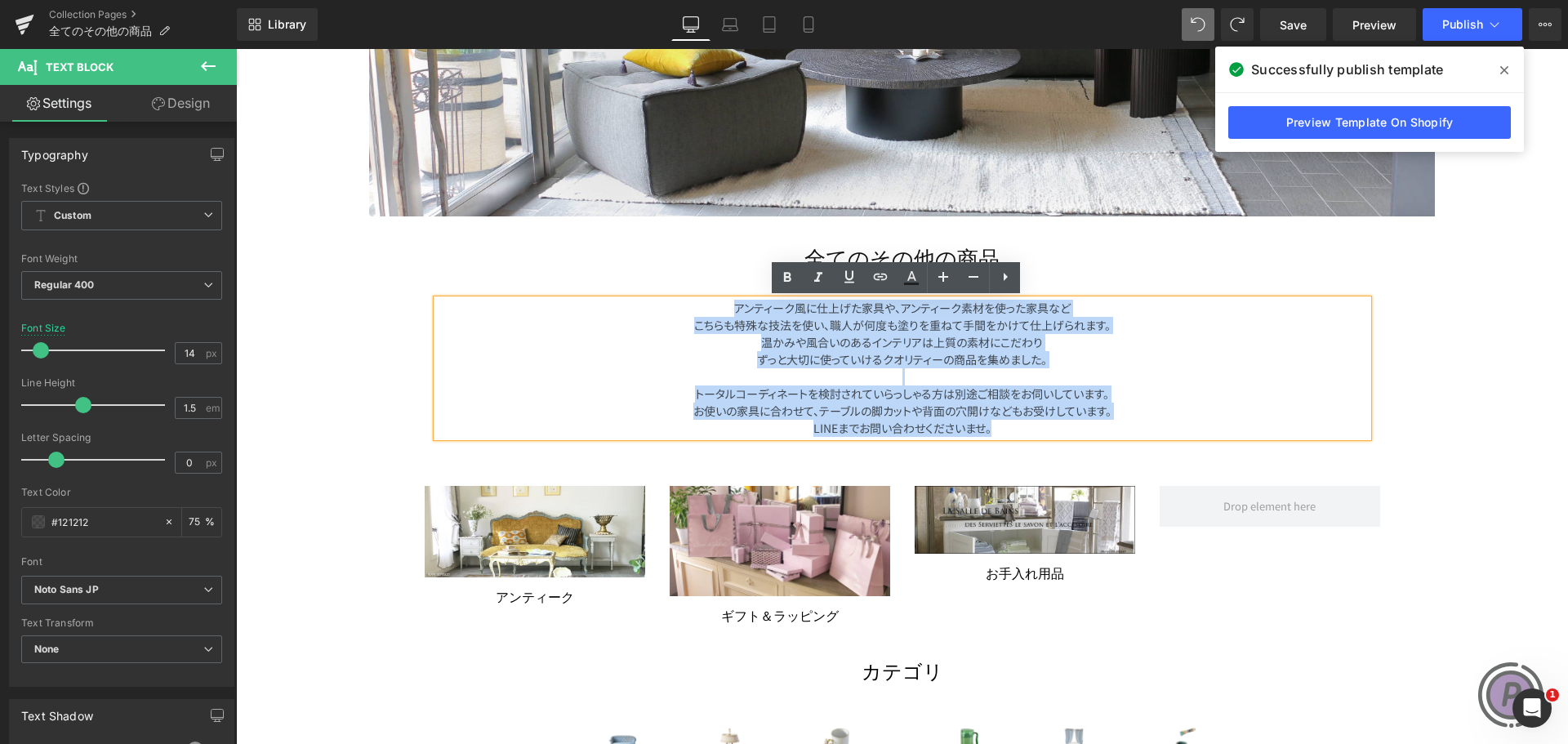
drag, startPoint x: 1023, startPoint y: 427, endPoint x: 727, endPoint y: 312, distance: 317.6
click at [727, 312] on div "アンティーク風に仕上げた家具や、アンティーク素材を使った家具など こちらも特殊な技法を使い、職人が何度も塗りを重ねて手間をかけて仕上げられます。 温かみや風合…" at bounding box center [902, 368] width 931 height 138
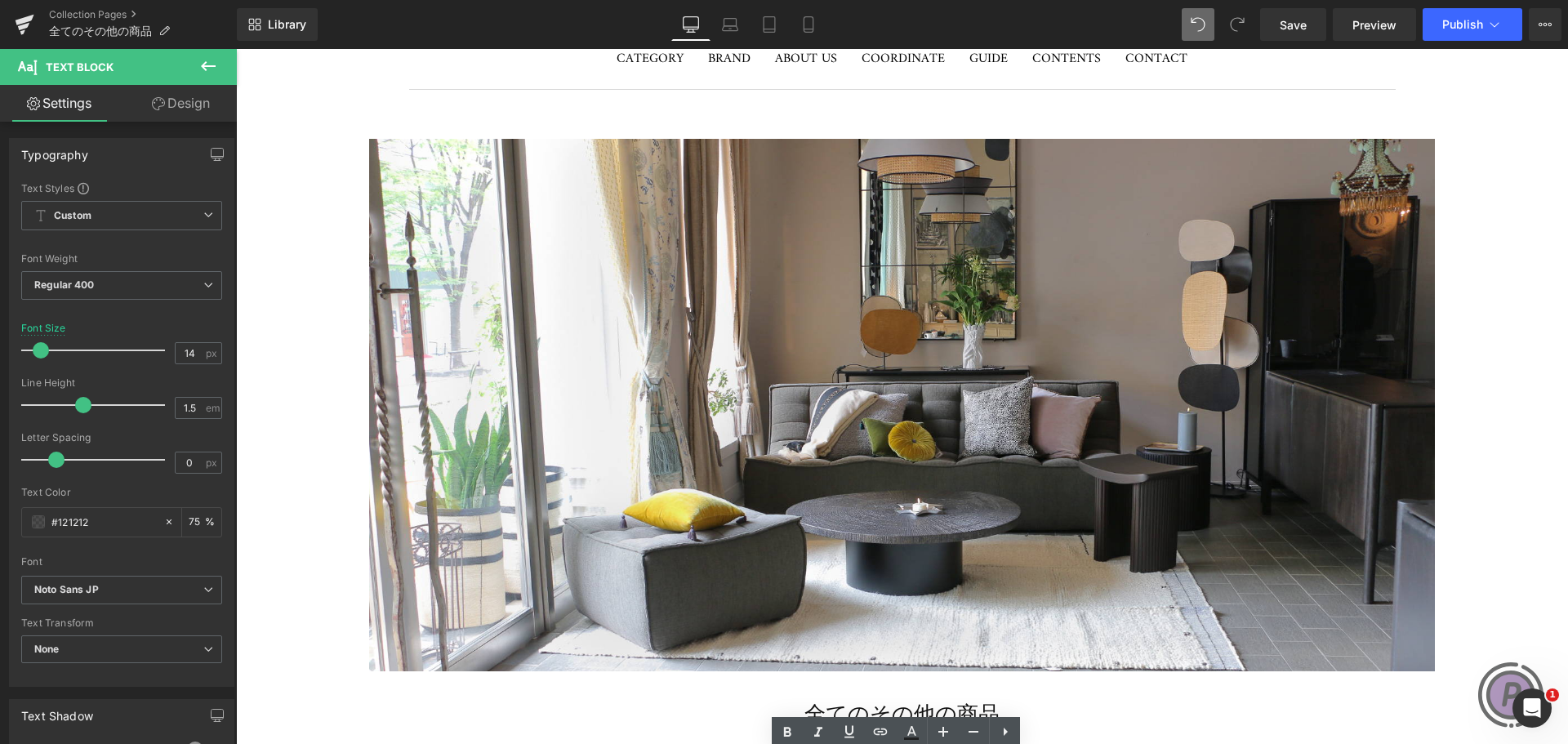
scroll to position [82, 0]
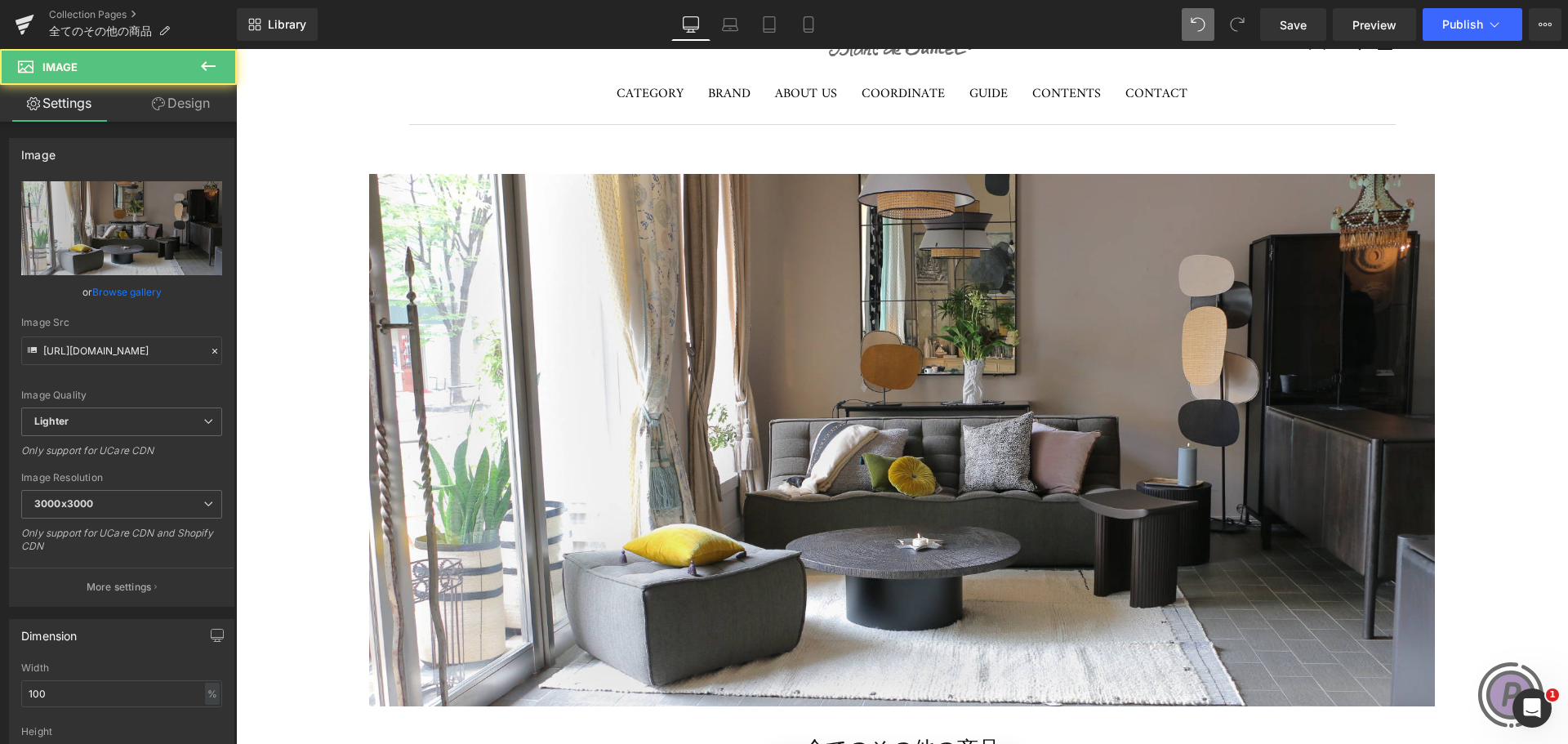
click at [1273, 295] on img at bounding box center [901, 440] width 1065 height 532
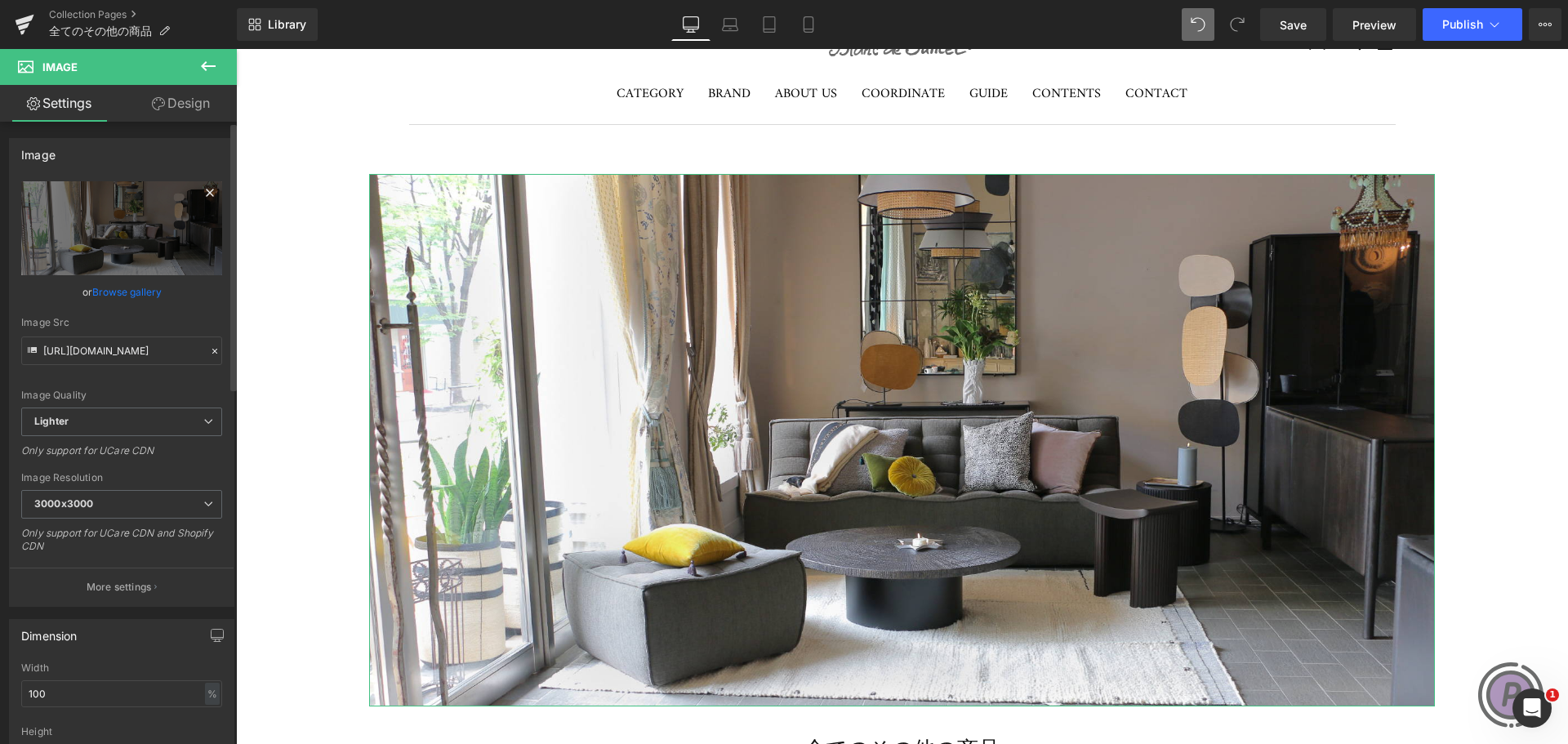
click at [200, 192] on icon at bounding box center [210, 192] width 20 height 20
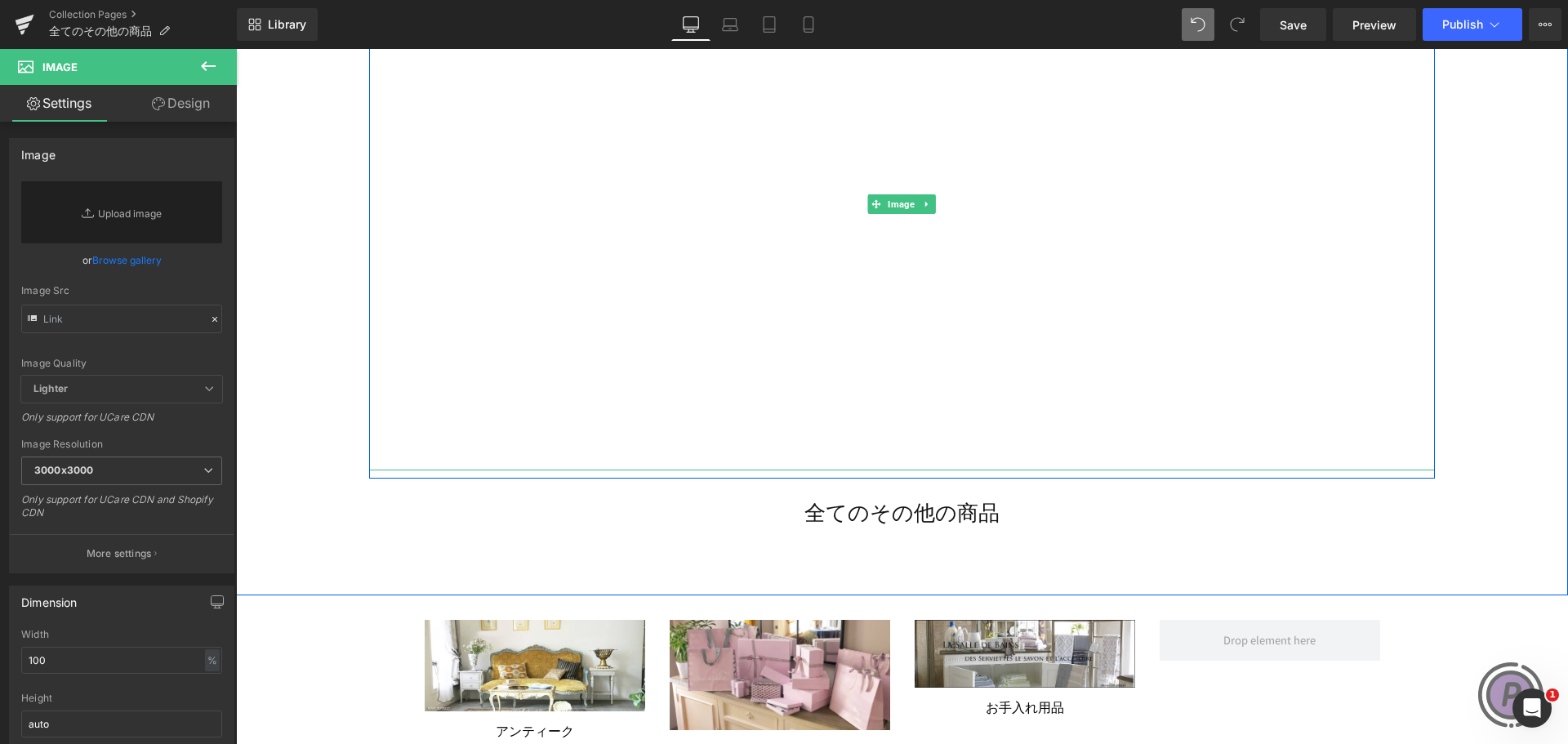
scroll to position [327, 0]
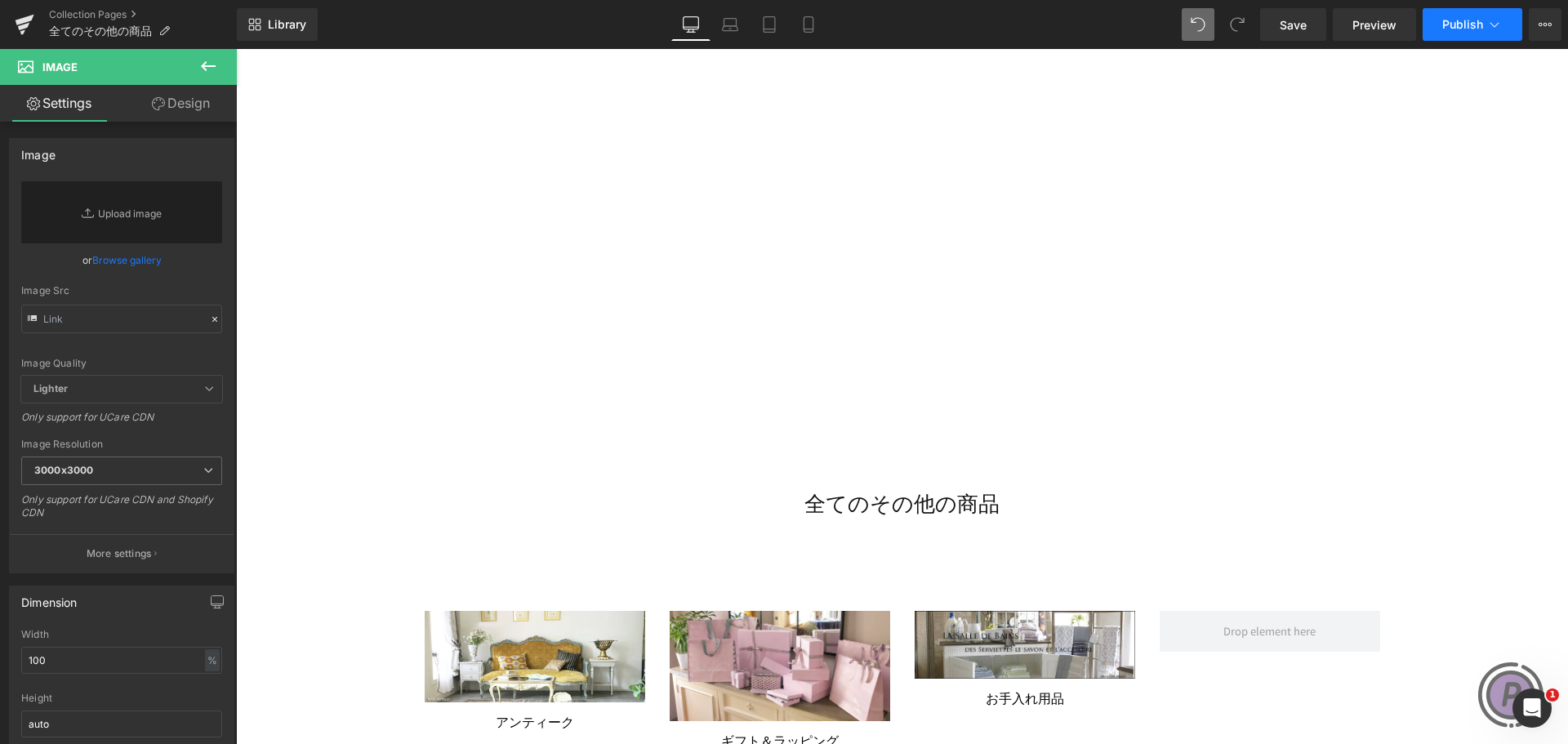
click at [1475, 27] on span "Publish" at bounding box center [1462, 25] width 41 height 13
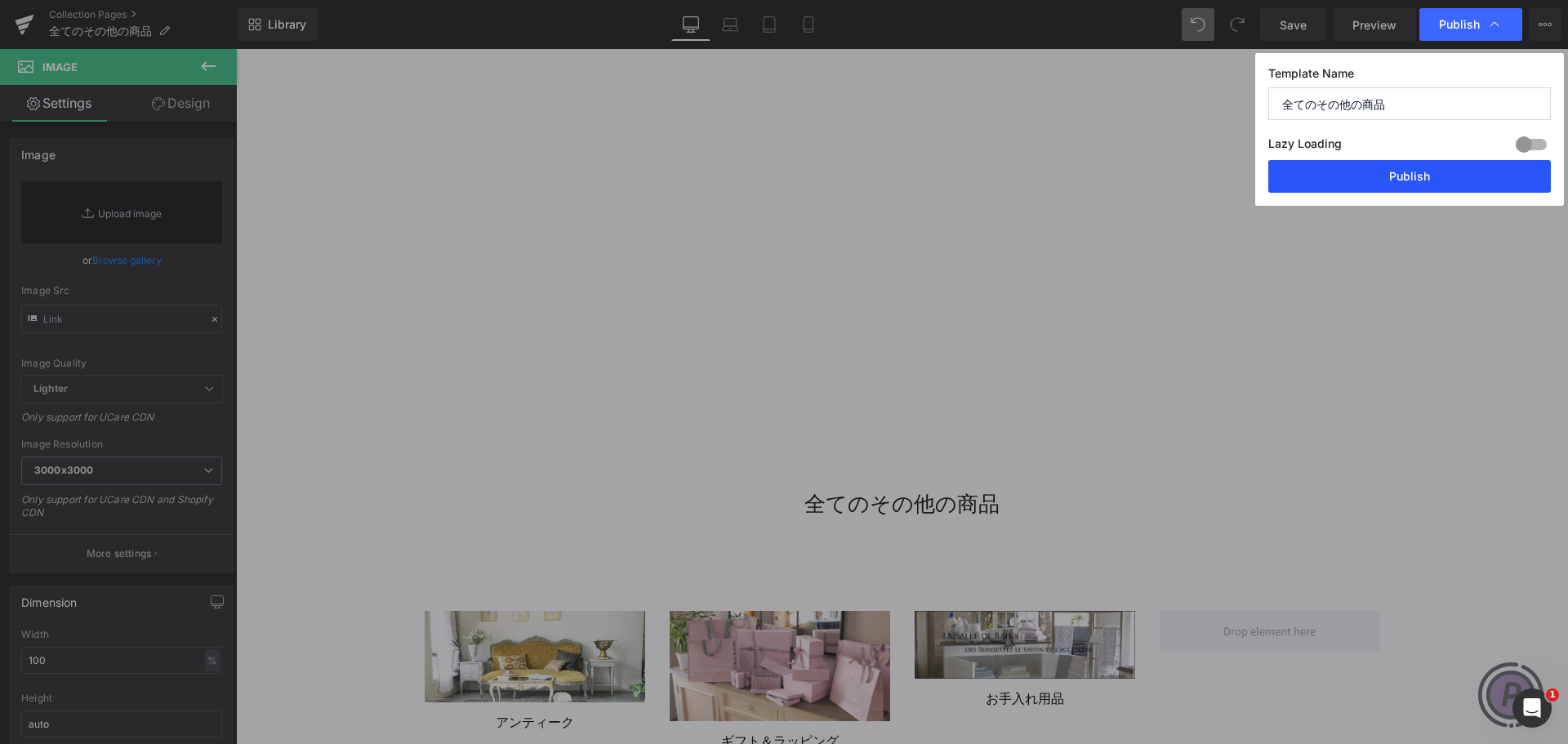
click at [1454, 166] on button "Publish" at bounding box center [1409, 176] width 282 height 33
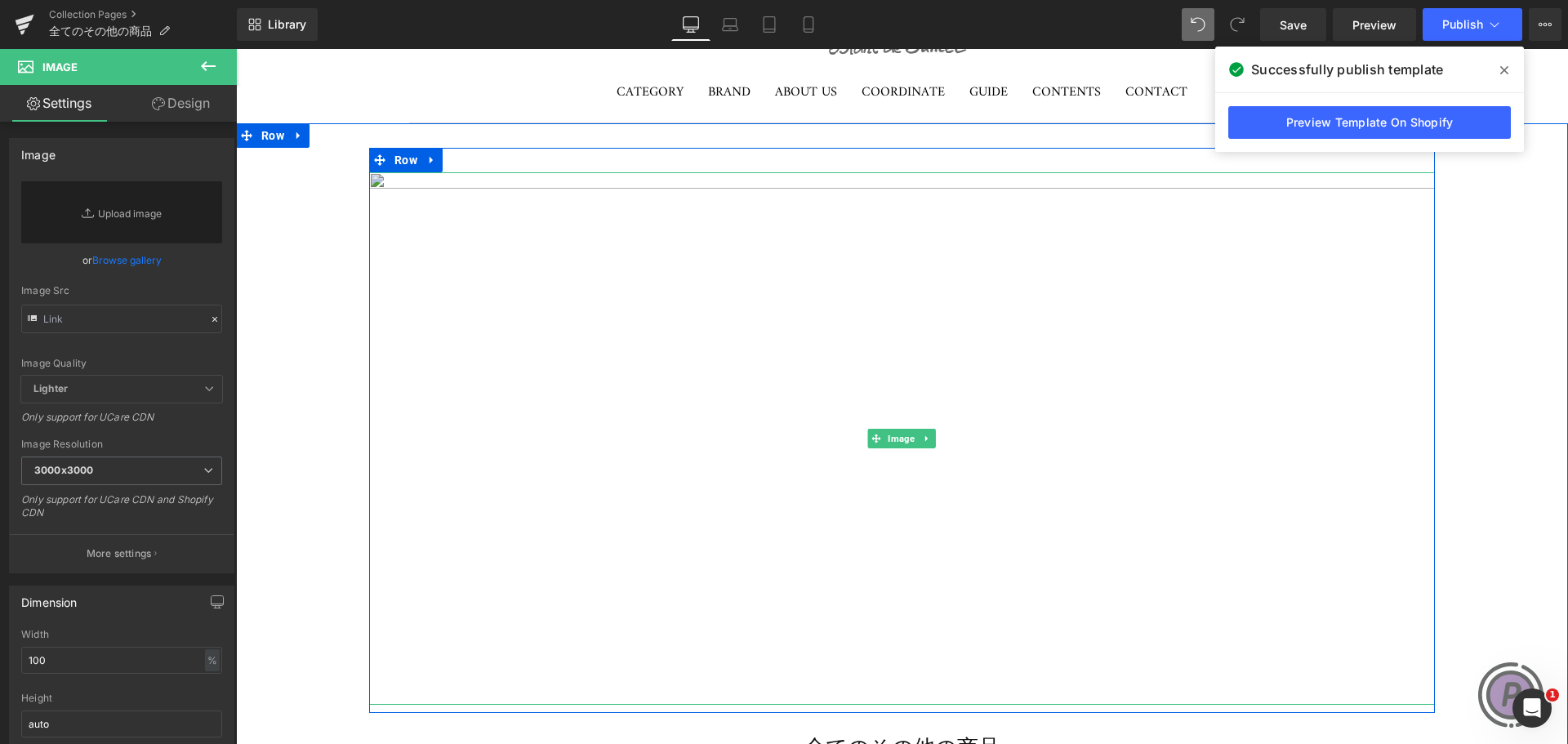
scroll to position [82, 0]
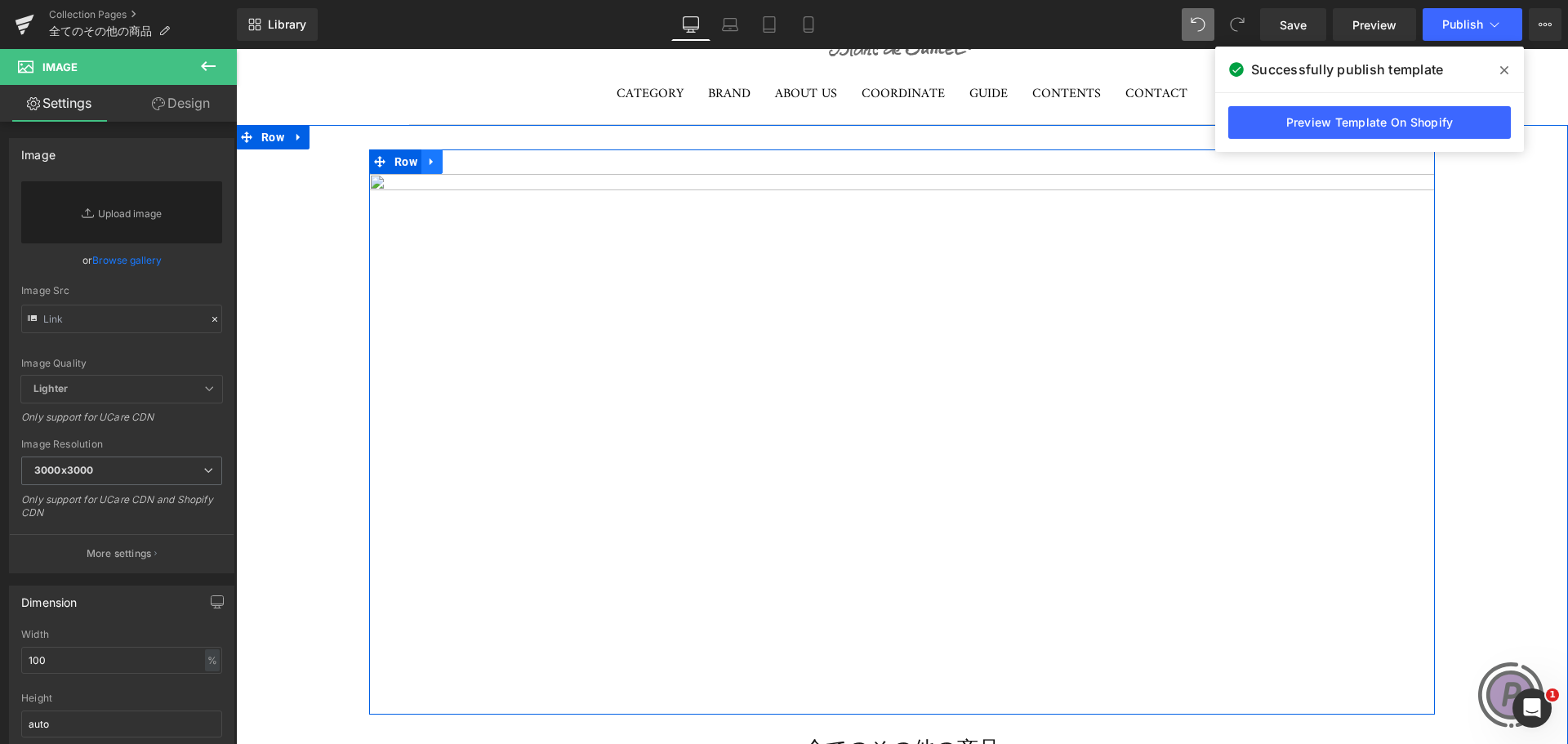
click at [422, 161] on link at bounding box center [432, 162] width 21 height 25
click at [468, 158] on icon at bounding box center [474, 161] width 11 height 11
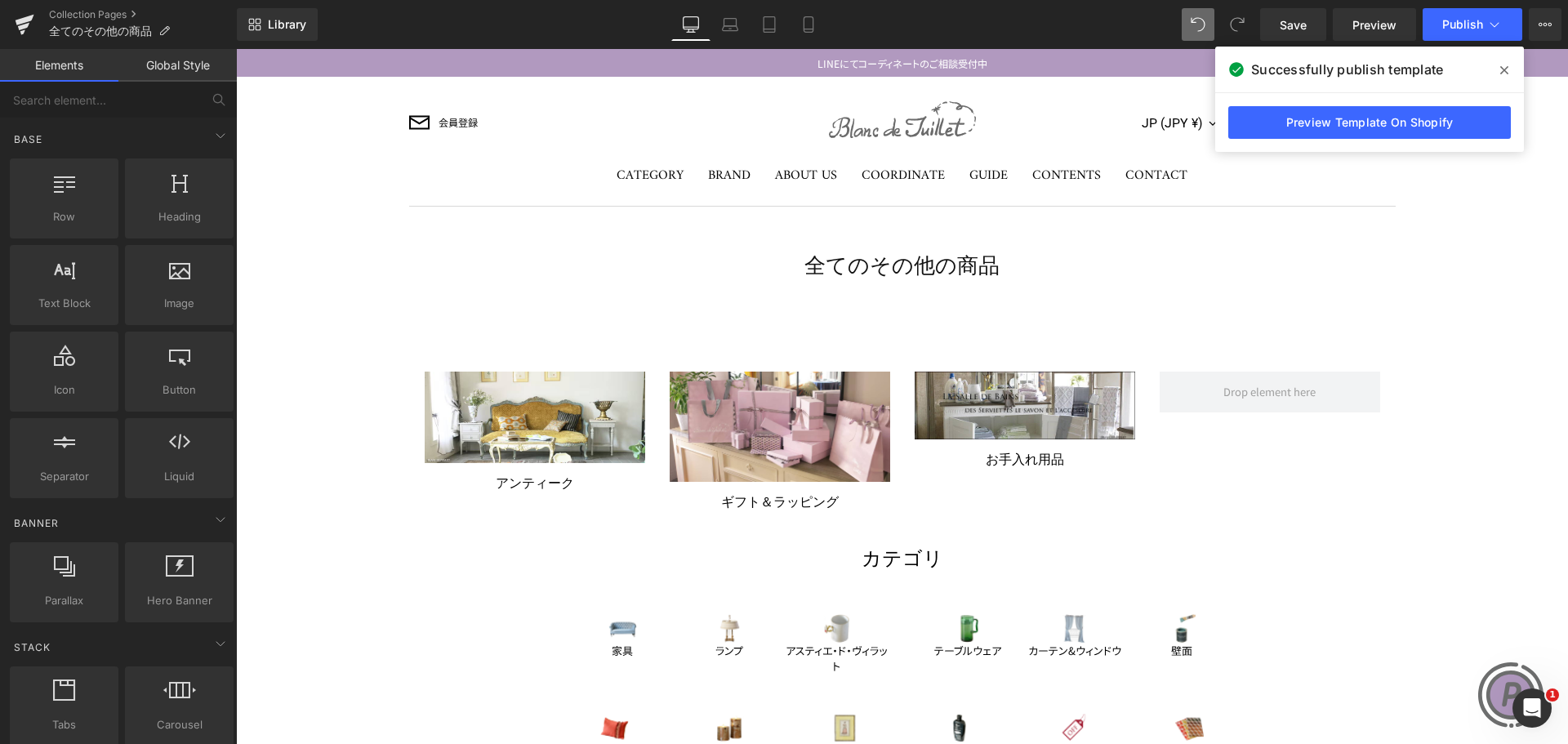
scroll to position [34, 0]
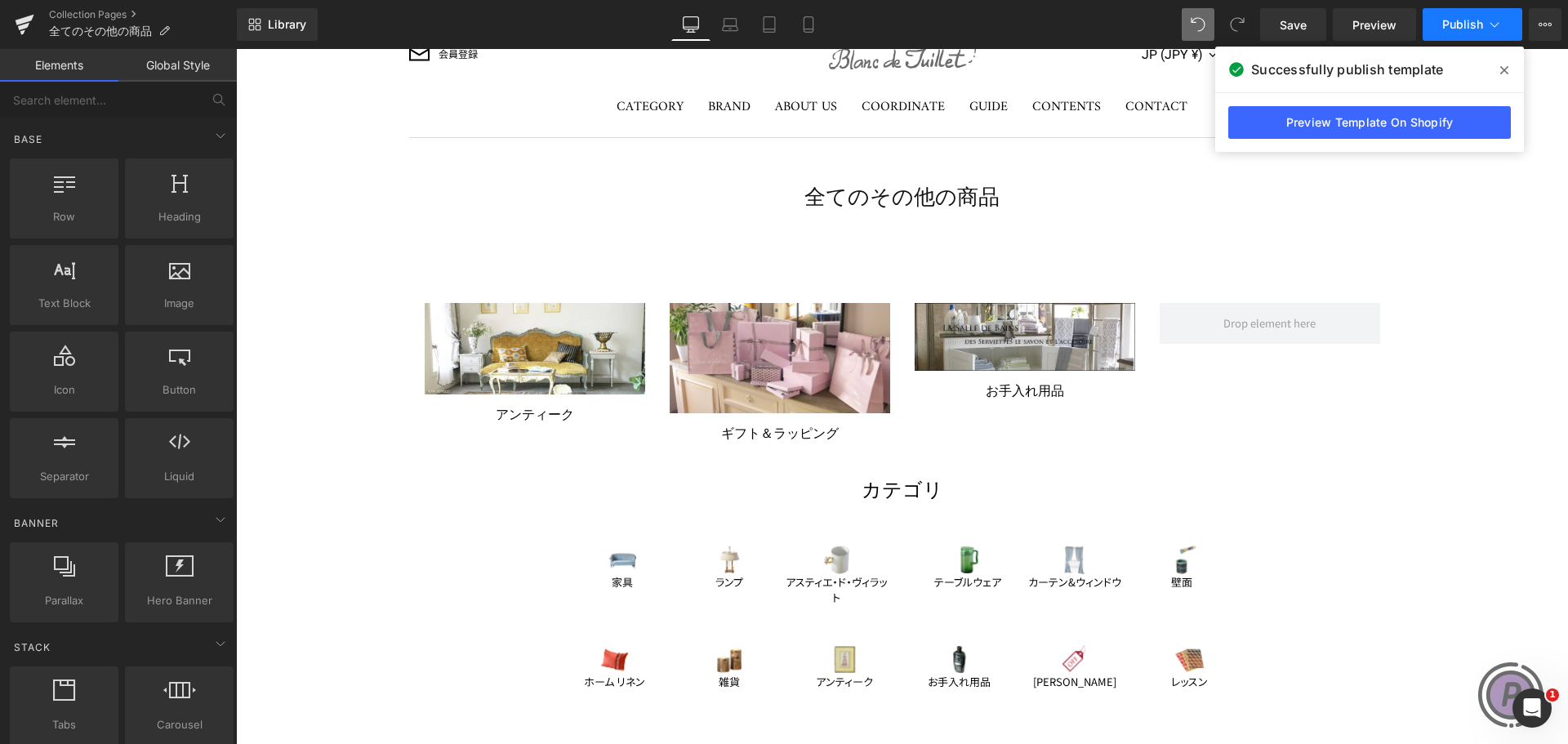
click at [1466, 25] on span "Publish" at bounding box center [1462, 25] width 41 height 13
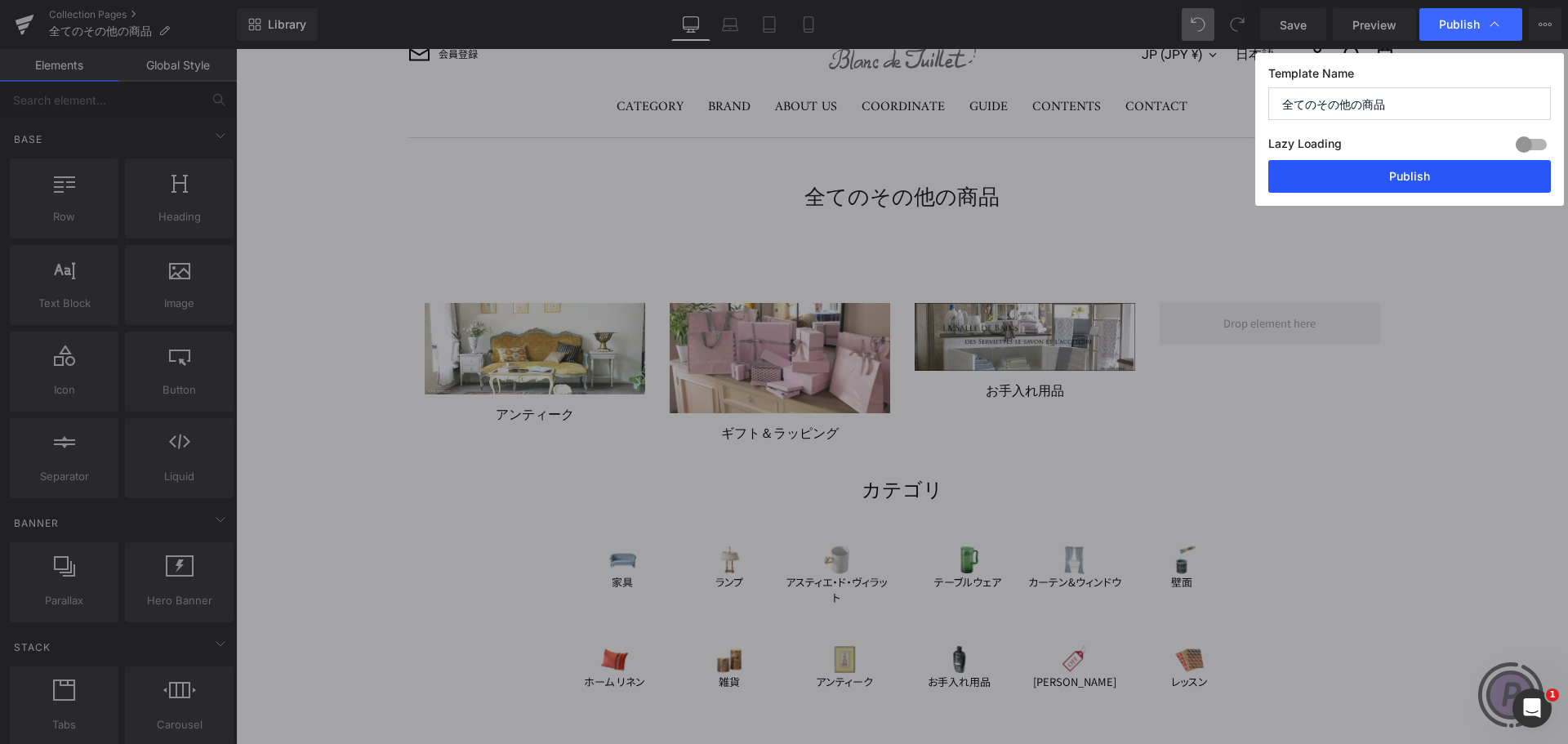
click at [1417, 177] on button "Publish" at bounding box center [1409, 176] width 282 height 33
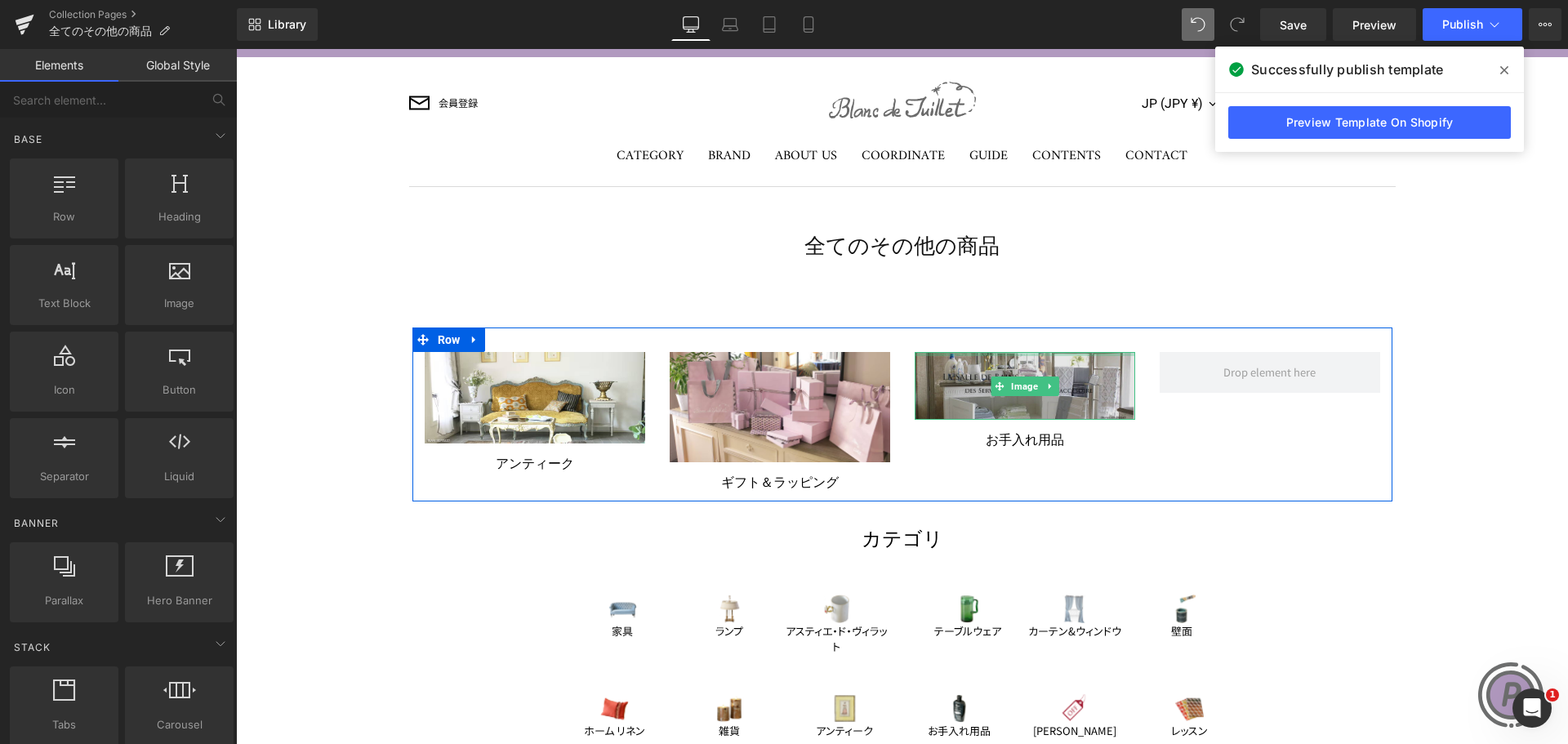
scroll to position [0, 0]
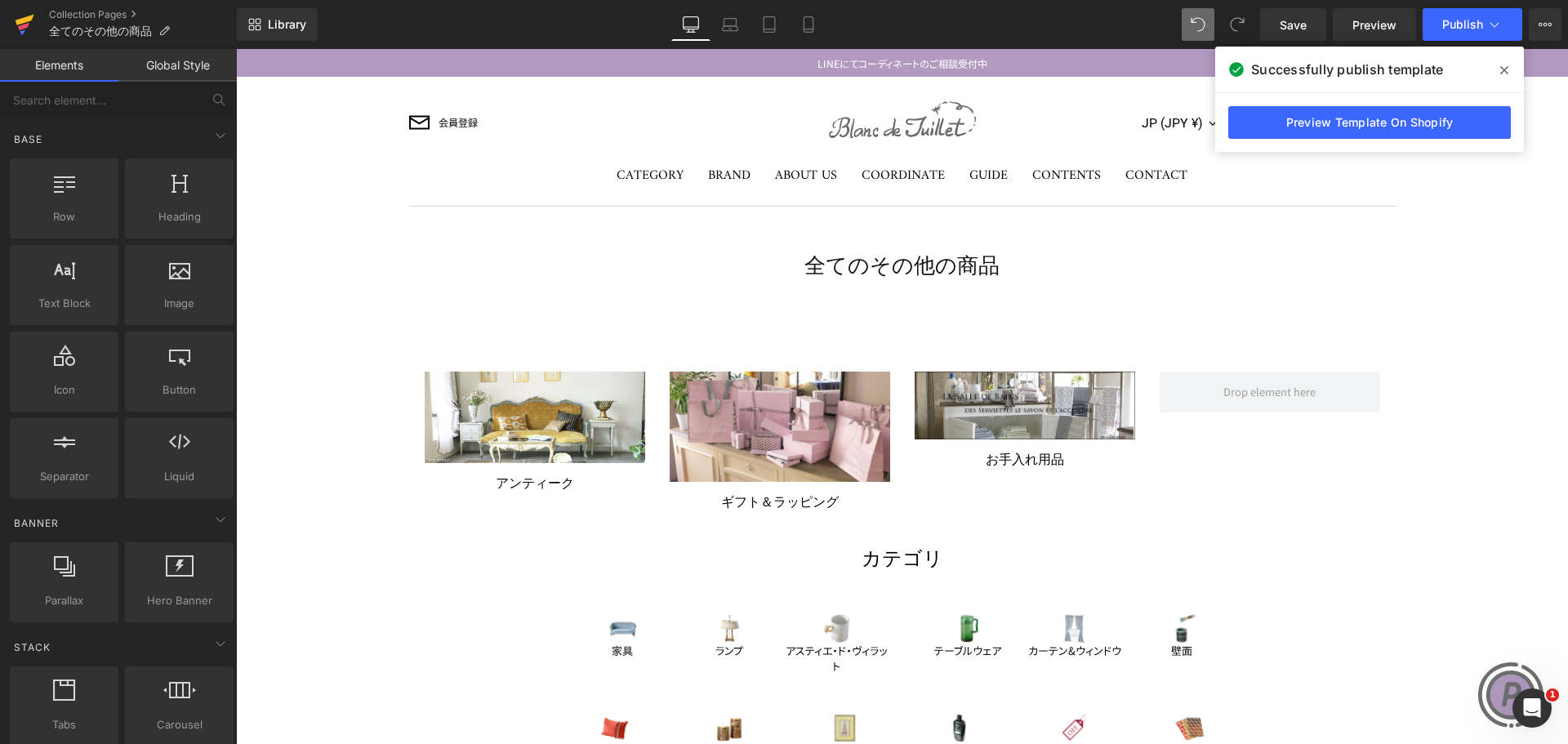
click at [25, 17] on icon at bounding box center [25, 25] width 20 height 41
